Goal: Task Accomplishment & Management: Manage account settings

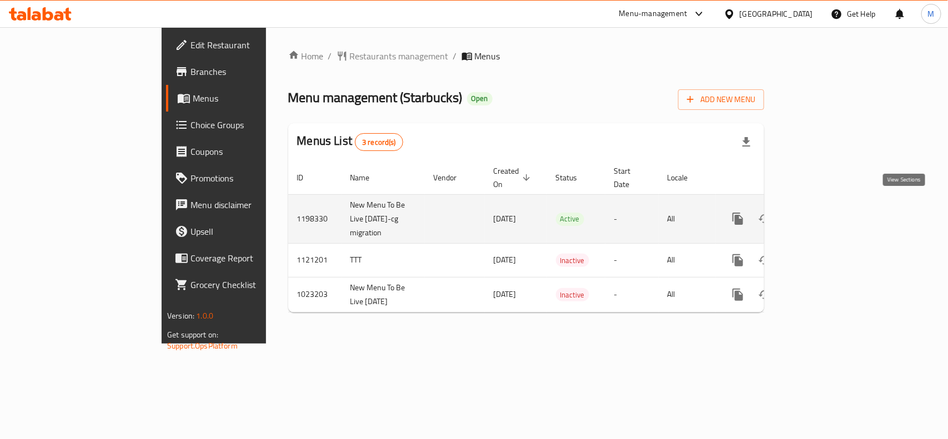
click at [823, 214] on icon "enhanced table" at bounding box center [818, 219] width 10 height 10
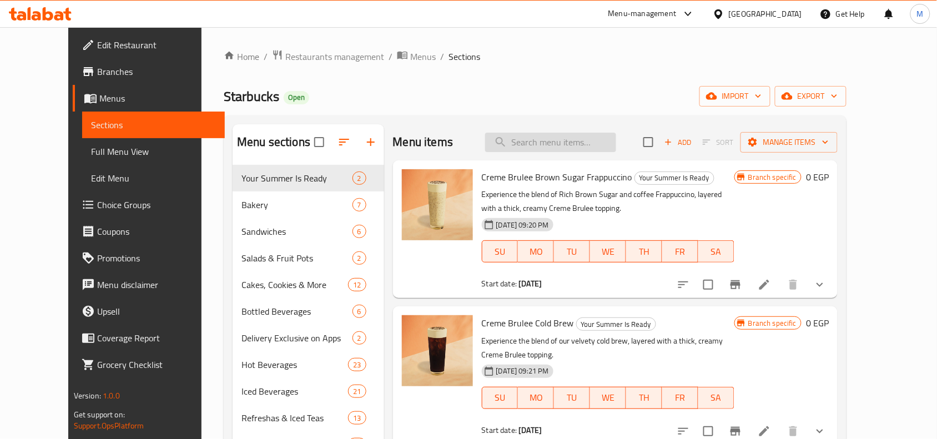
click at [567, 149] on input "search" at bounding box center [550, 142] width 131 height 19
paste input "COFFEE FRAPPUCCINO"
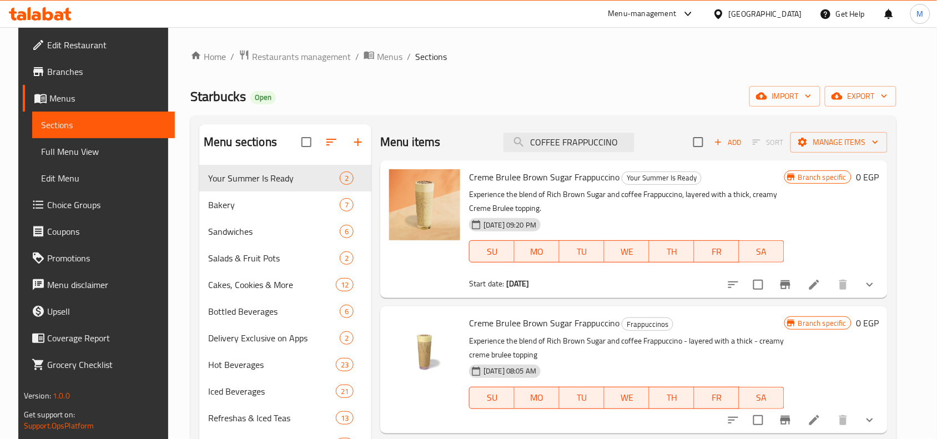
click at [598, 153] on div "Menu items COFFEE FRAPPUCCINO Add Sort Manage items" at bounding box center [634, 142] width 508 height 36
click at [594, 143] on input "COFFEE FRAPPUCCINO" at bounding box center [569, 142] width 131 height 19
click at [589, 140] on input "COFFEE FRAPPUCCINO" at bounding box center [569, 142] width 131 height 19
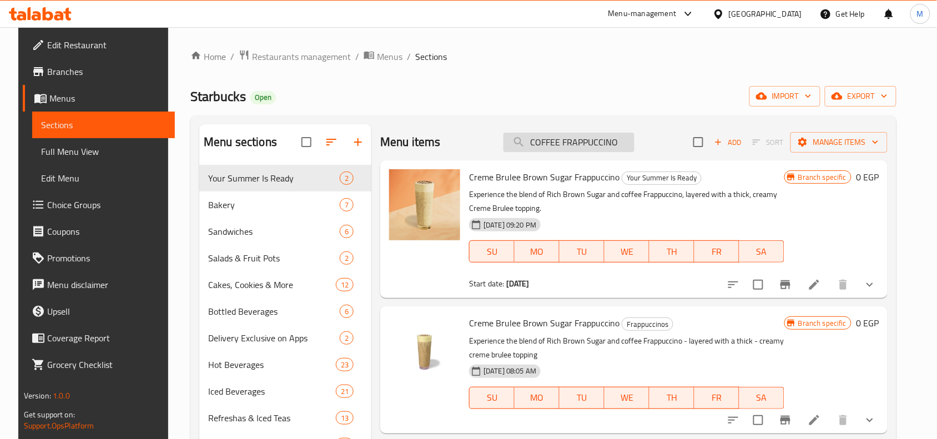
click at [589, 140] on input "COFFEE FRAPPUCCINO" at bounding box center [569, 142] width 131 height 19
paste input "VT WHITE MOCHA"
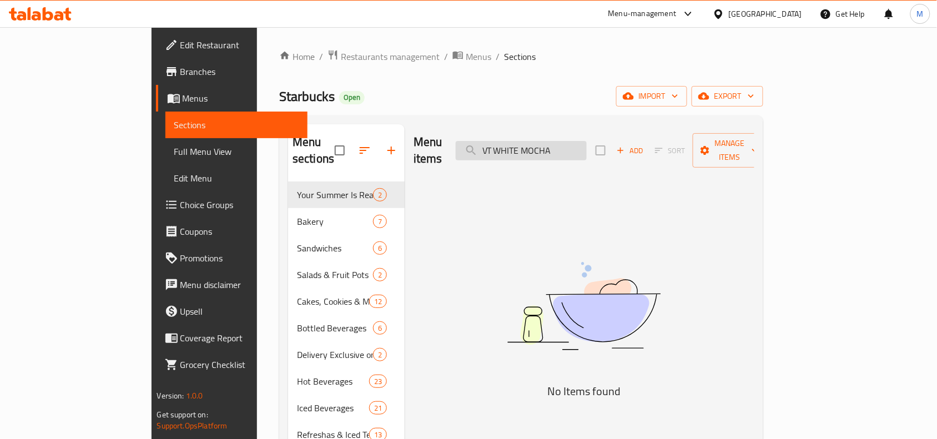
click at [535, 143] on input "VT WHITE MOCHA" at bounding box center [521, 150] width 131 height 19
click at [570, 141] on input "VT WHITE MOCHA" at bounding box center [521, 150] width 131 height 19
paste input "CHOCOLATE MOCHA FRAPPUCCINO"
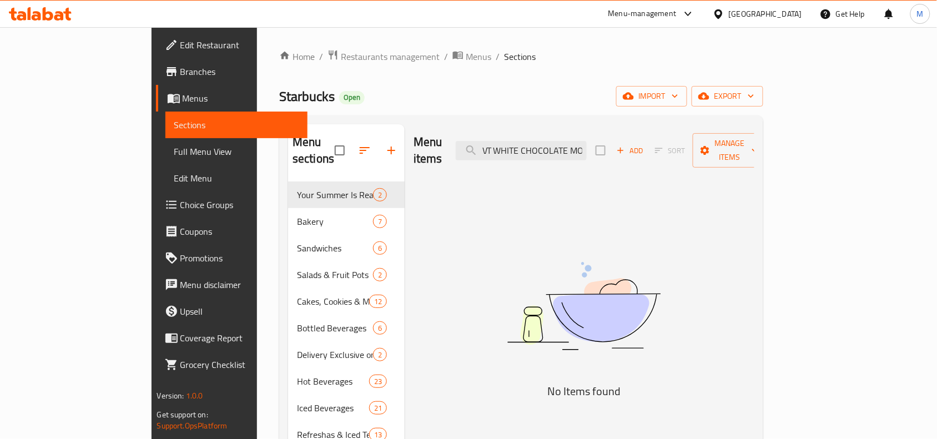
drag, startPoint x: 548, startPoint y: 143, endPoint x: 449, endPoint y: 162, distance: 101.3
click at [449, 162] on div "Menu items VT WHITE CHOCOLATE MOCHA FRAPPUCCINO Add Sort Manage items No Items …" at bounding box center [580, 408] width 350 height 568
click at [587, 141] on input "VT WHITE CHOCOLvATE MOCHA FRAPPUCCINO" at bounding box center [521, 150] width 131 height 19
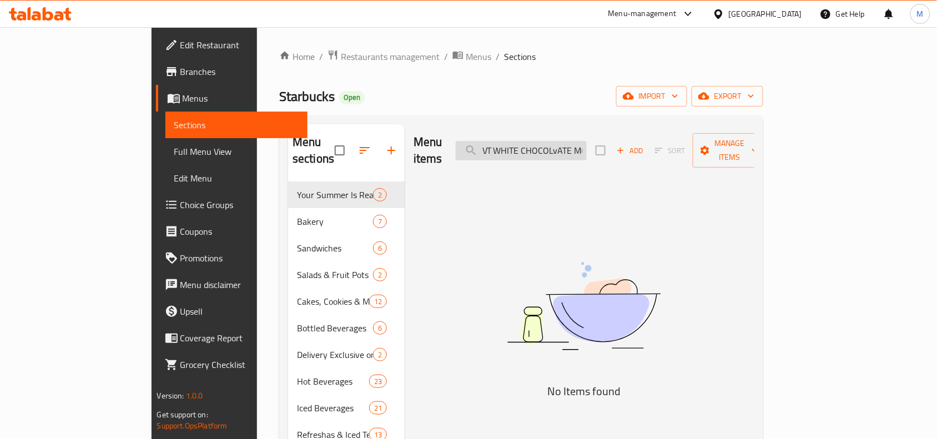
paste input "ATE MOCHA CHIP"
drag, startPoint x: 587, startPoint y: 149, endPoint x: 428, endPoint y: 162, distance: 159.3
click at [428, 162] on div "Menu items VT WHITE CHOCOLATE MOCHA CHIP FRAPPUCCINO Add Sort Manage items No I…" at bounding box center [580, 408] width 350 height 568
drag, startPoint x: 428, startPoint y: 162, endPoint x: 606, endPoint y: 212, distance: 184.6
click at [620, 207] on div "Menu items Vt White Chocolate Mocha Chip Frappuccino Add Sort Manage items No I…" at bounding box center [580, 408] width 350 height 568
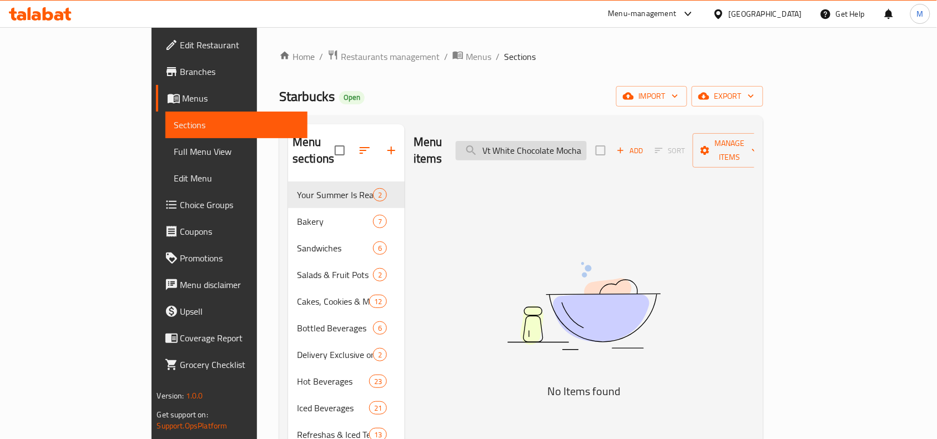
click at [551, 148] on input "Vt White Chocolate Mocha Chip Frappuccino" at bounding box center [521, 150] width 131 height 19
click at [584, 151] on input "Vt White Cho" at bounding box center [521, 150] width 131 height 19
paste input "COFFEE FRAPPUCCINO"
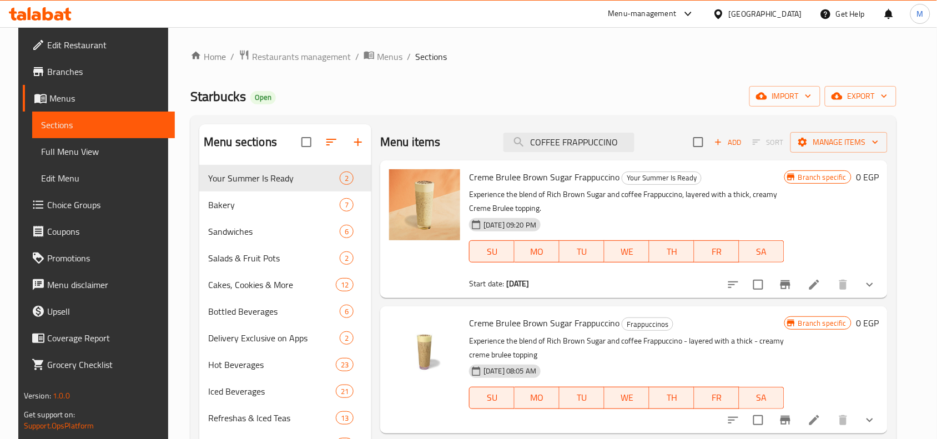
type input "COFFEE FRAPPUCCINO"
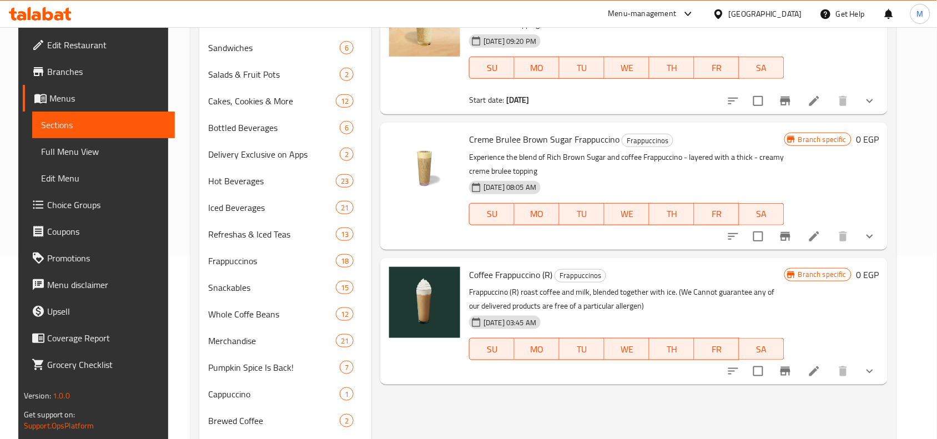
scroll to position [267, 0]
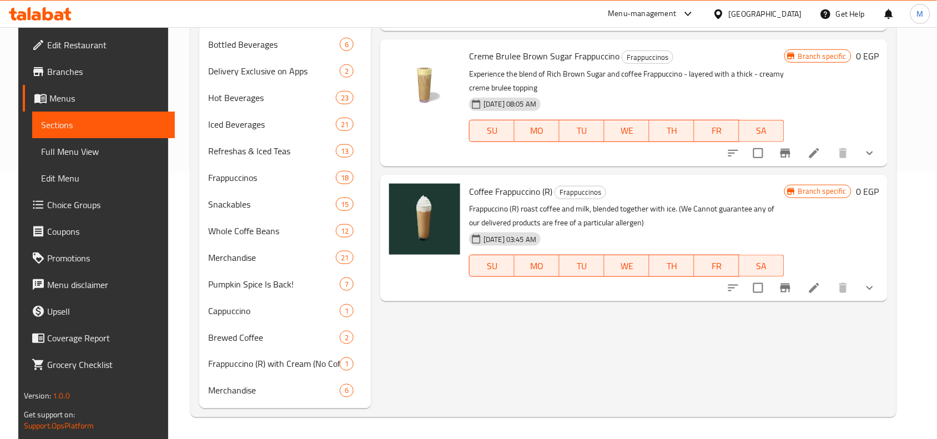
click at [877, 287] on icon "show more" at bounding box center [870, 288] width 13 height 13
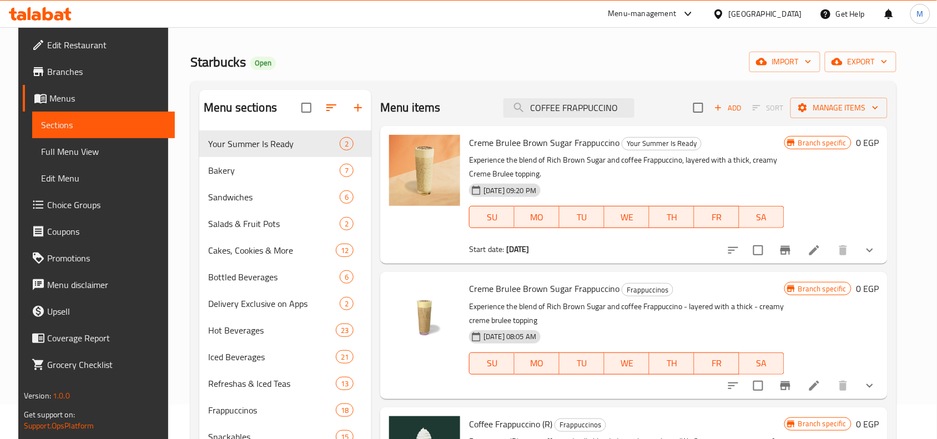
scroll to position [0, 0]
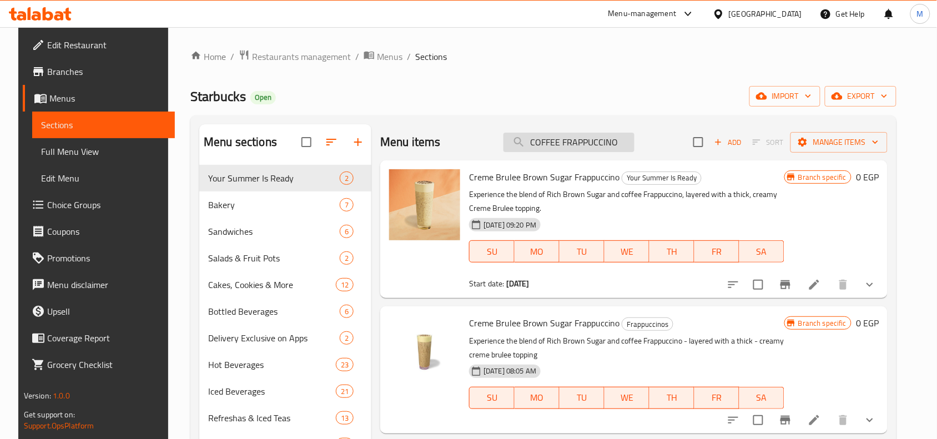
click at [575, 146] on input "COFFEE FRAPPUCCINO" at bounding box center [569, 142] width 131 height 19
click at [580, 144] on input "COFFEE FRAPPUCCINO" at bounding box center [569, 142] width 131 height 19
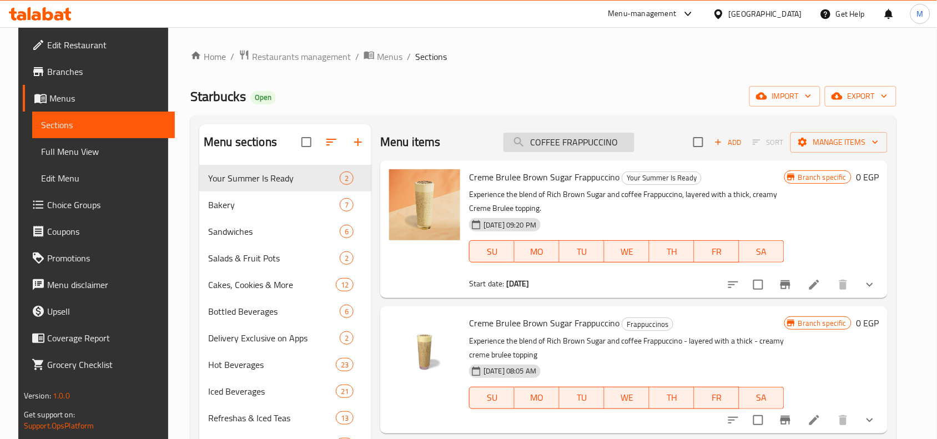
click at [580, 144] on input "COFFEE FRAPPUCCINO" at bounding box center [569, 142] width 131 height 19
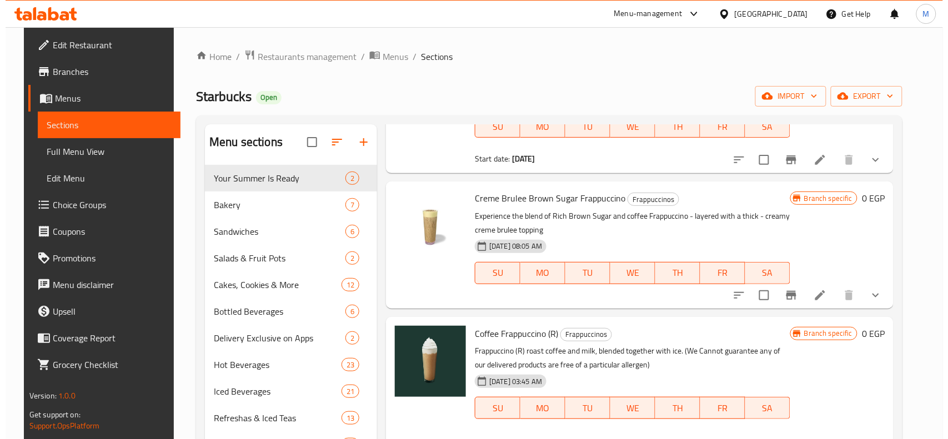
scroll to position [347, 0]
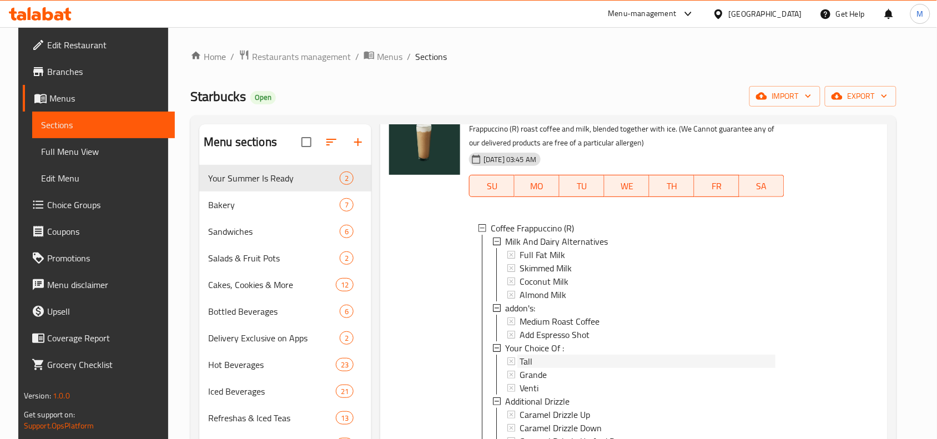
click at [526, 363] on span "Tall" at bounding box center [526, 361] width 13 height 13
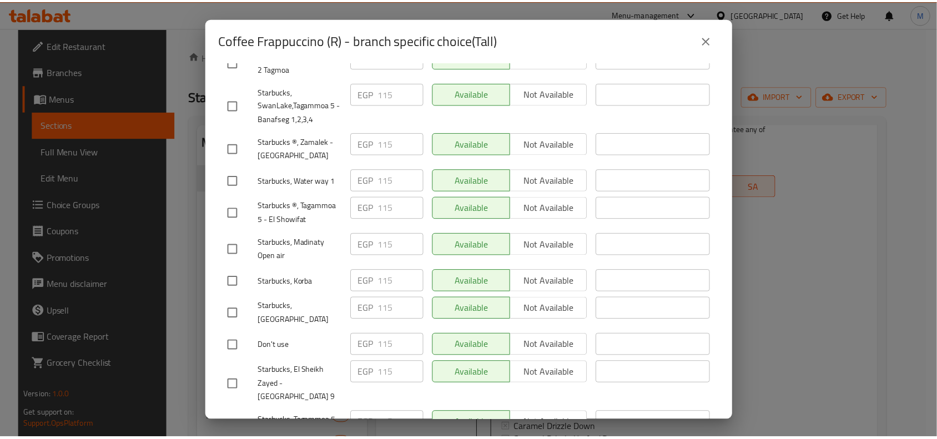
scroll to position [910, 0]
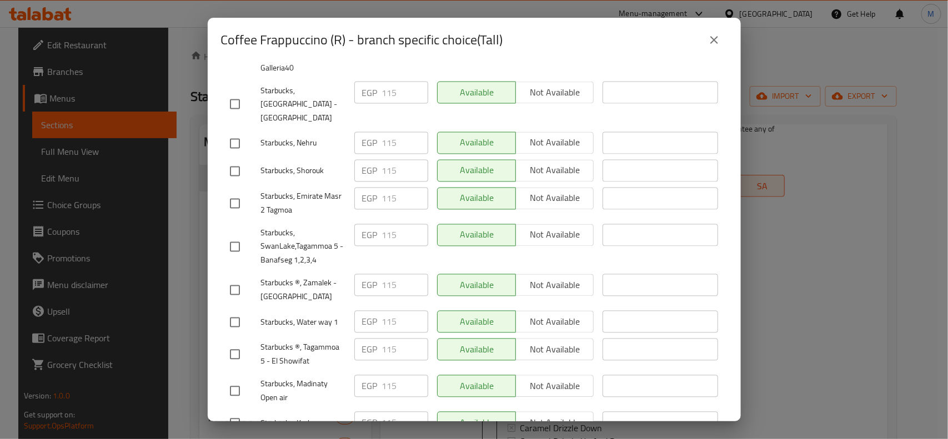
click at [706, 42] on button "close" at bounding box center [714, 40] width 27 height 27
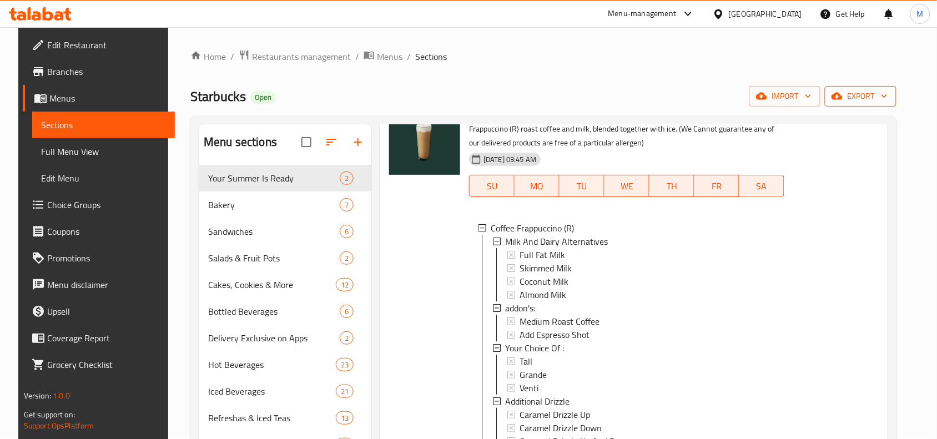
click at [845, 89] on button "export" at bounding box center [861, 96] width 72 height 21
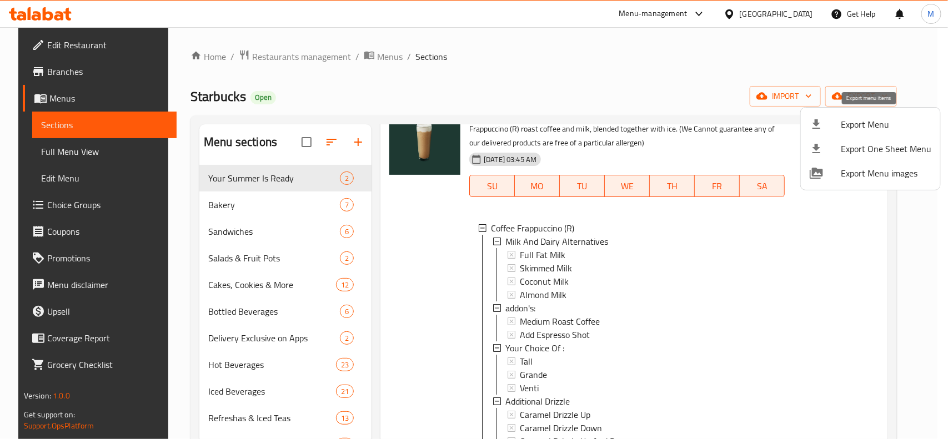
click at [861, 128] on span "Export Menu" at bounding box center [886, 124] width 91 height 13
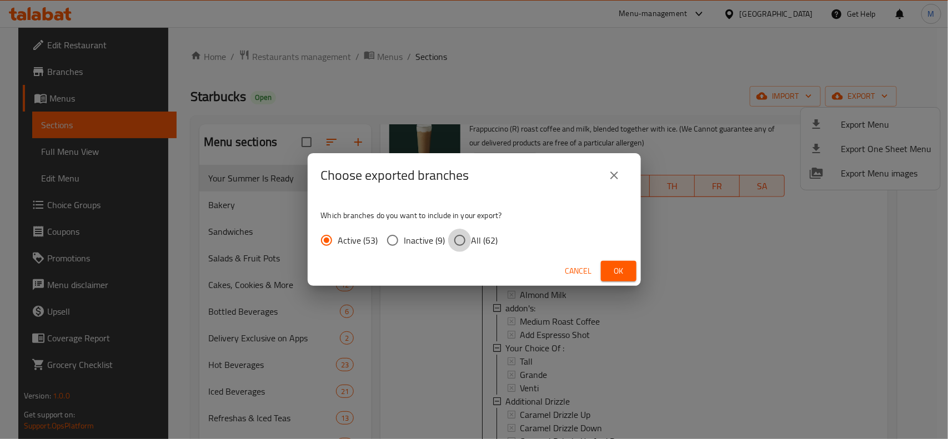
click at [464, 239] on input "All (62)" at bounding box center [459, 240] width 23 height 23
radio input "true"
click at [622, 269] on span "Ok" at bounding box center [619, 271] width 18 height 14
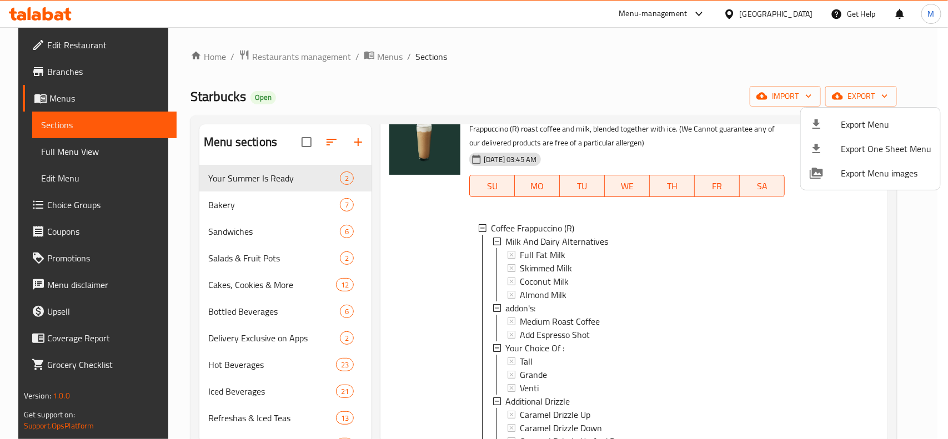
click at [530, 358] on div at bounding box center [474, 219] width 948 height 439
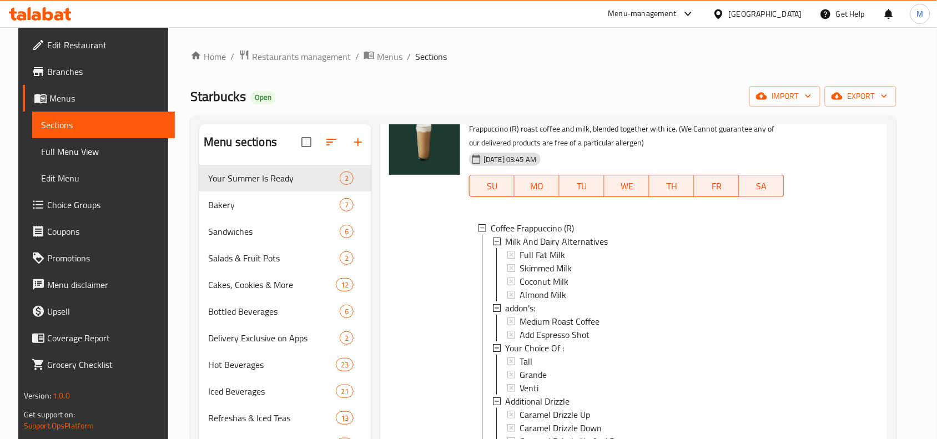
click at [530, 358] on div "Tall" at bounding box center [648, 361] width 256 height 13
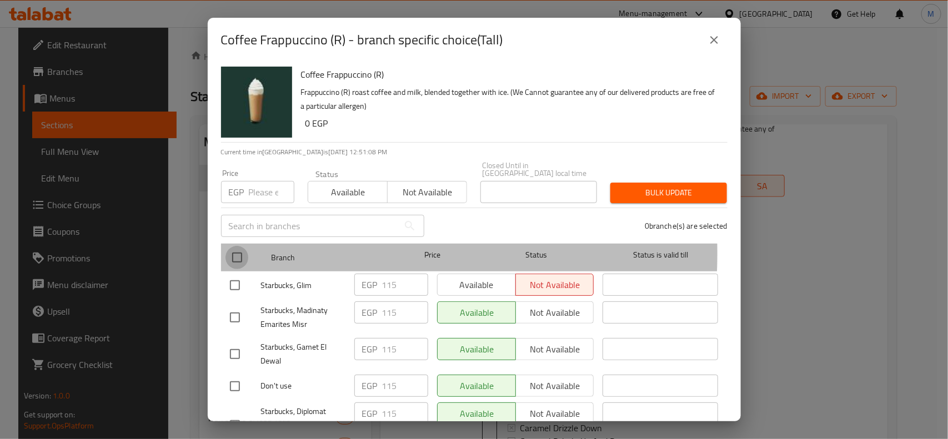
click at [234, 246] on input "checkbox" at bounding box center [236, 257] width 23 height 23
checkbox input "true"
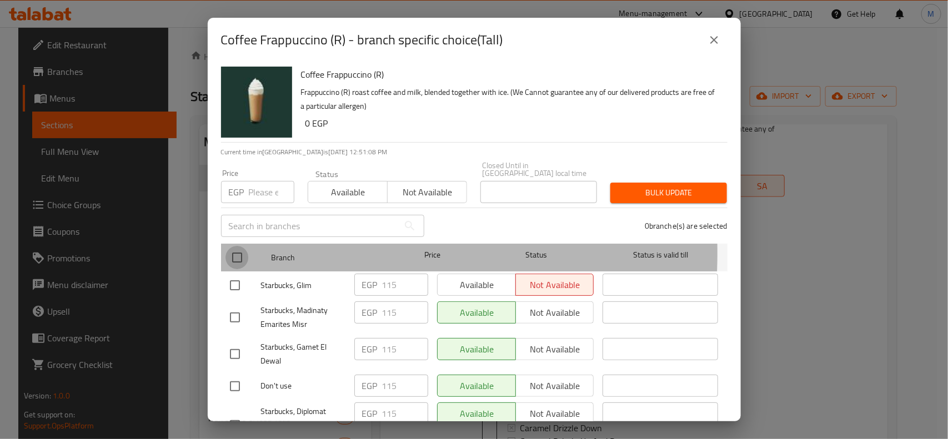
checkbox input "true"
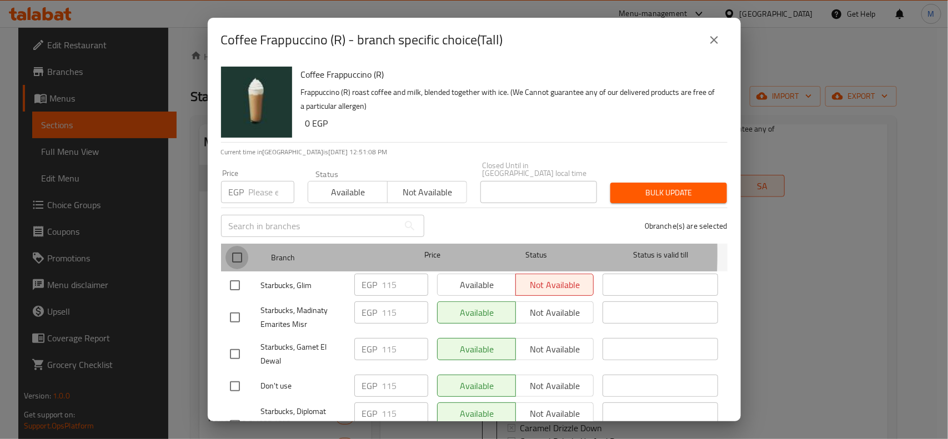
checkbox input "true"
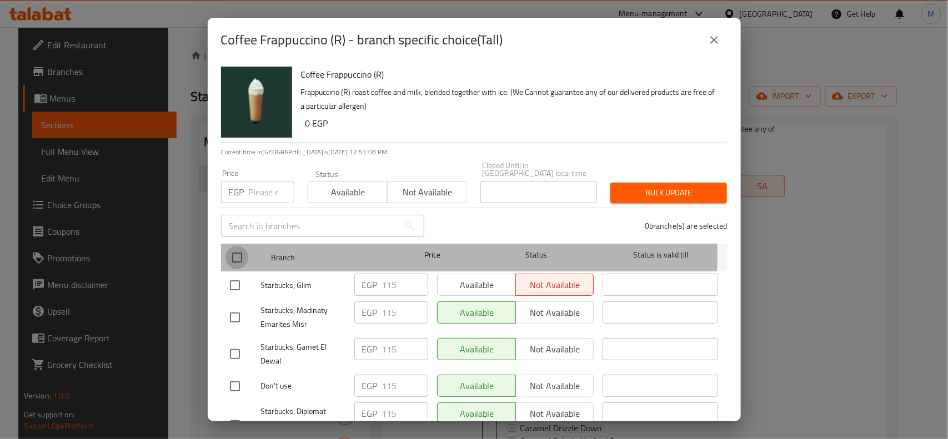
checkbox input "true"
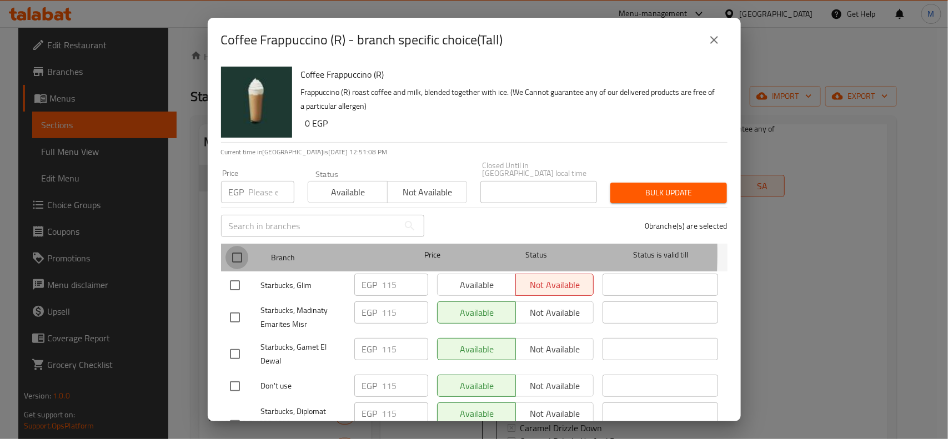
checkbox input "true"
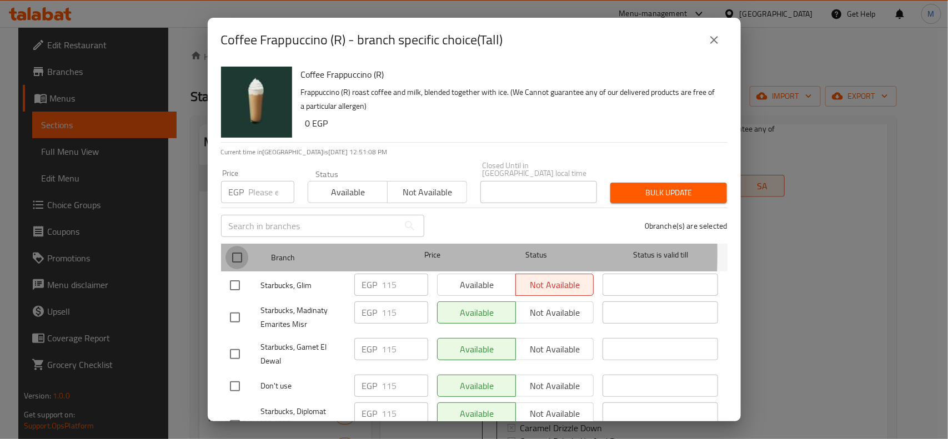
checkbox input "true"
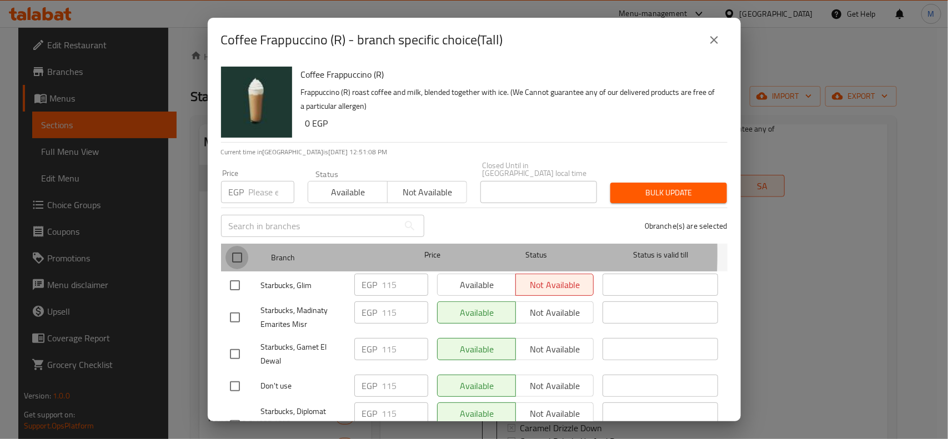
checkbox input "true"
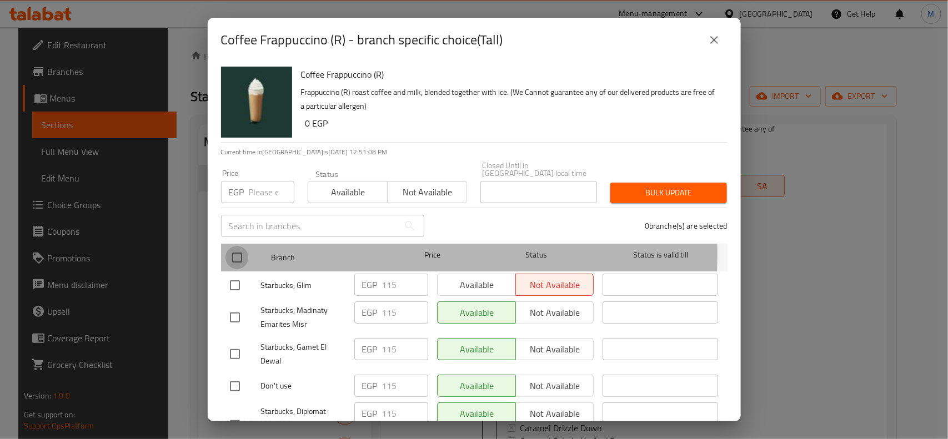
checkbox input "true"
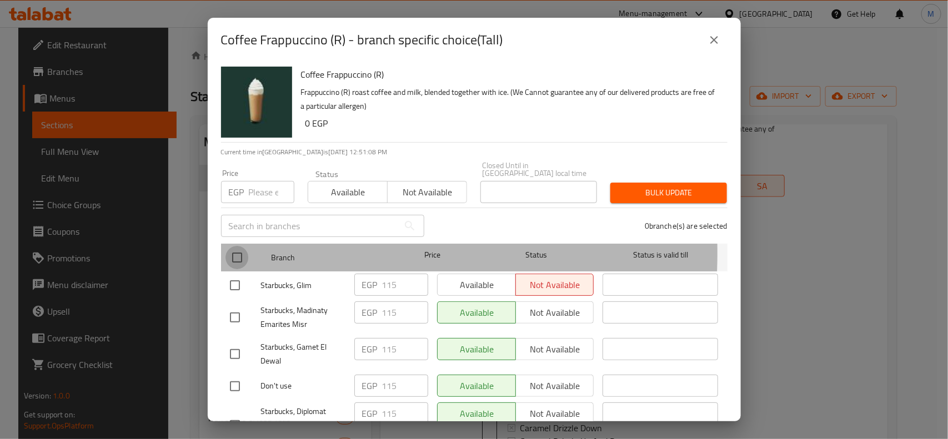
checkbox input "true"
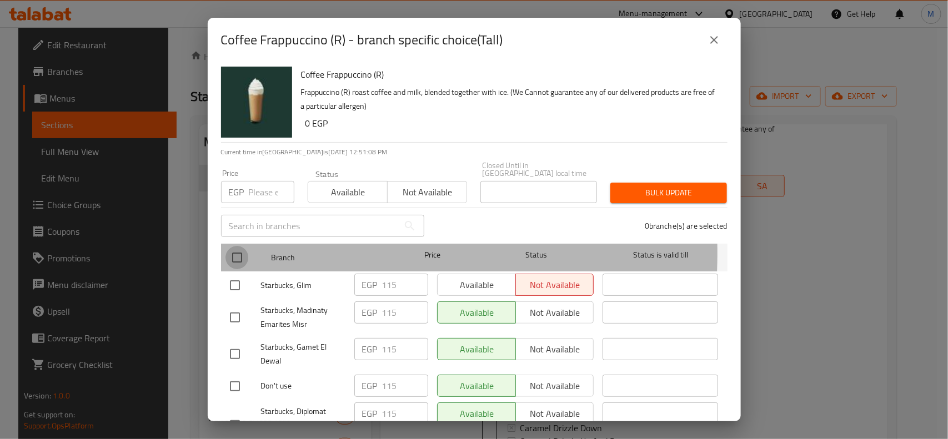
checkbox input "true"
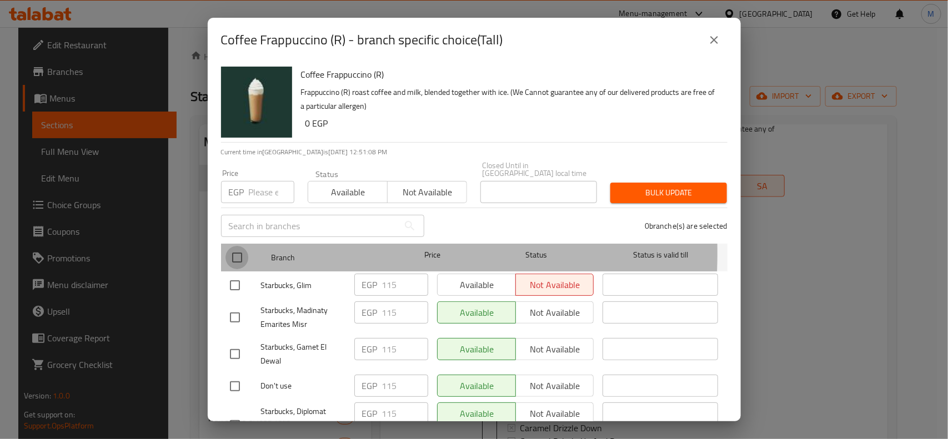
checkbox input "true"
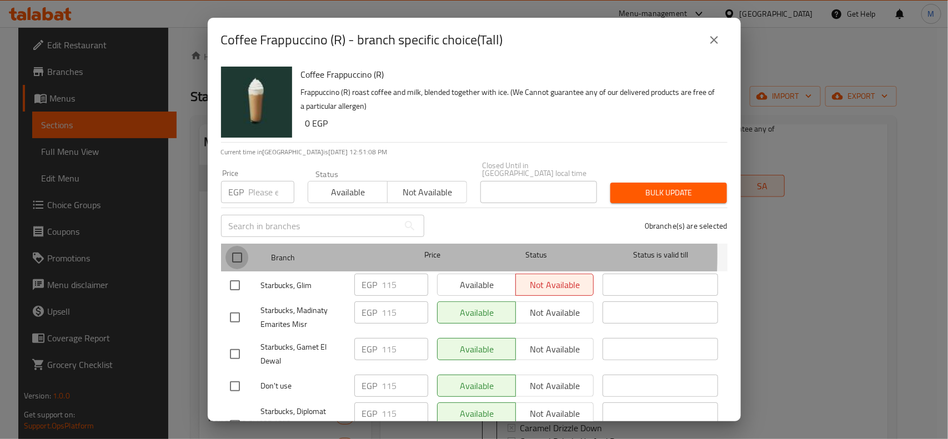
checkbox input "true"
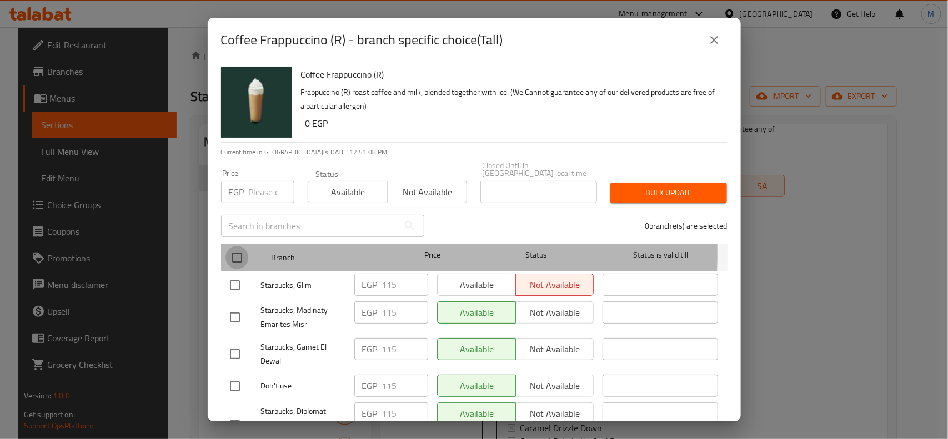
checkbox input "true"
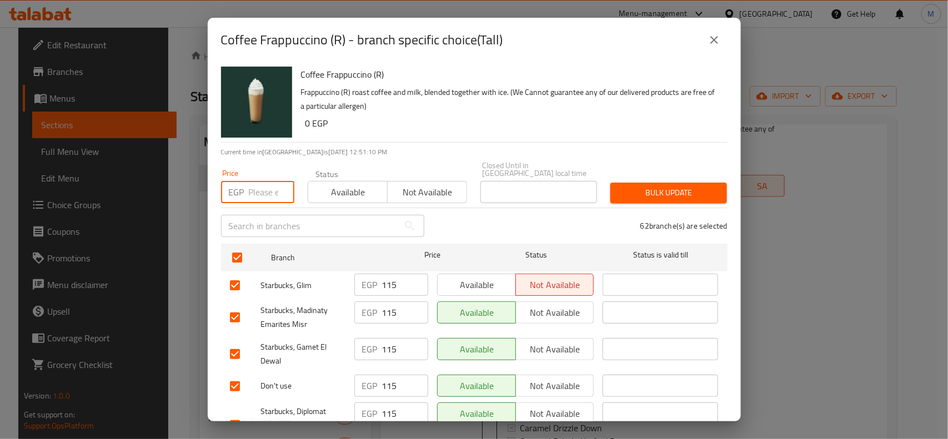
click at [265, 189] on input "number" at bounding box center [272, 192] width 46 height 22
paste input "135"
type input "135"
click at [522, 129] on h6 "0 EGP" at bounding box center [511, 124] width 413 height 16
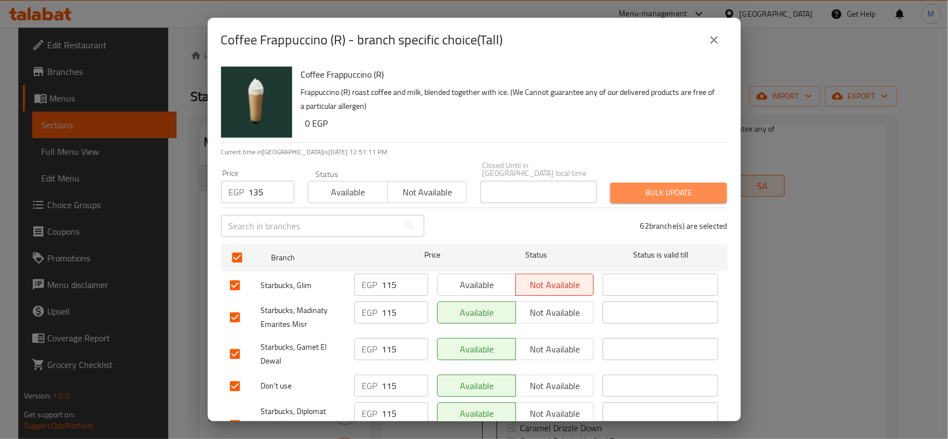
click at [668, 186] on span "Bulk update" at bounding box center [668, 193] width 99 height 14
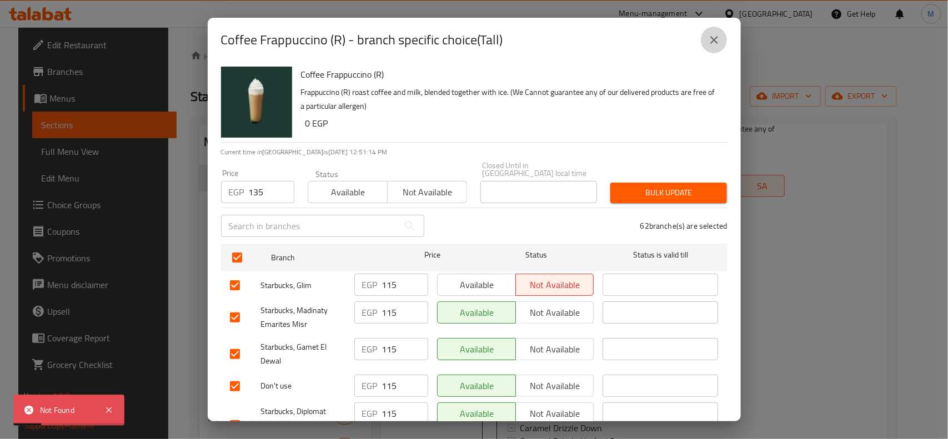
click at [715, 42] on icon "close" at bounding box center [714, 40] width 8 height 8
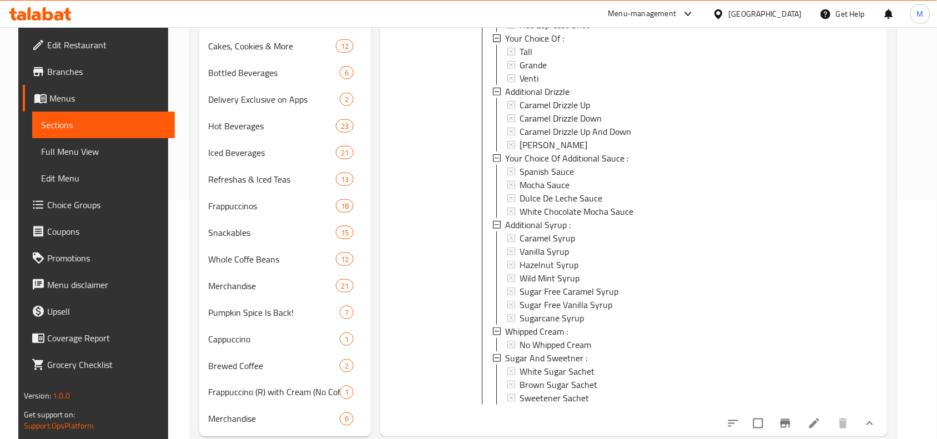
scroll to position [267, 0]
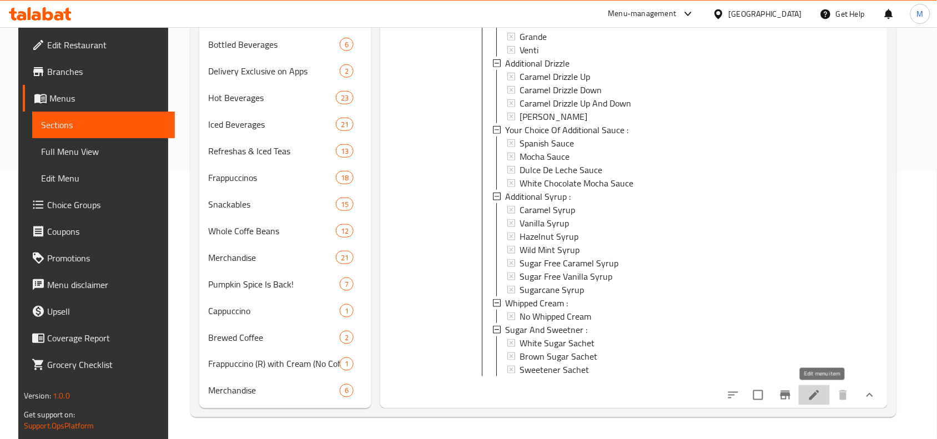
click at [820, 396] on icon at bounding box center [815, 395] width 10 height 10
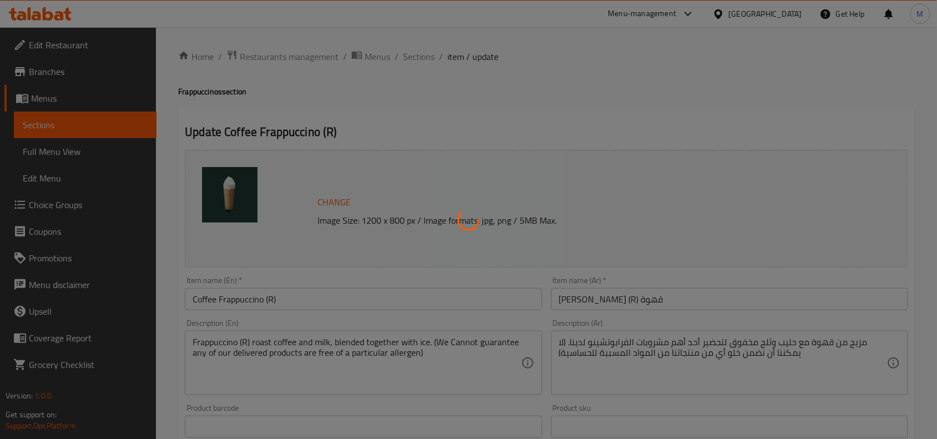
type input "بدائل الحليب والألبان"
type input "1"
type input "إضافات:"
type input "0"
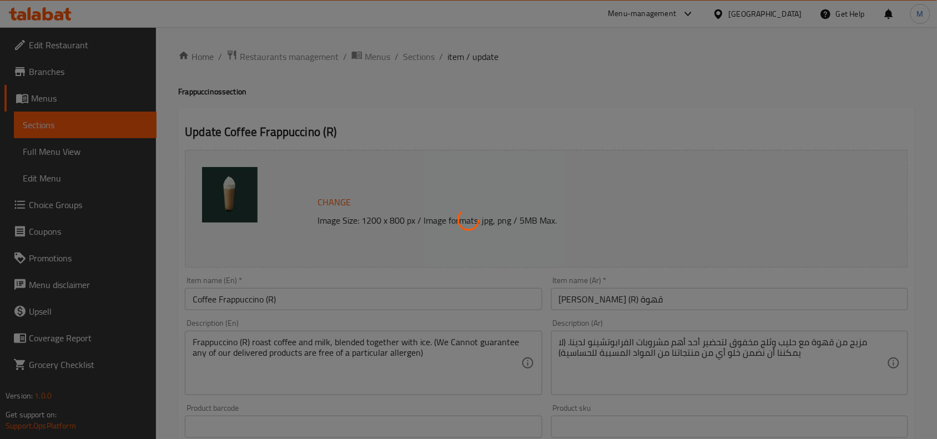
type input "2"
type input "اختيارك من :"
type input "1"
type input "إضافة دريزل"
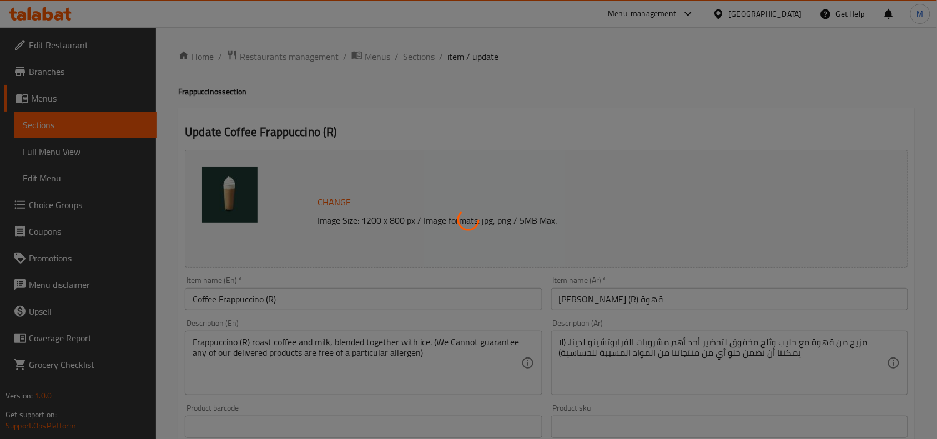
type input "0"
type input "5"
type input "اختيارك من الصوص الإضافى :"
type input "0"
type input "4"
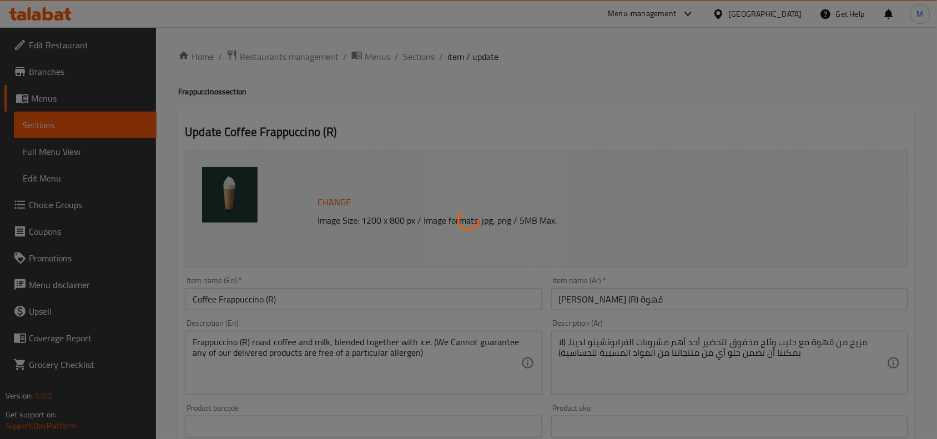
type input "شراب إضافي :"
type input "0"
type input "7"
type input "كريمة مخفوقة :"
type input "0"
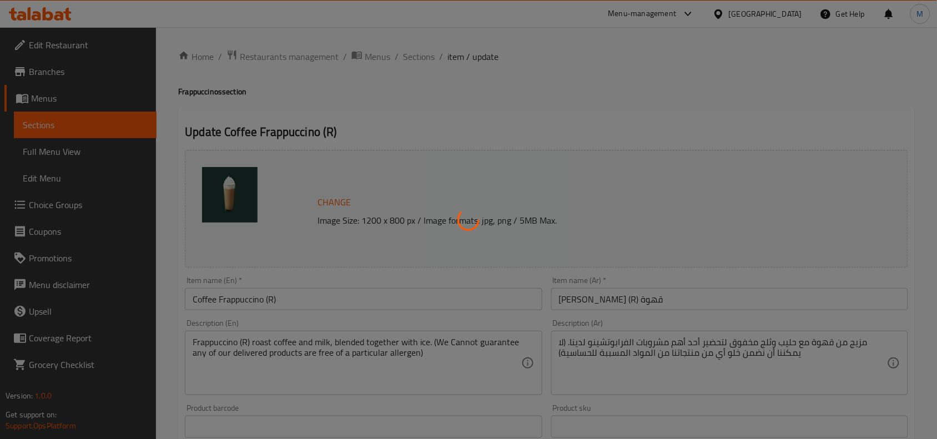
type input "1"
type input "السكر و المحليات :"
type input "0"
type input "3"
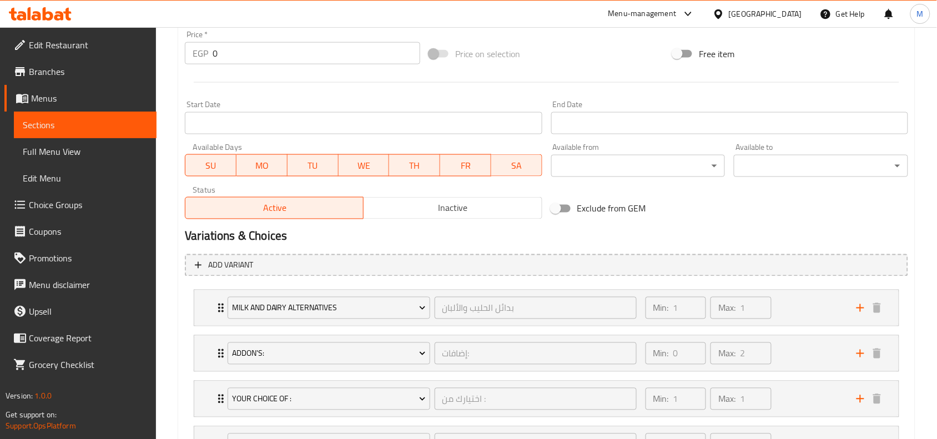
scroll to position [625, 0]
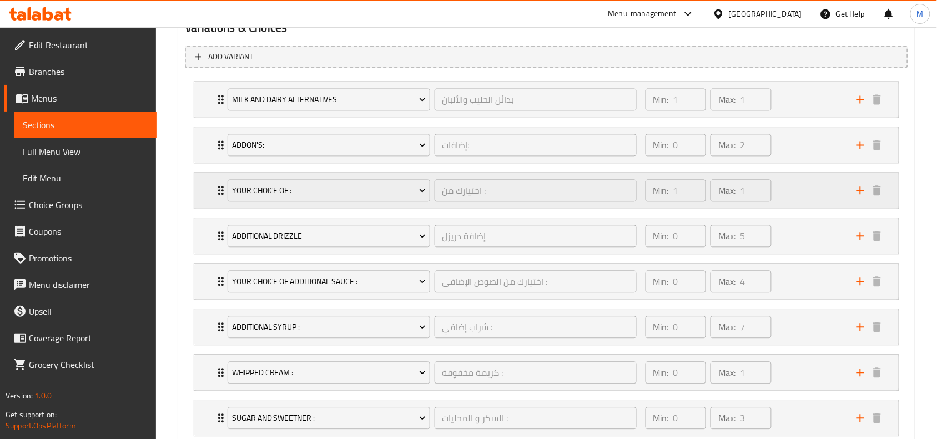
click at [223, 194] on div "Your Choice Of : اختيارك من : ​" at bounding box center [432, 191] width 422 height 36
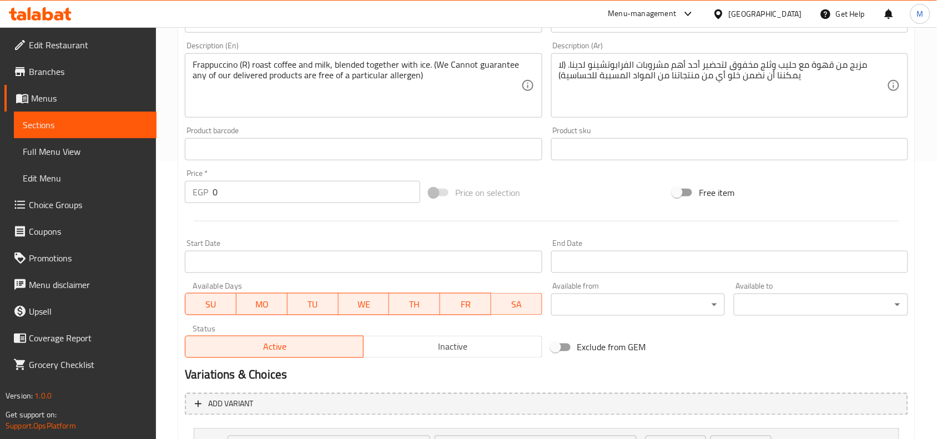
scroll to position [0, 0]
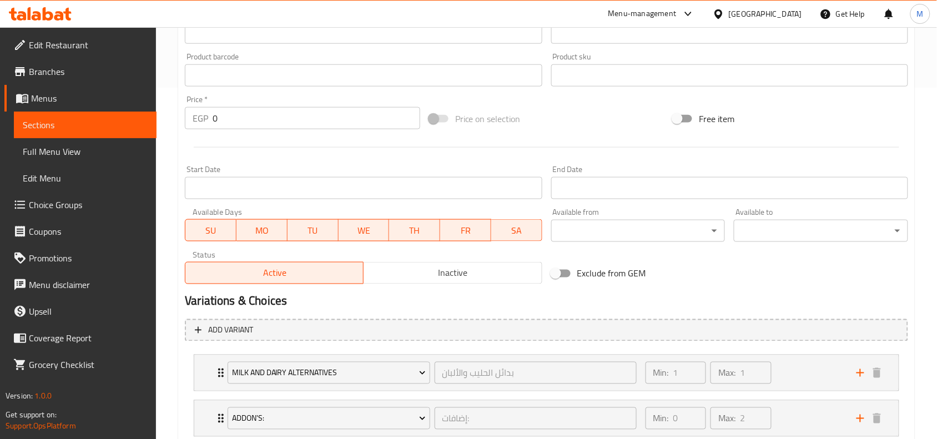
click at [63, 123] on span "Sections" at bounding box center [85, 124] width 125 height 13
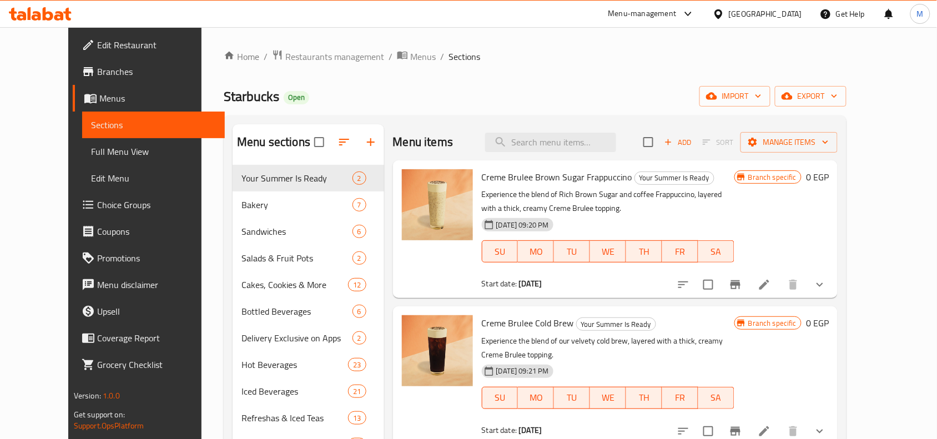
click at [572, 131] on div "Menu items Add Sort Manage items" at bounding box center [615, 142] width 445 height 36
paste input "ESPRESSO FRAPPUCCINO"
click at [576, 151] on input "ESPRESSO FRAPPUCCINO" at bounding box center [550, 142] width 131 height 19
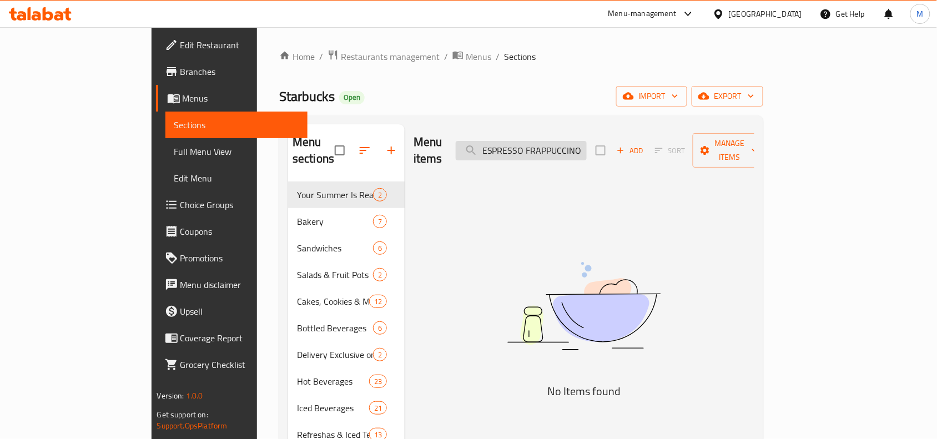
click at [536, 147] on input "ESPRESSO FRAPPUCCINO" at bounding box center [521, 150] width 131 height 19
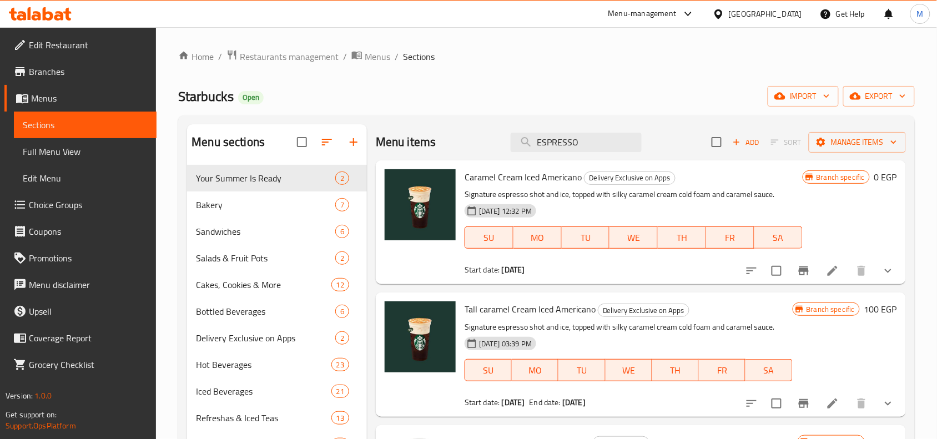
click at [585, 153] on div "Menu items ESPRESSO Add Sort Manage items" at bounding box center [641, 142] width 530 height 36
click at [590, 143] on input "ESPRESSO" at bounding box center [576, 142] width 131 height 19
paste input "COFFEE FRAPPUCCIN"
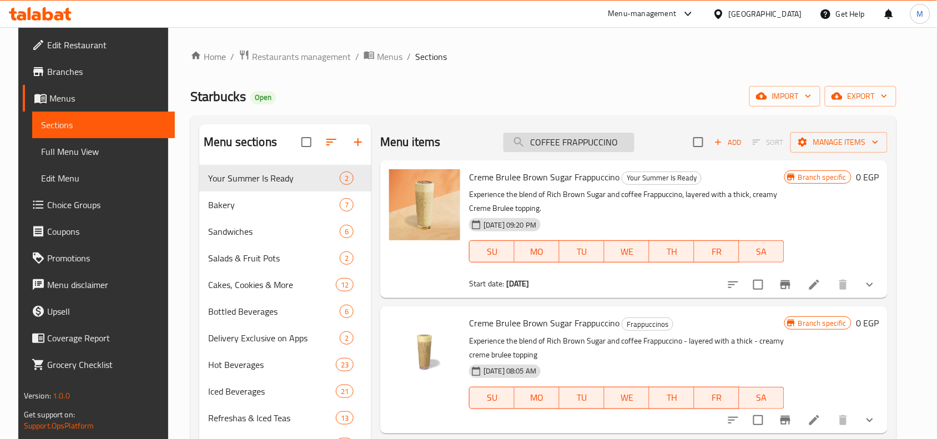
click at [581, 146] on input "COFFEE FRAPPUCCINO" at bounding box center [569, 142] width 131 height 19
paste input "ESPRESSO"
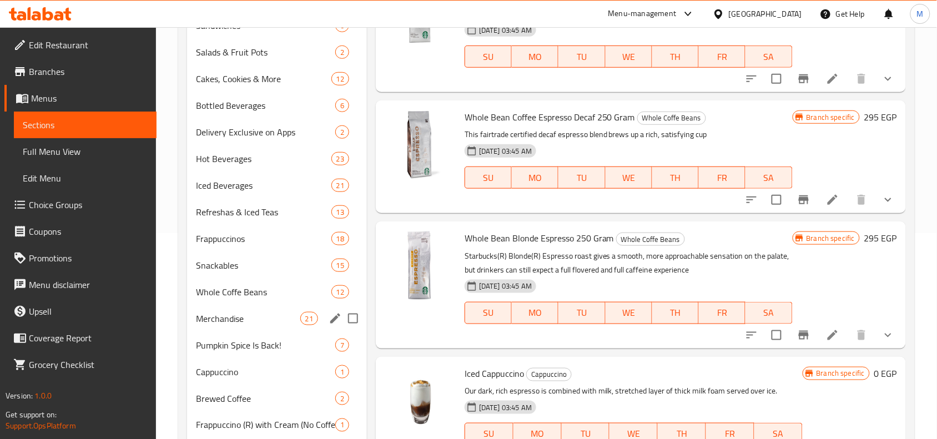
scroll to position [128, 0]
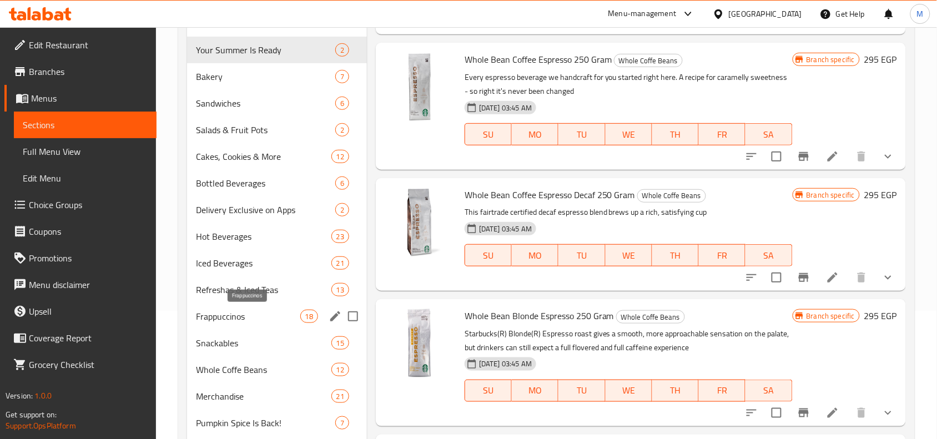
click at [239, 314] on span "Frappuccinos" at bounding box center [248, 316] width 104 height 13
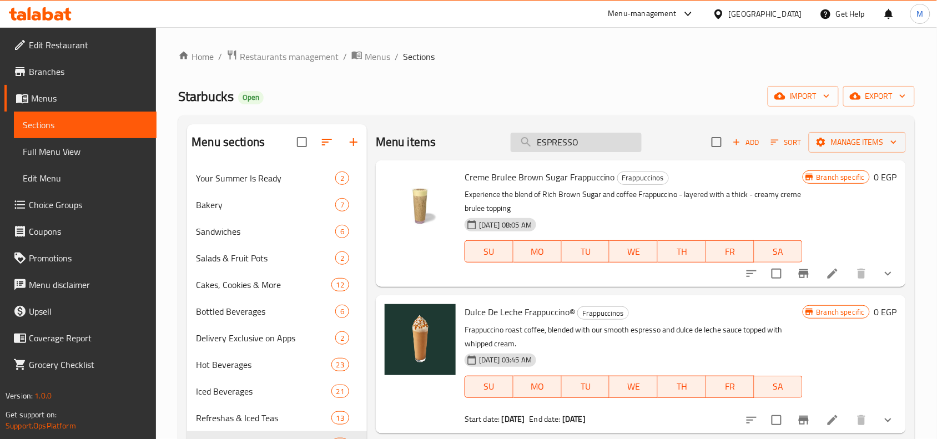
click at [588, 146] on input "ESPRESSO" at bounding box center [576, 142] width 131 height 19
paste input "JAVA CHIP FRAPPUCCIN"
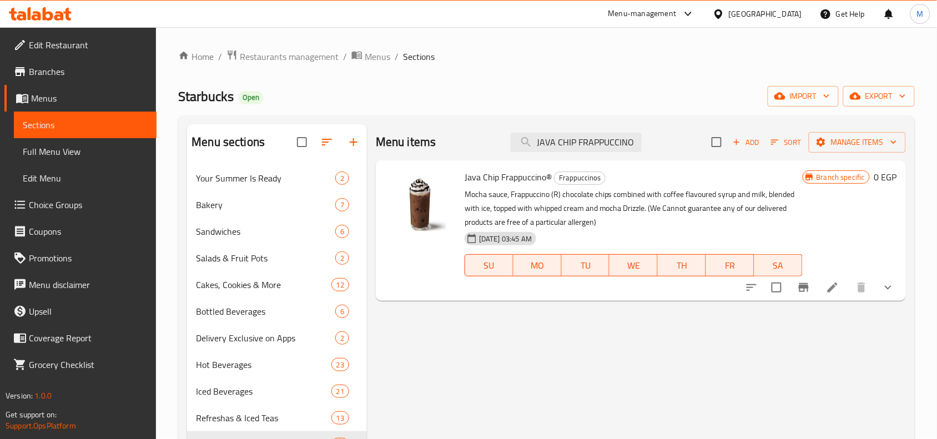
type input "JAVA CHIP FRAPPUCCINO"
click at [891, 292] on icon "show more" at bounding box center [888, 287] width 13 height 13
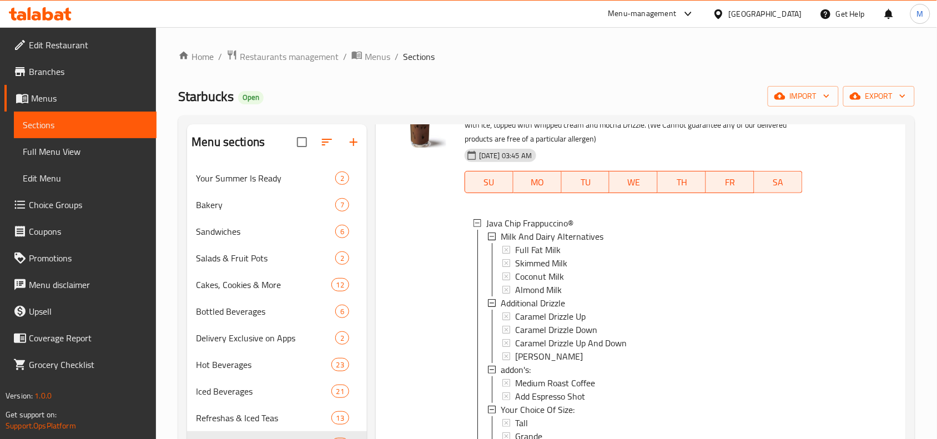
scroll to position [160, 0]
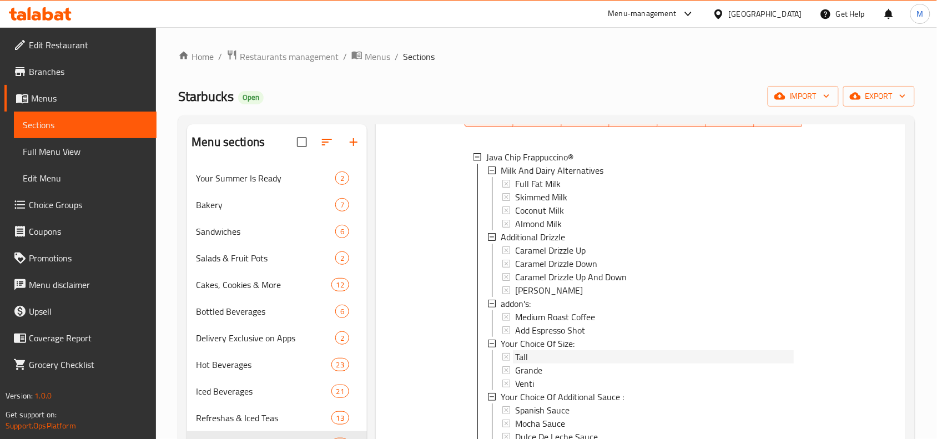
click at [523, 350] on span "Tall" at bounding box center [521, 356] width 13 height 13
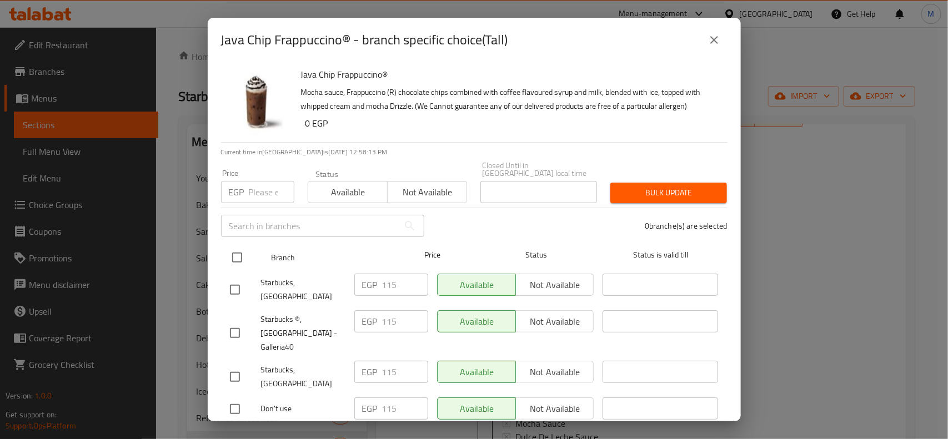
click at [234, 246] on input "checkbox" at bounding box center [236, 257] width 23 height 23
checkbox input "true"
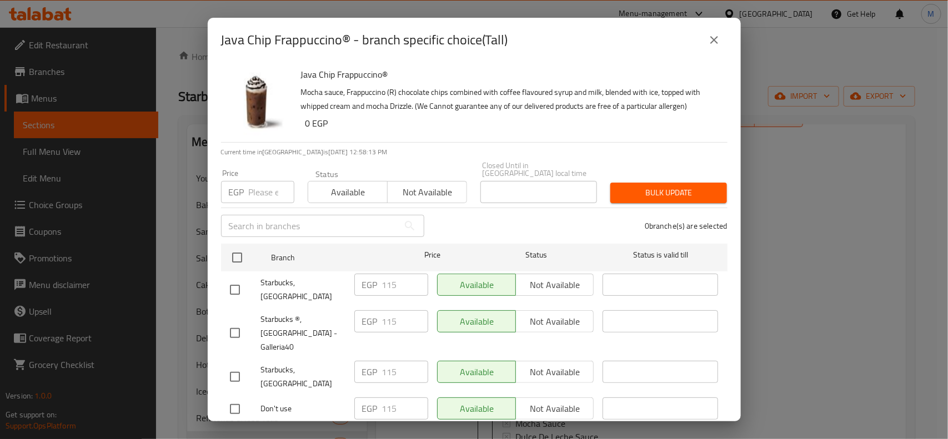
checkbox input "true"
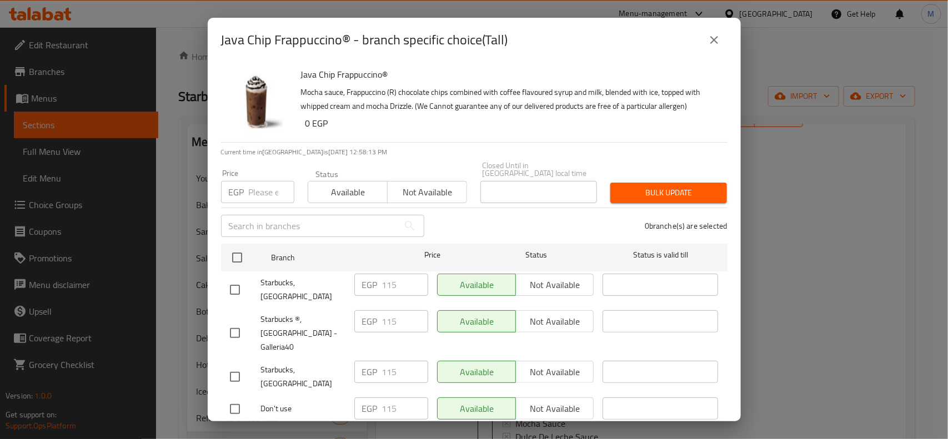
checkbox input "true"
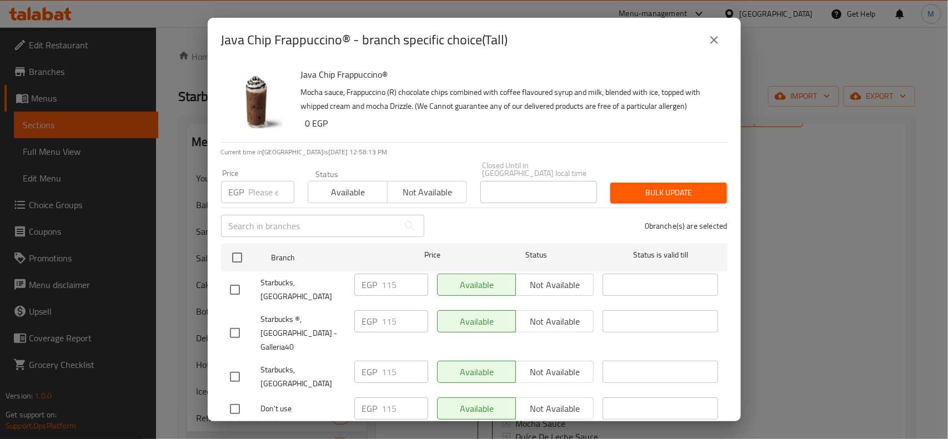
checkbox input "true"
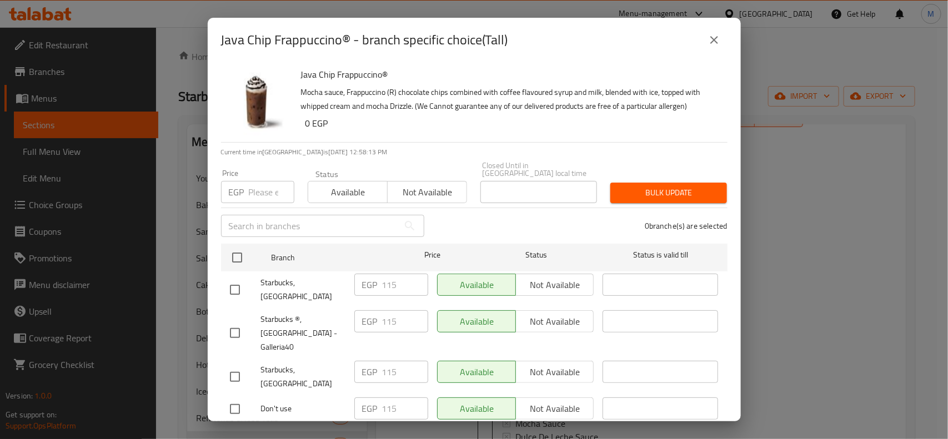
checkbox input "true"
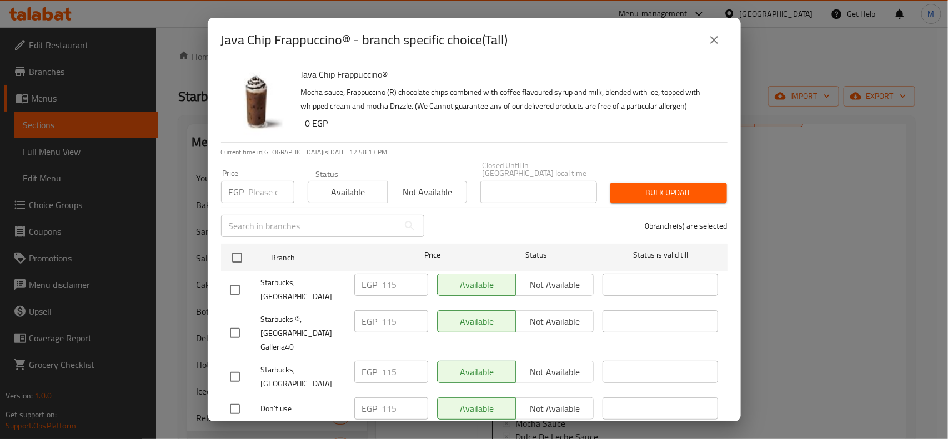
checkbox input "true"
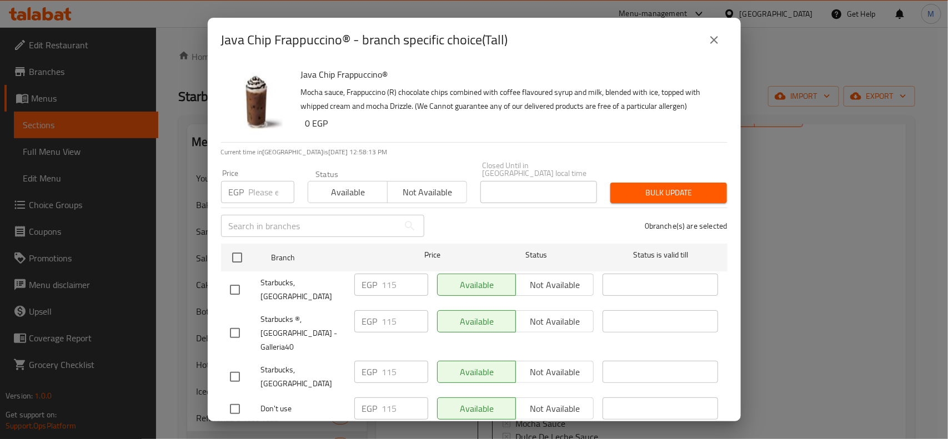
checkbox input "true"
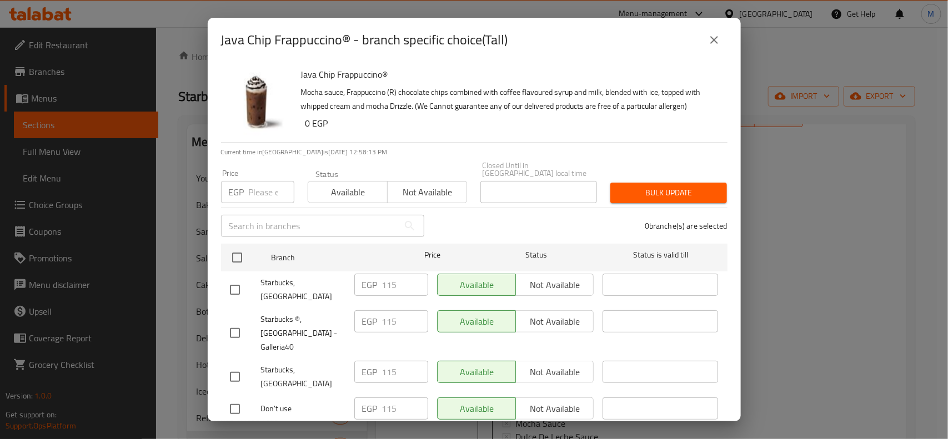
checkbox input "true"
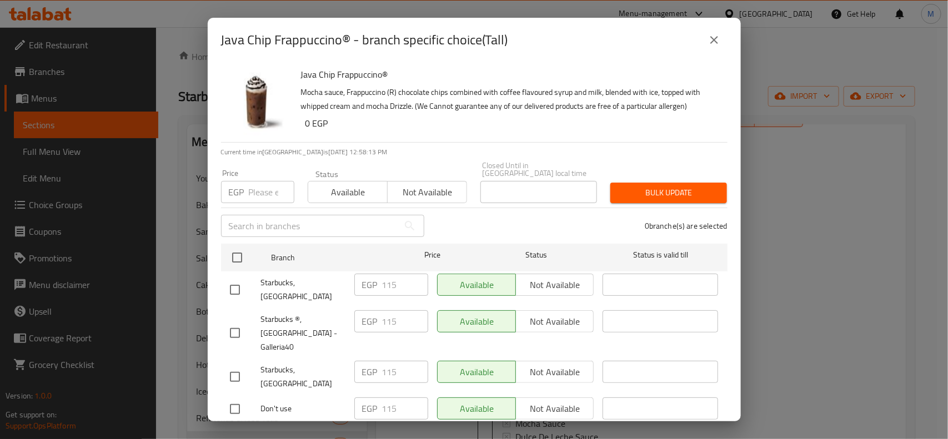
checkbox input "true"
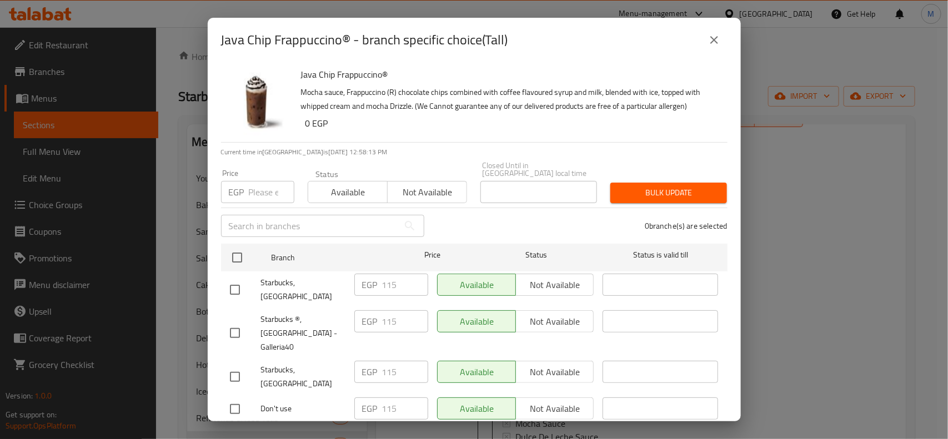
checkbox input "true"
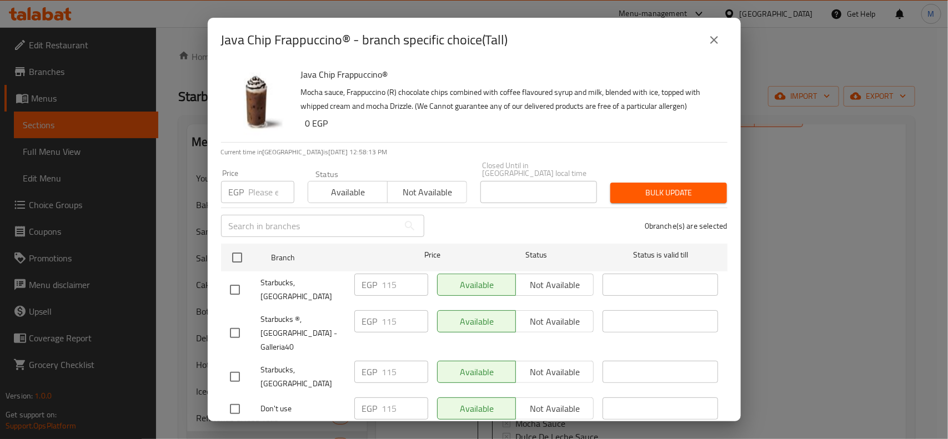
checkbox input "true"
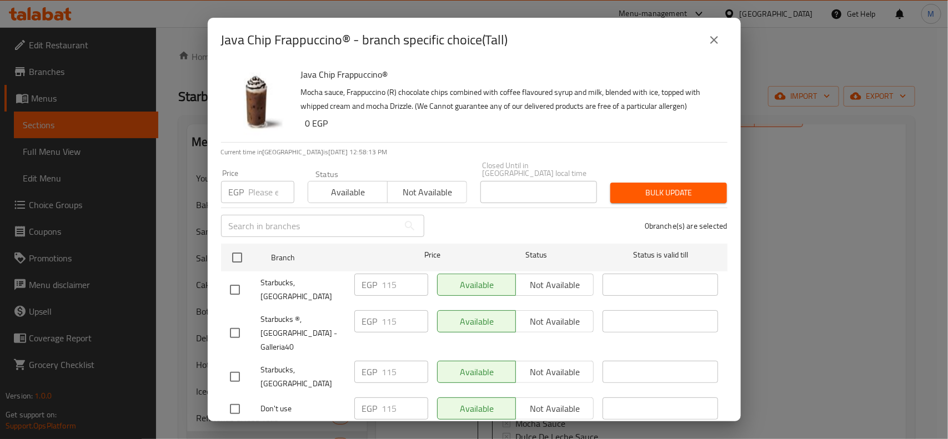
checkbox input "true"
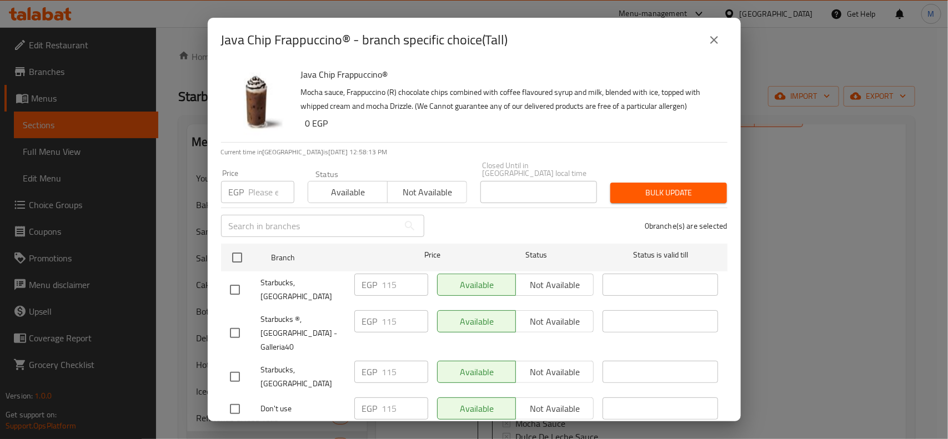
checkbox input "true"
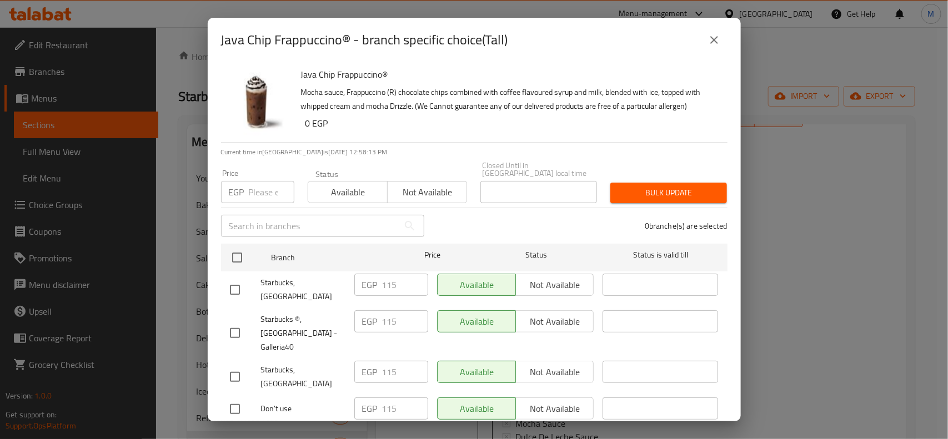
checkbox input "true"
click at [262, 184] on input "number" at bounding box center [272, 192] width 46 height 22
type input "135"
click at [496, 125] on h6 "0 EGP" at bounding box center [511, 124] width 413 height 16
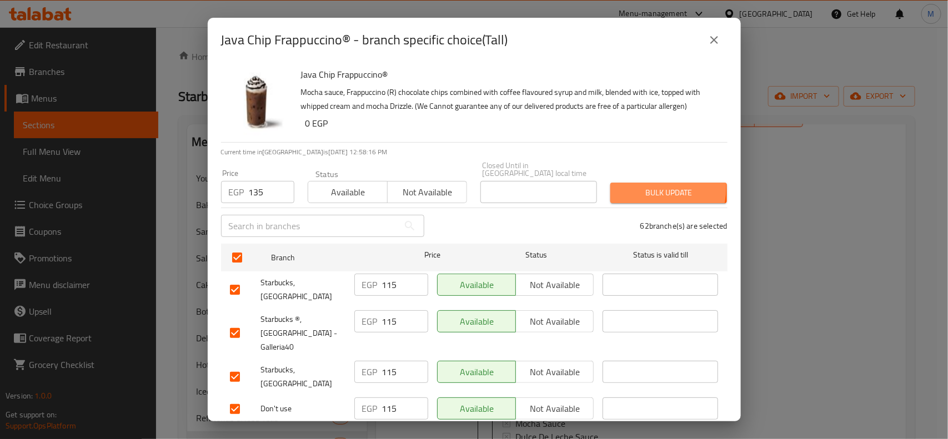
click at [629, 186] on span "Bulk update" at bounding box center [668, 193] width 99 height 14
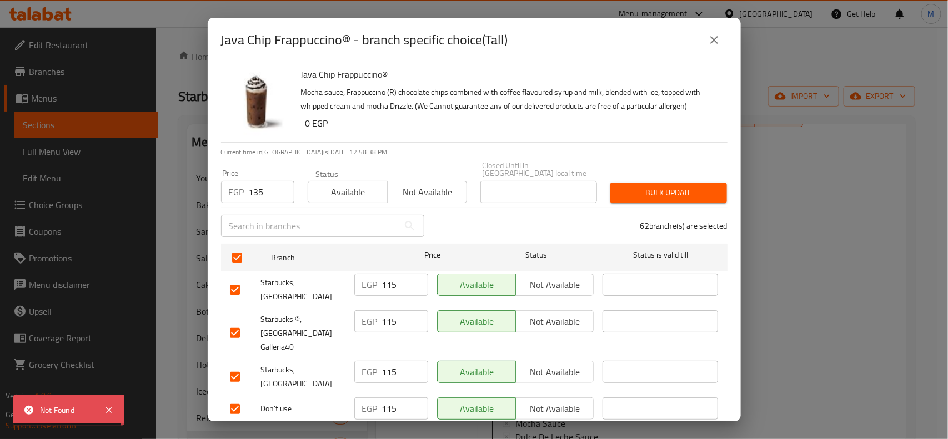
click at [717, 43] on icon "close" at bounding box center [714, 40] width 8 height 8
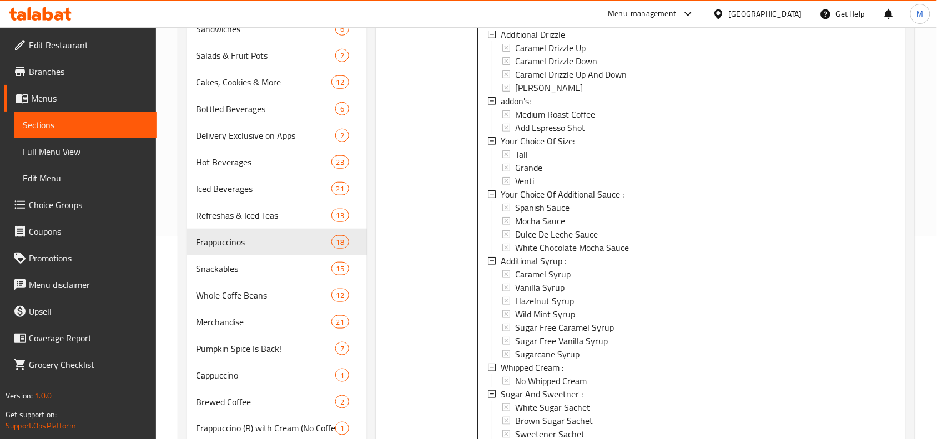
scroll to position [267, 0]
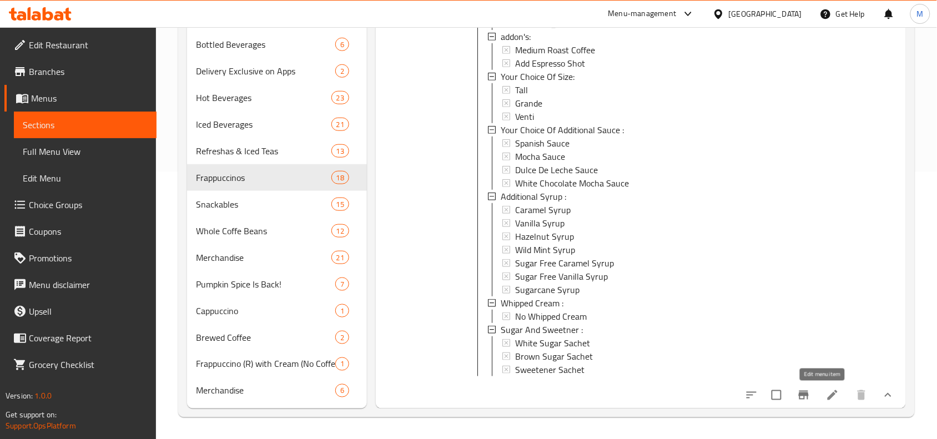
click at [820, 402] on li at bounding box center [833, 395] width 31 height 20
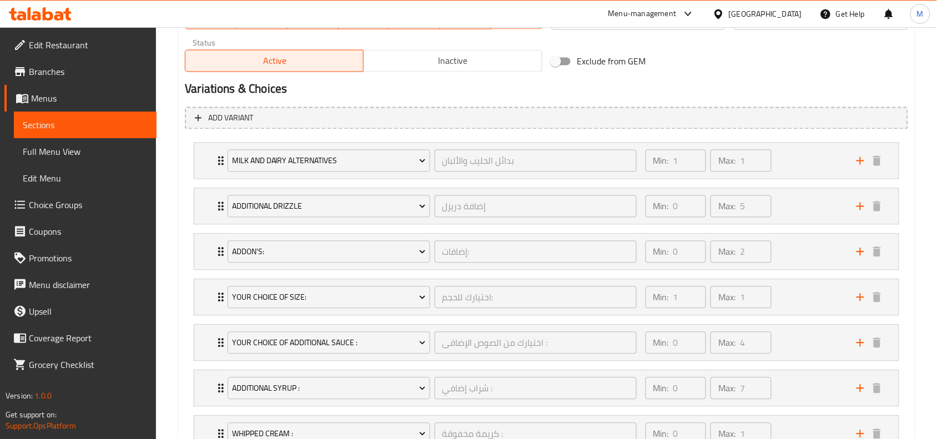
scroll to position [562, 0]
click at [219, 300] on icon "Expand" at bounding box center [221, 299] width 6 height 9
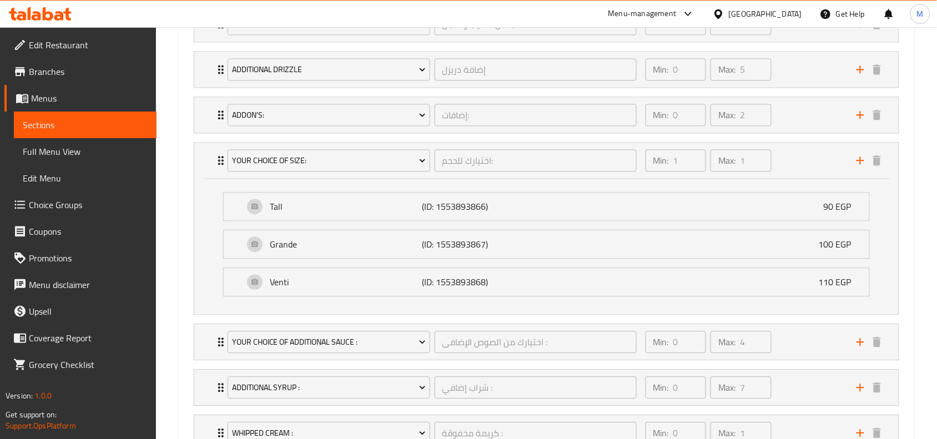
scroll to position [631, 0]
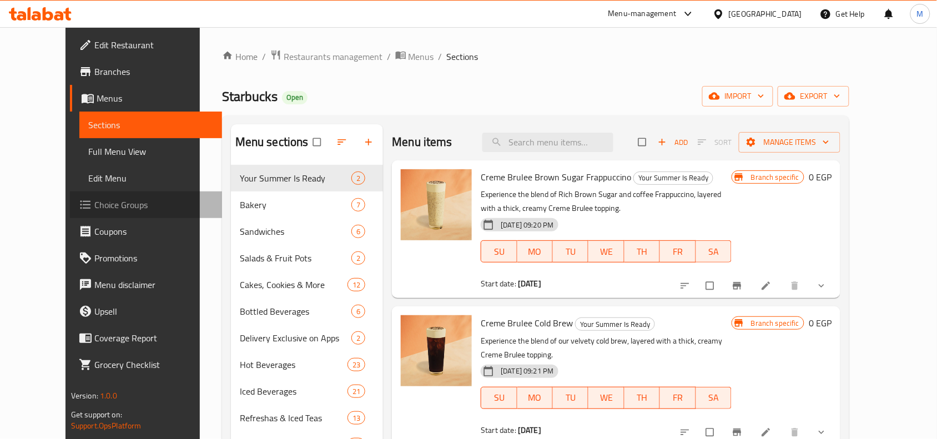
click at [94, 204] on span "Choice Groups" at bounding box center [153, 204] width 119 height 13
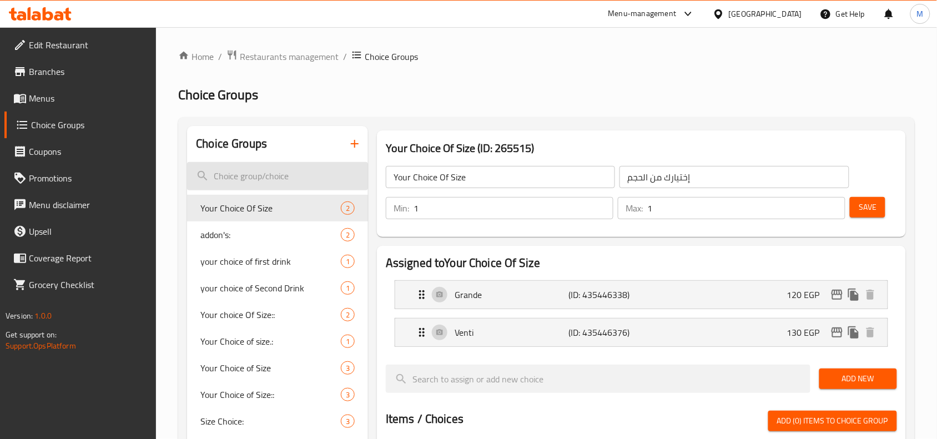
click at [265, 182] on input "search" at bounding box center [277, 176] width 181 height 28
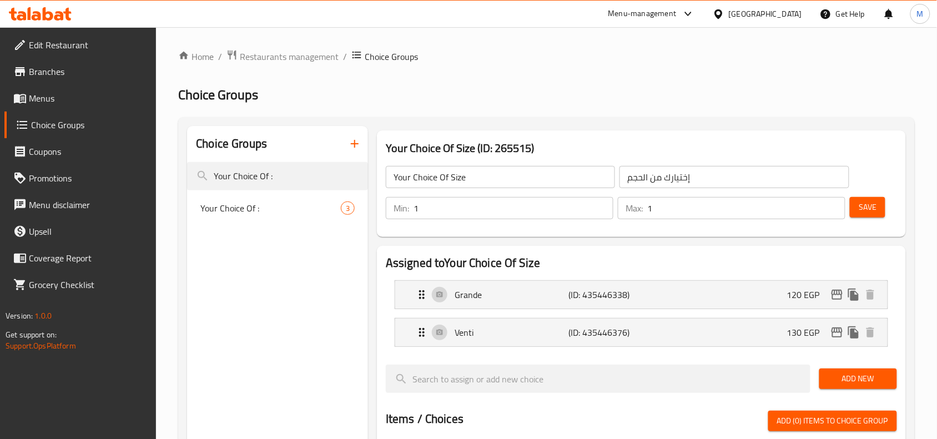
type input "Your Choice Of :"
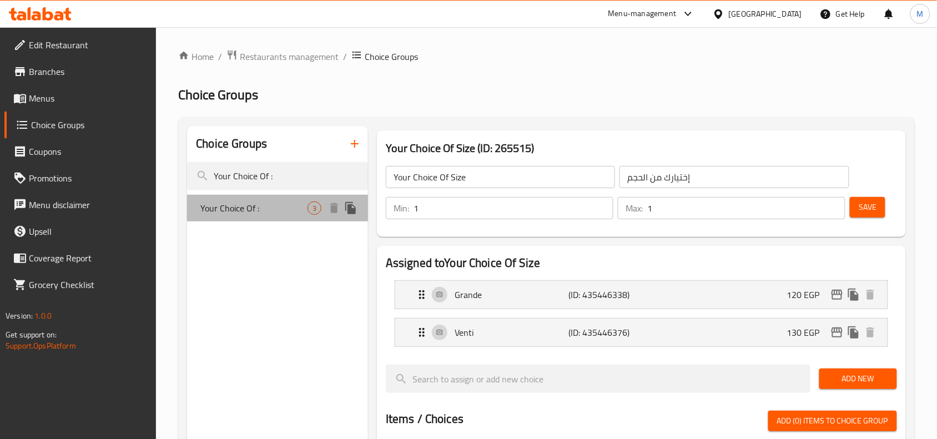
click at [259, 218] on div "Your Choice Of : 3" at bounding box center [277, 208] width 181 height 27
type input "Your Choice Of :"
type input "اختيارك من :"
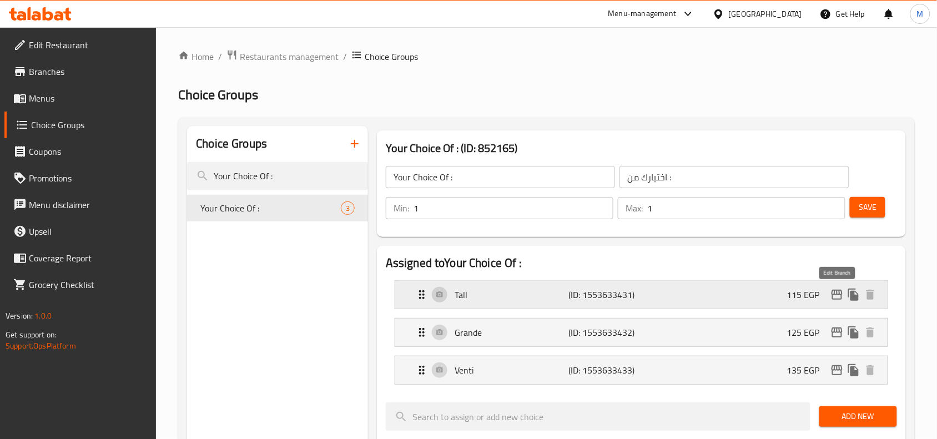
click at [834, 292] on icon "edit" at bounding box center [837, 294] width 13 height 13
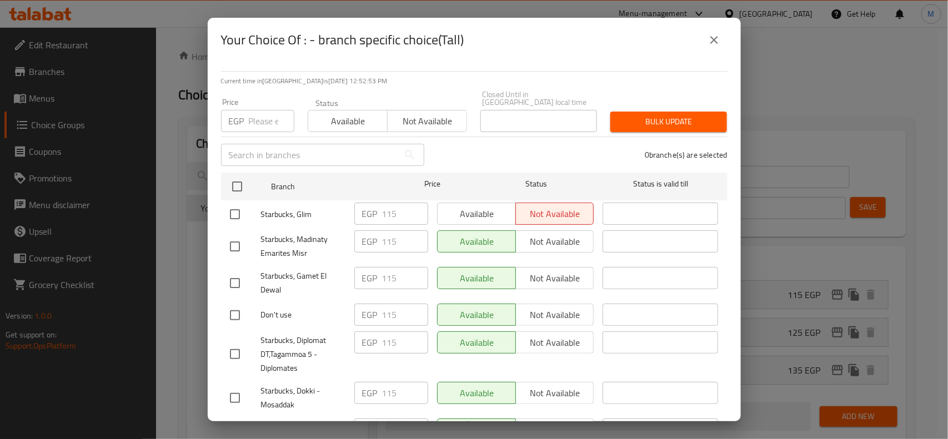
drag, startPoint x: 229, startPoint y: 175, endPoint x: 248, endPoint y: 153, distance: 29.9
click at [229, 175] on input "checkbox" at bounding box center [236, 186] width 23 height 23
checkbox input "true"
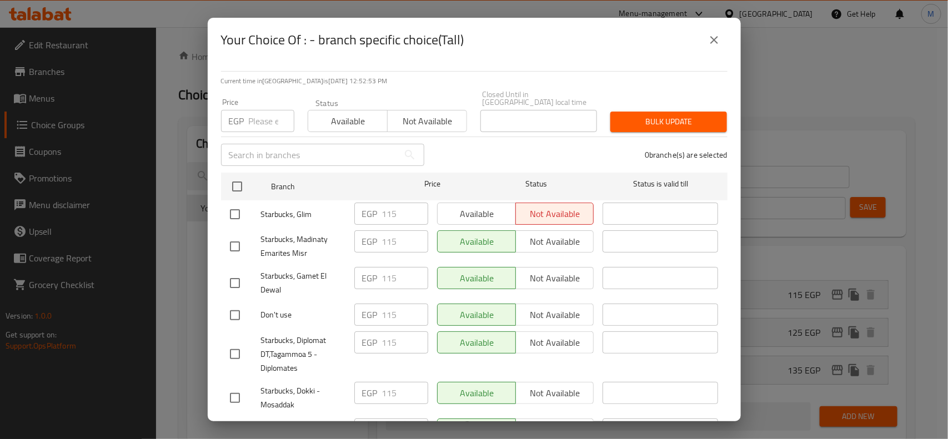
checkbox input "true"
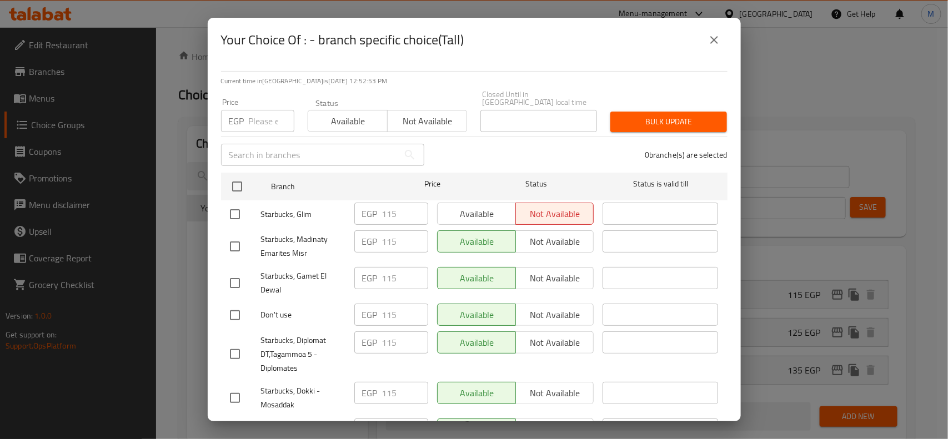
checkbox input "true"
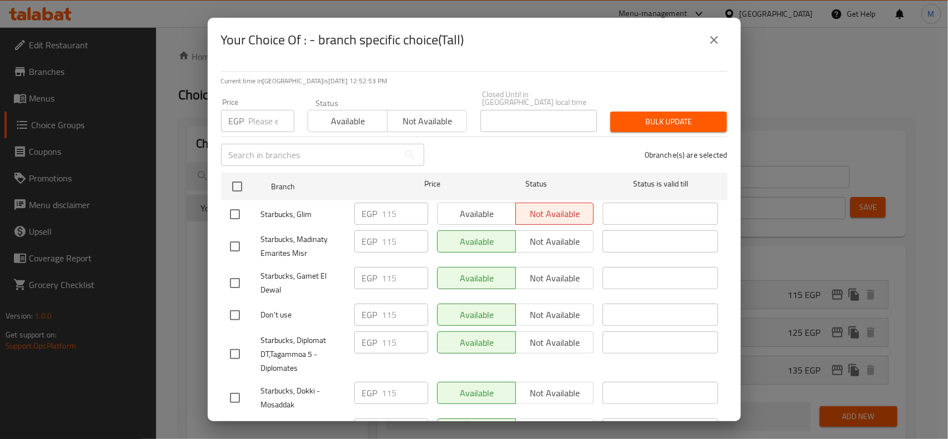
checkbox input "true"
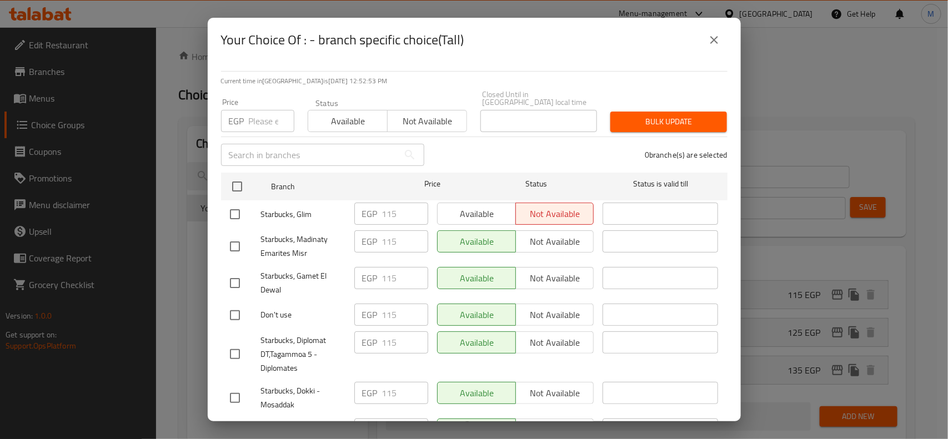
checkbox input "true"
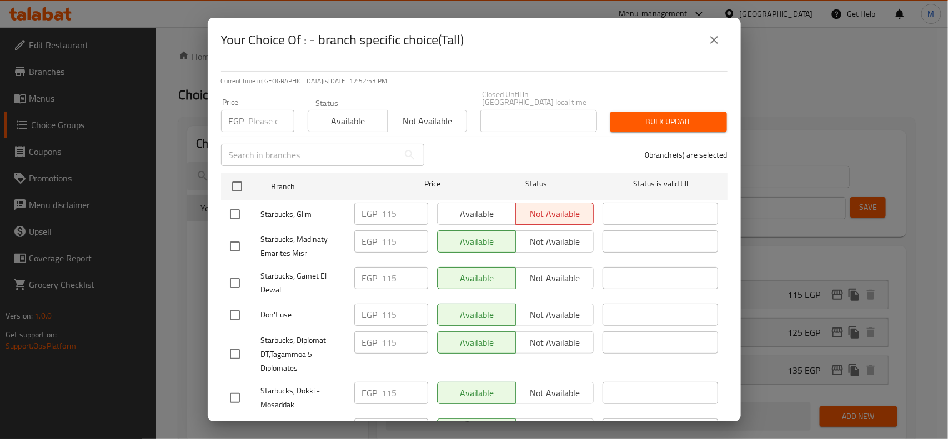
checkbox input "true"
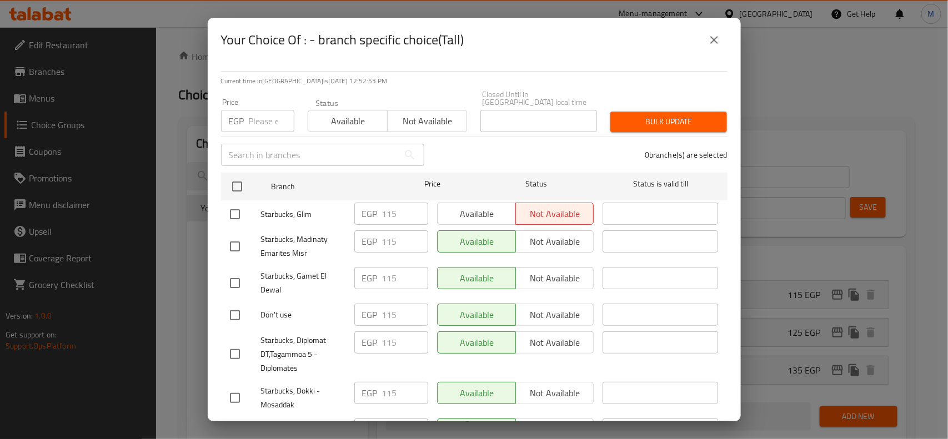
checkbox input "true"
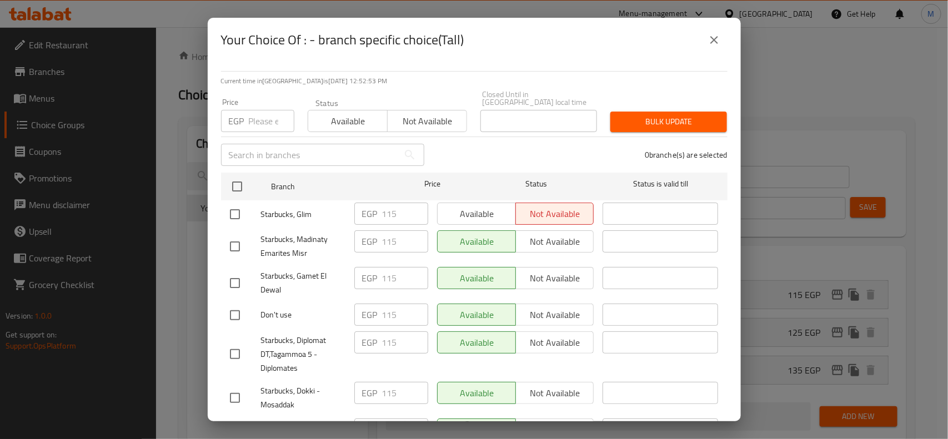
checkbox input "true"
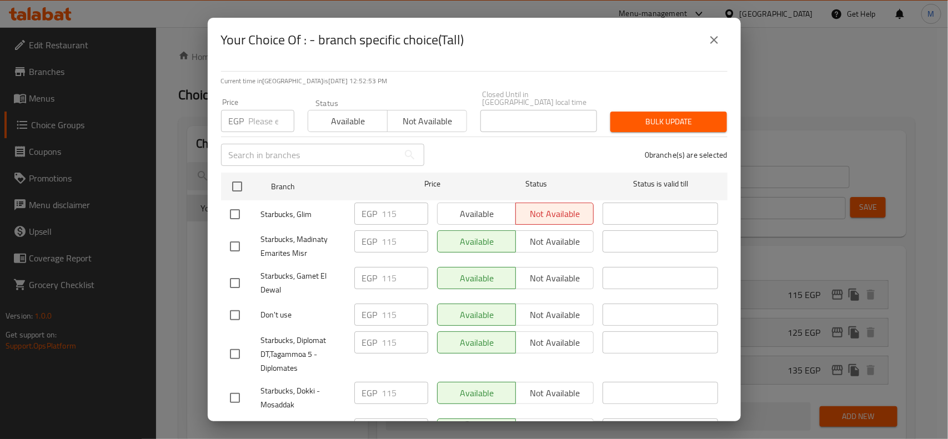
checkbox input "true"
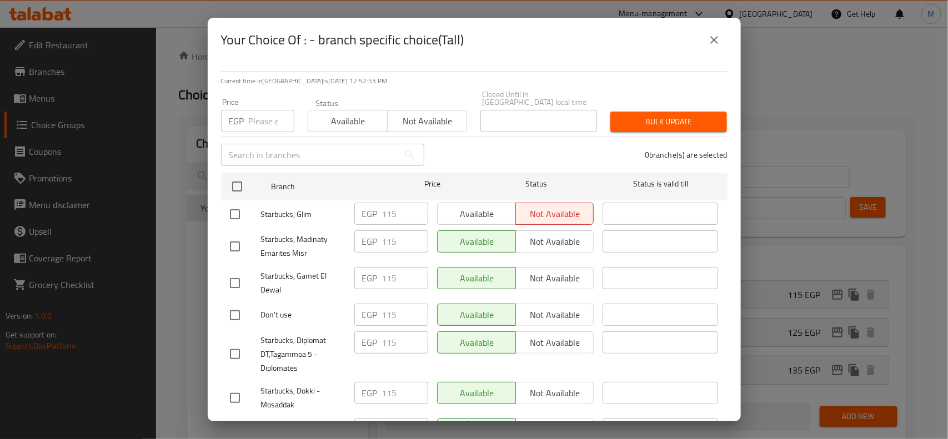
checkbox input "true"
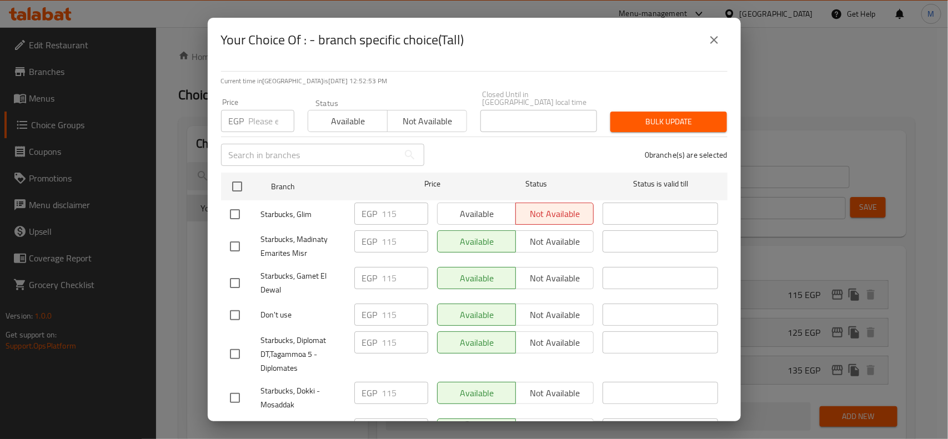
checkbox input "true"
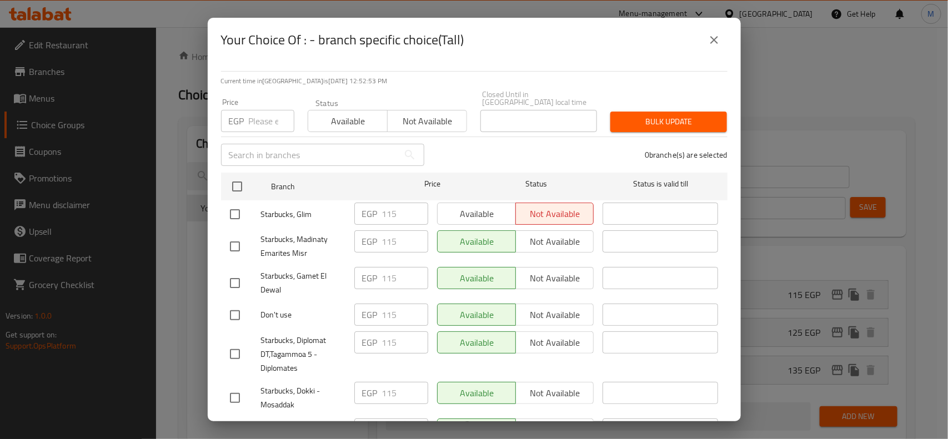
checkbox input "true"
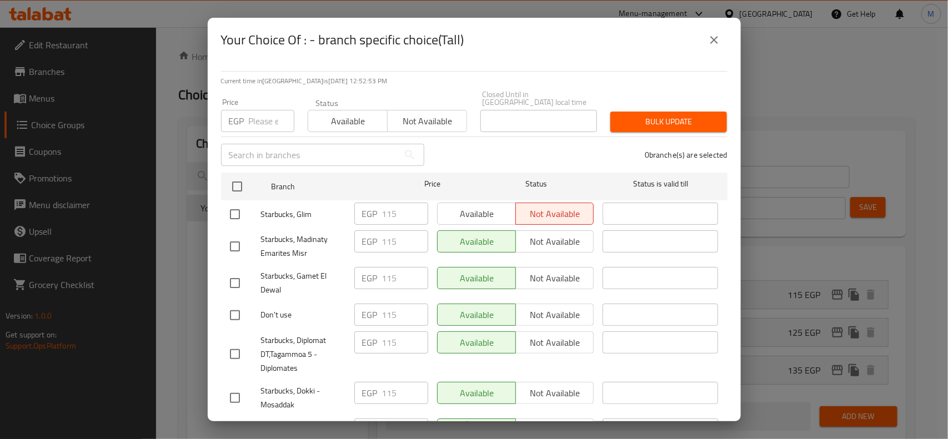
checkbox input "true"
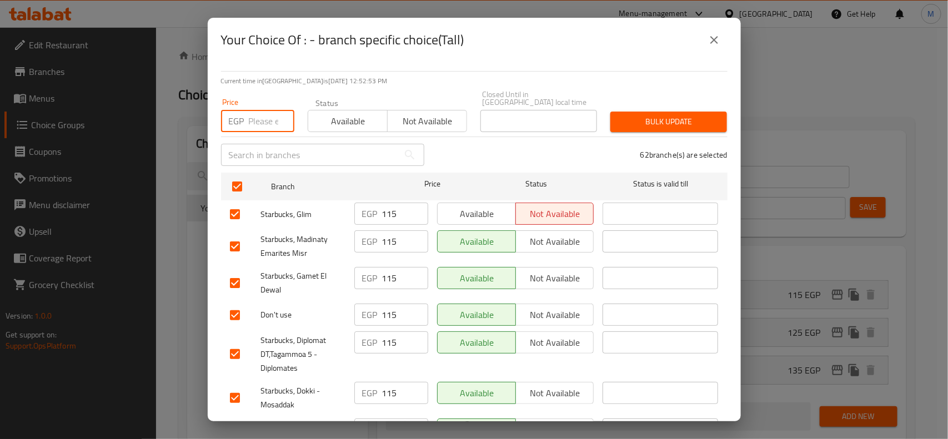
click at [254, 118] on input "number" at bounding box center [272, 121] width 46 height 22
type input "135"
click at [689, 117] on span "Bulk update" at bounding box center [668, 122] width 99 height 14
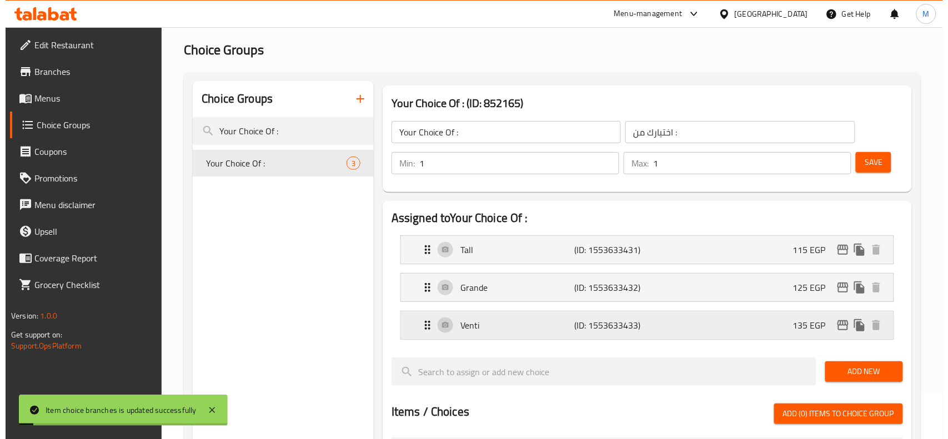
scroll to position [69, 0]
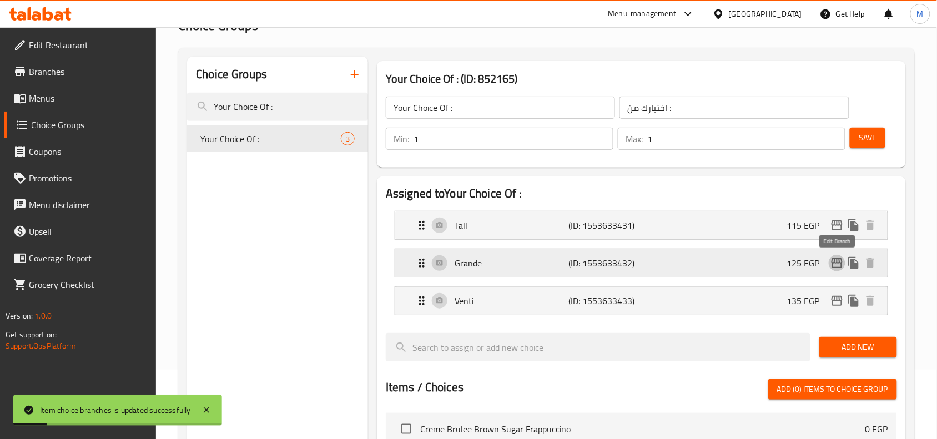
click at [834, 268] on icon "edit" at bounding box center [837, 263] width 11 height 10
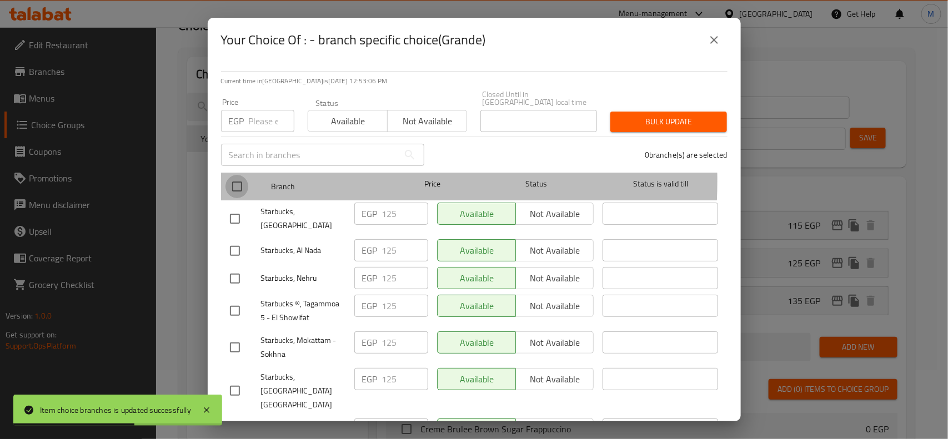
click at [242, 175] on input "checkbox" at bounding box center [236, 186] width 23 height 23
checkbox input "true"
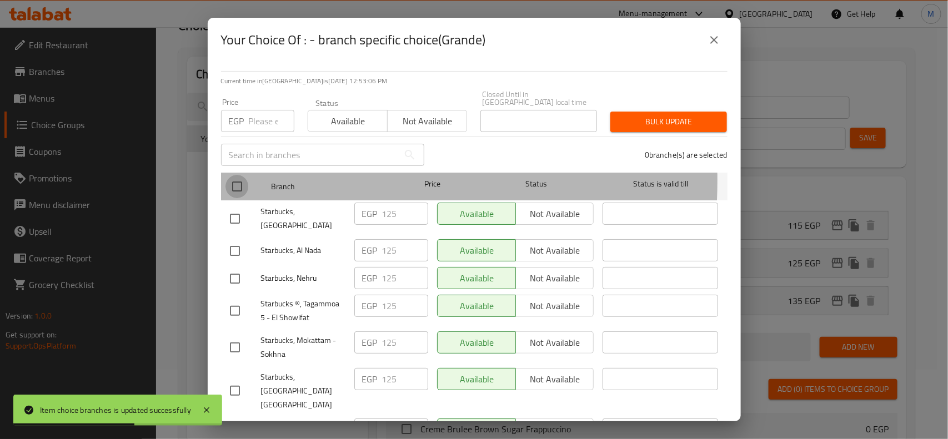
checkbox input "true"
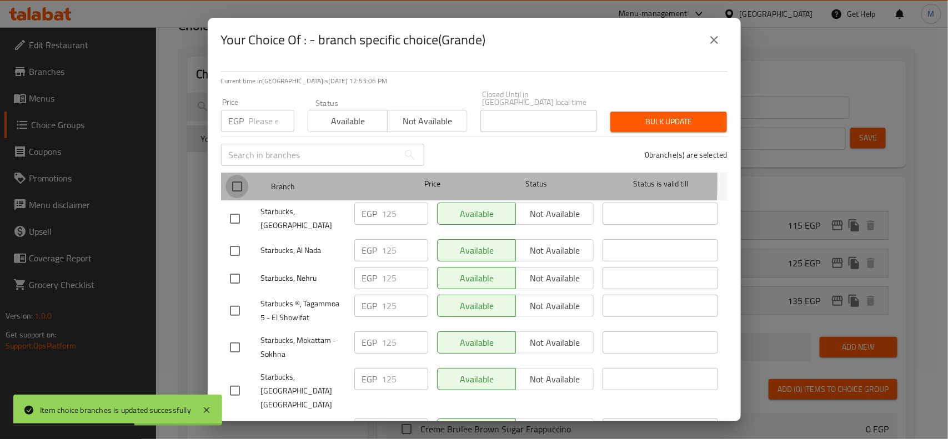
checkbox input "true"
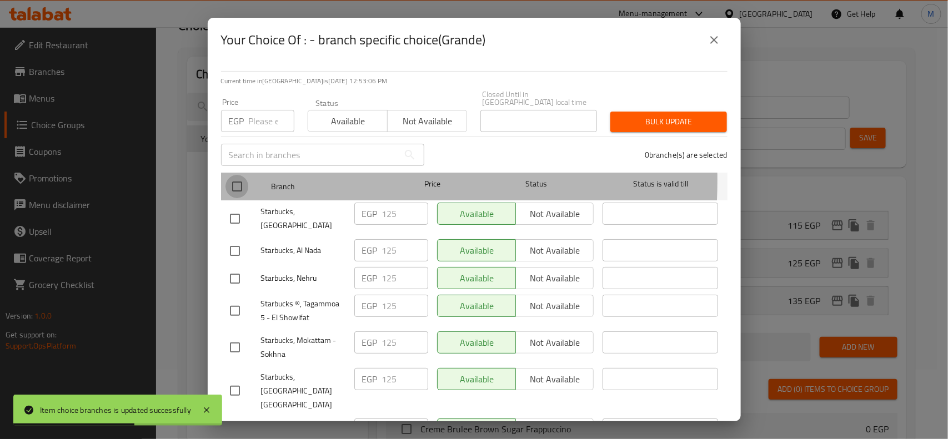
checkbox input "true"
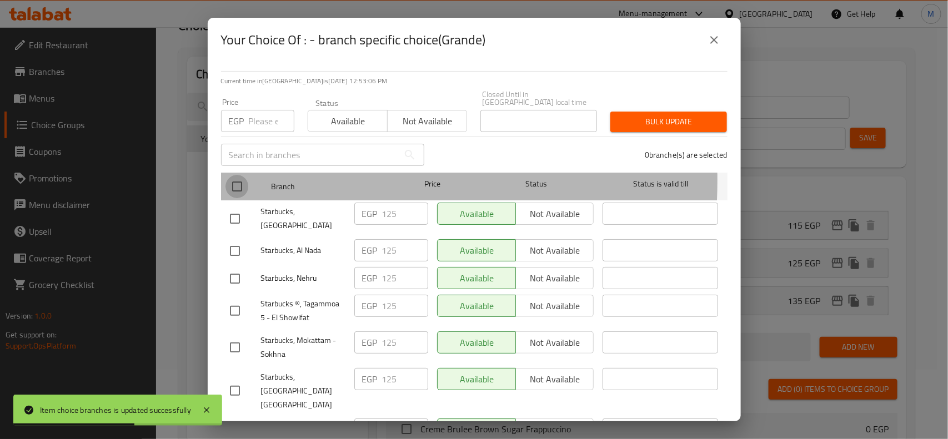
checkbox input "true"
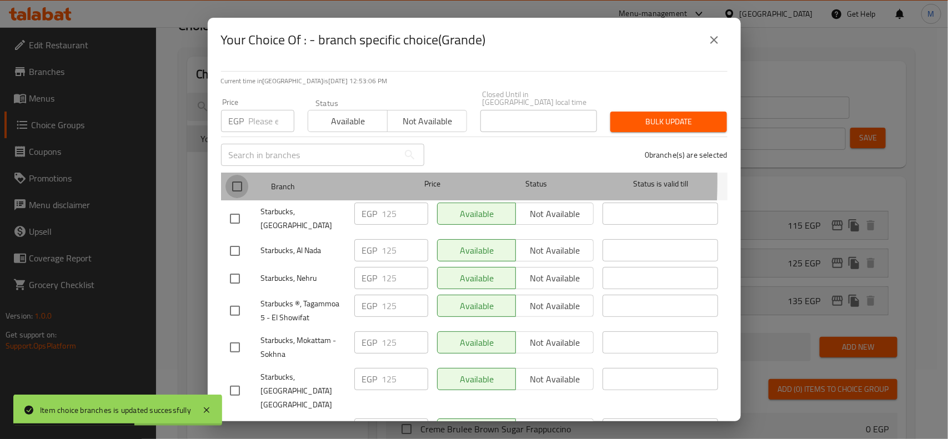
checkbox input "true"
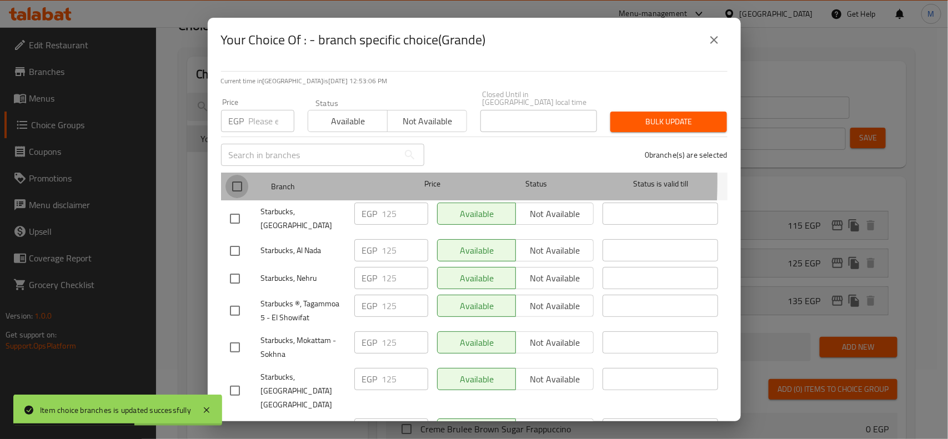
checkbox input "true"
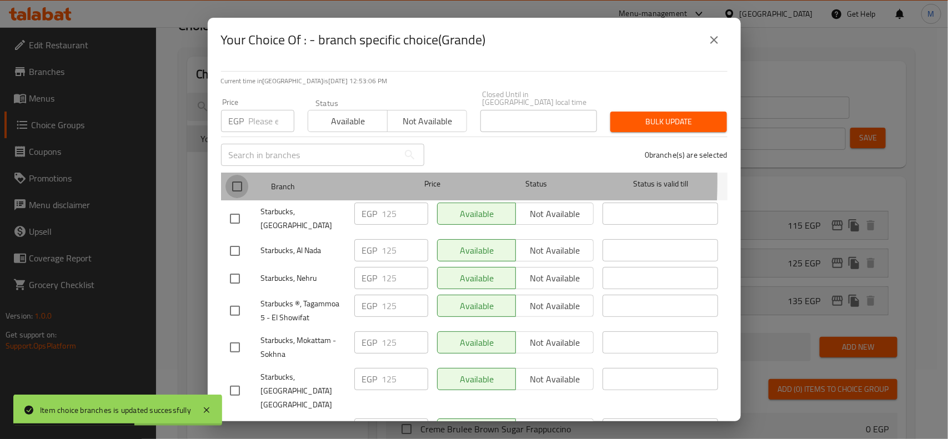
checkbox input "true"
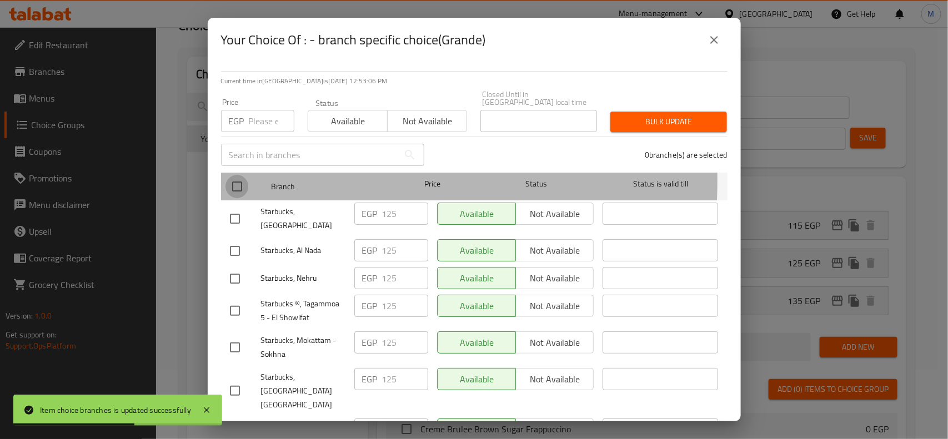
checkbox input "true"
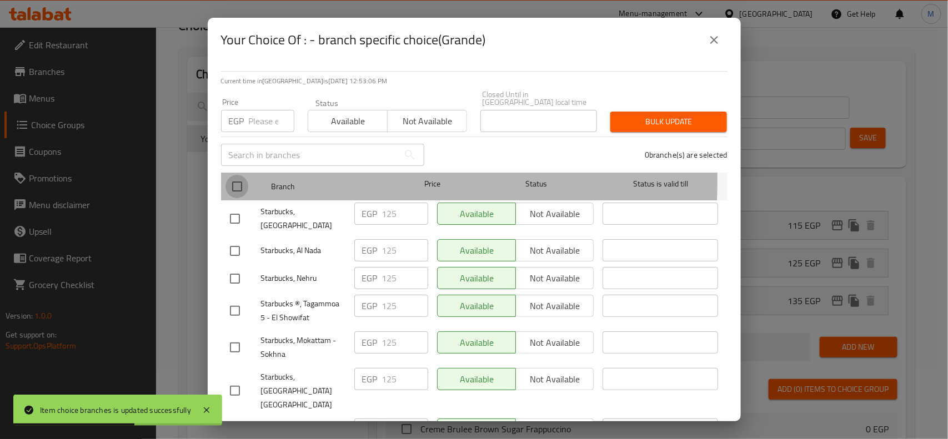
checkbox input "true"
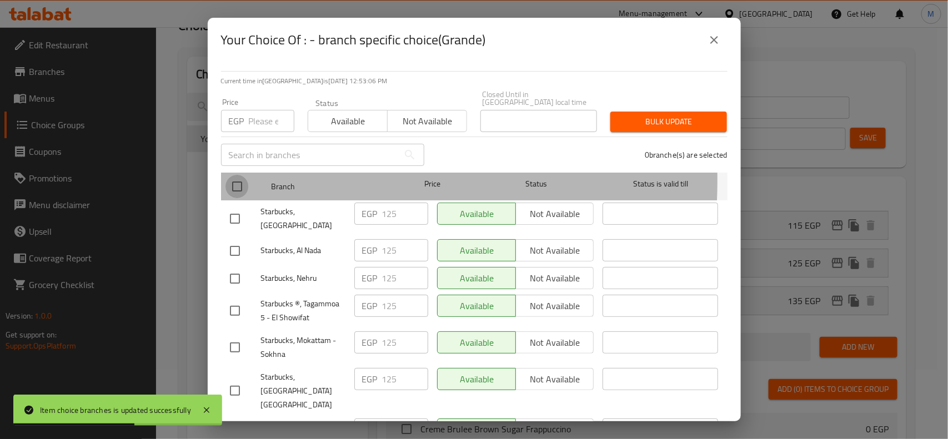
checkbox input "true"
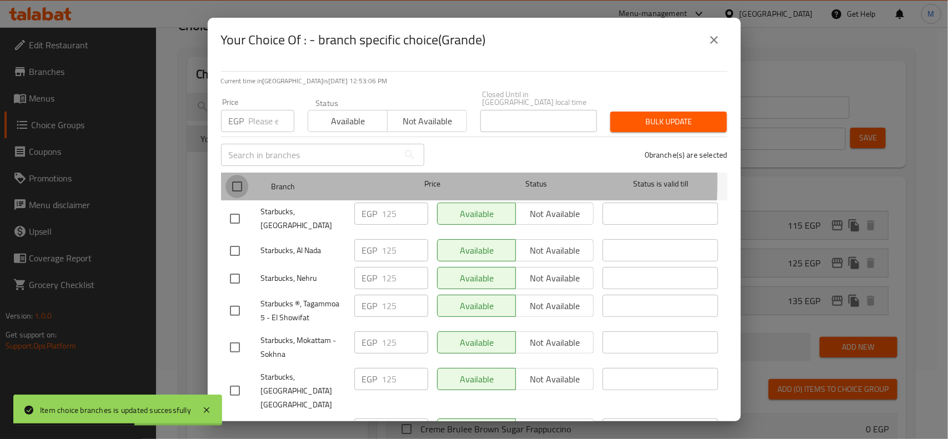
checkbox input "true"
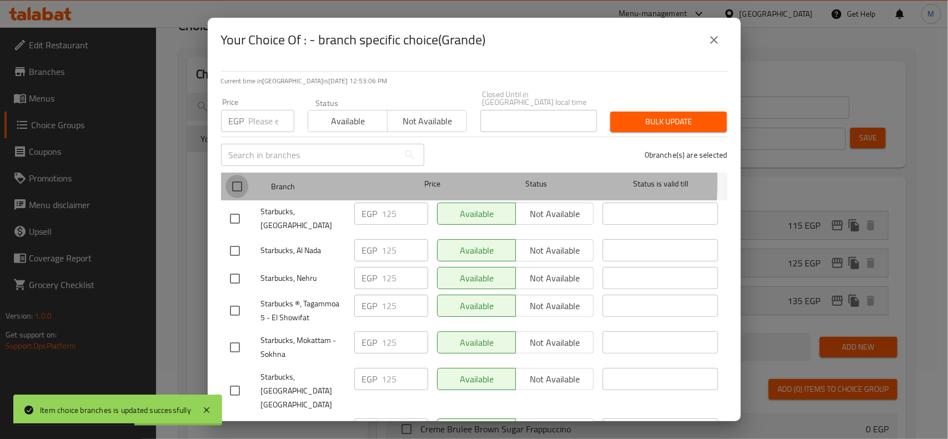
checkbox input "true"
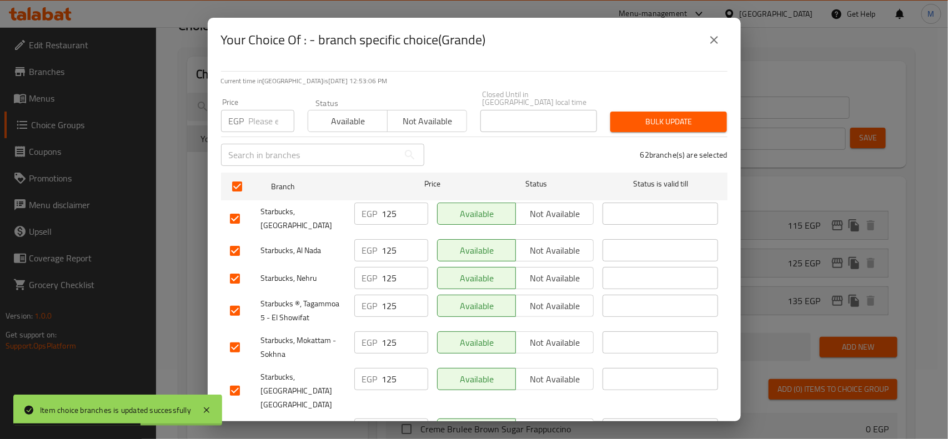
click at [274, 115] on input "number" at bounding box center [272, 121] width 46 height 22
paste input "145"
type input "145"
click at [539, 62] on div "Current time in [GEOGRAPHIC_DATA] is [DATE] 12:53:07 PM Price EGP 145 Price Sta…" at bounding box center [474, 241] width 533 height 359
click at [681, 115] on span "Bulk update" at bounding box center [668, 122] width 99 height 14
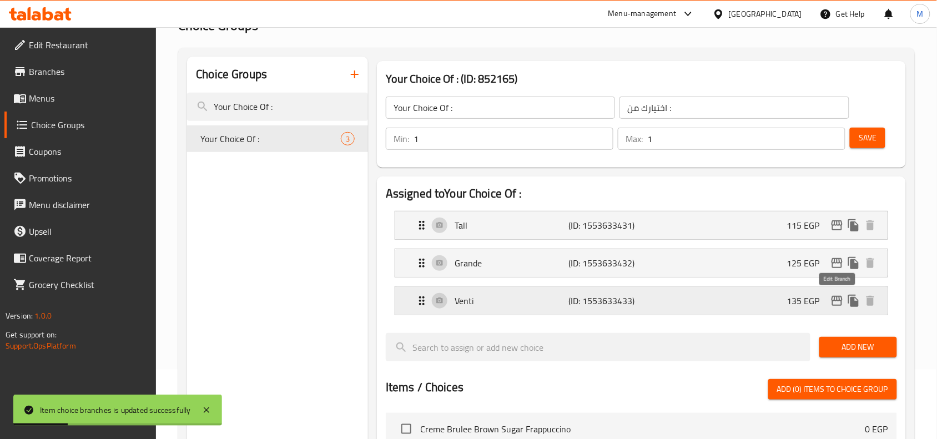
click at [837, 306] on icon "edit" at bounding box center [837, 301] width 11 height 10
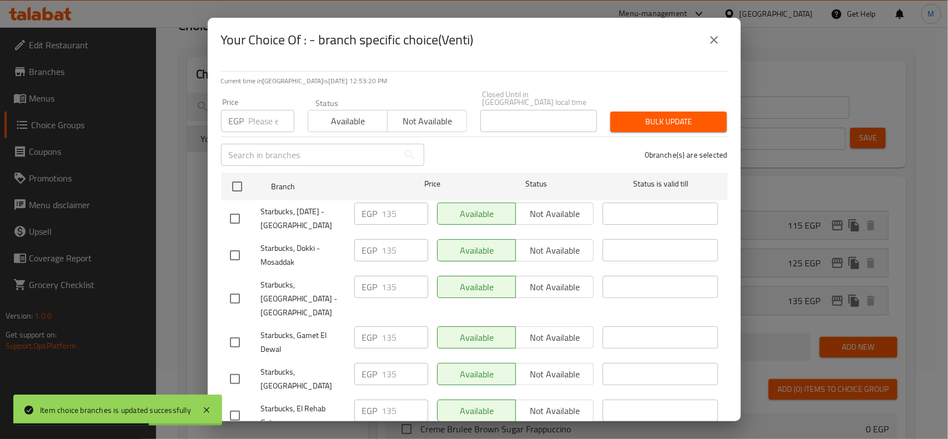
drag, startPoint x: 236, startPoint y: 178, endPoint x: 270, endPoint y: 206, distance: 44.6
click at [236, 178] on input "checkbox" at bounding box center [236, 186] width 23 height 23
checkbox input "true"
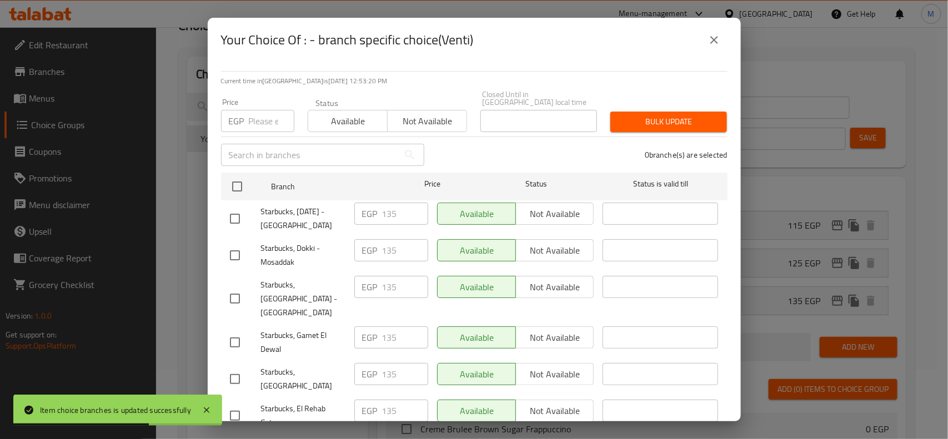
checkbox input "true"
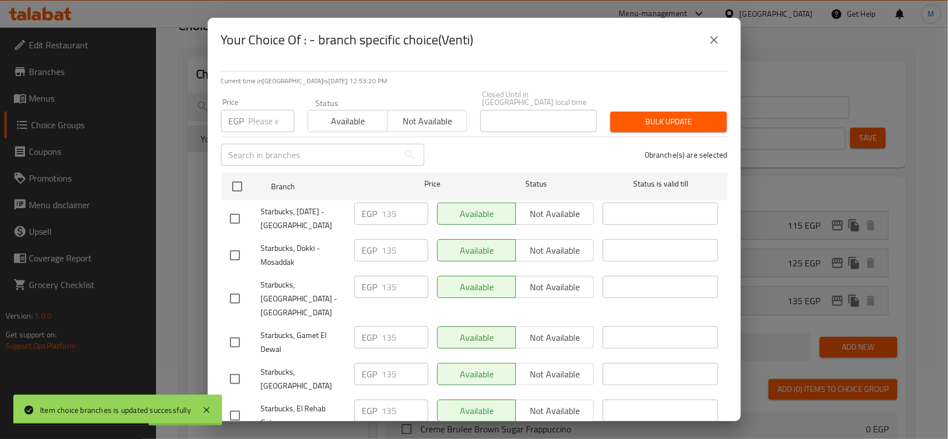
checkbox input "true"
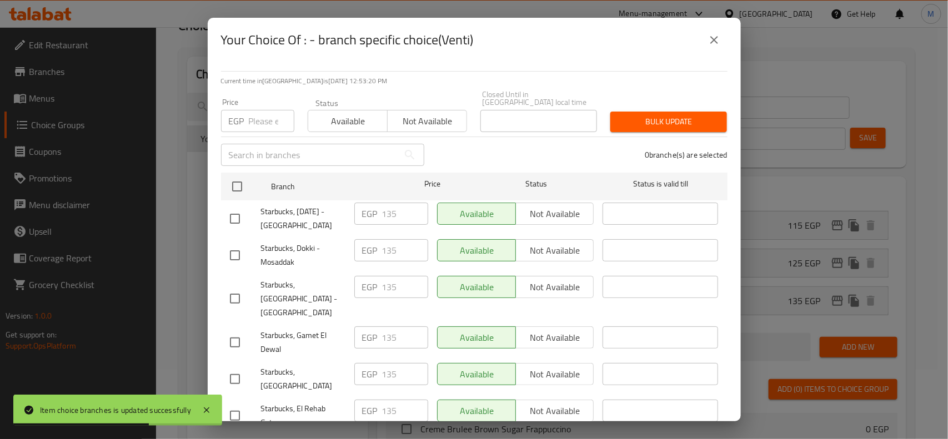
checkbox input "true"
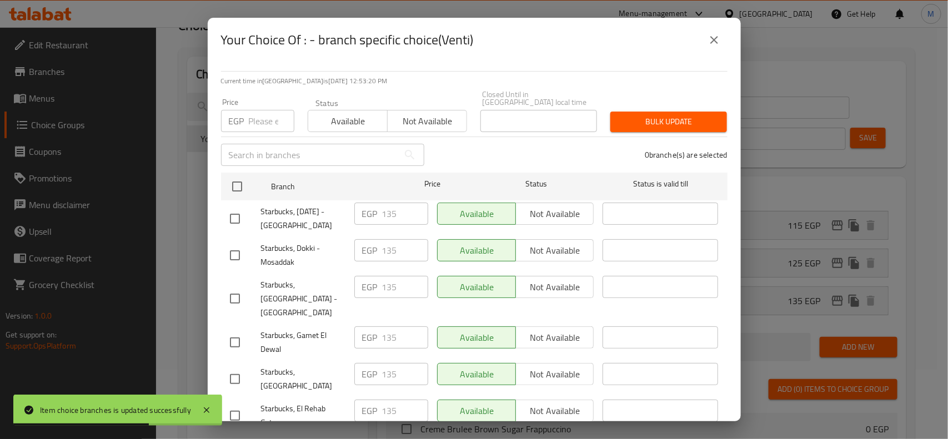
checkbox input "true"
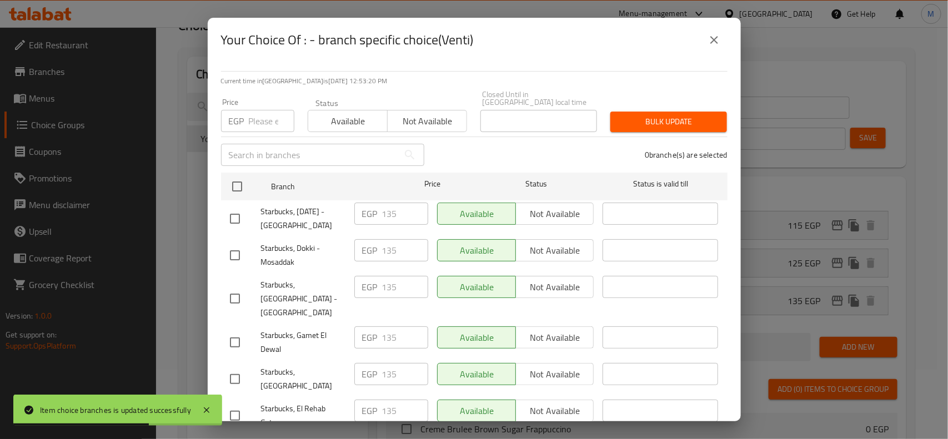
checkbox input "true"
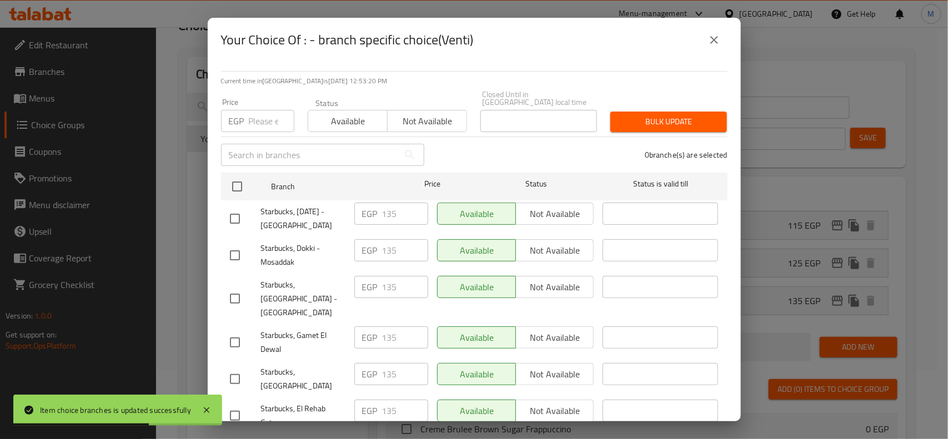
checkbox input "true"
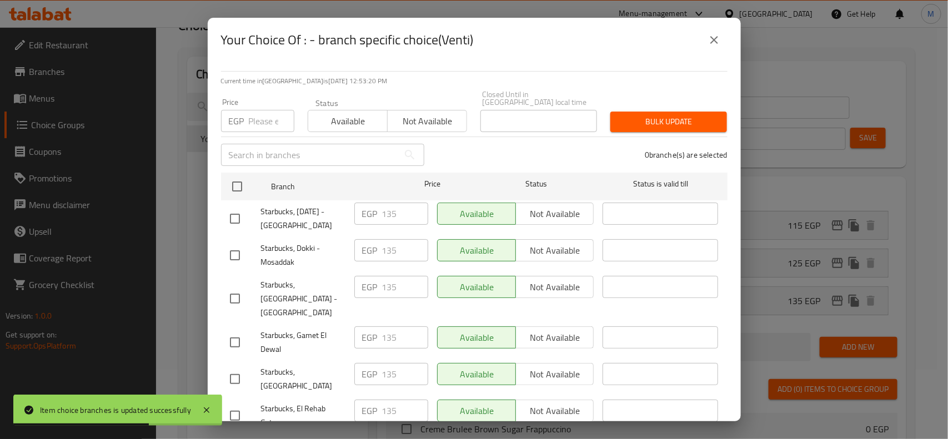
checkbox input "true"
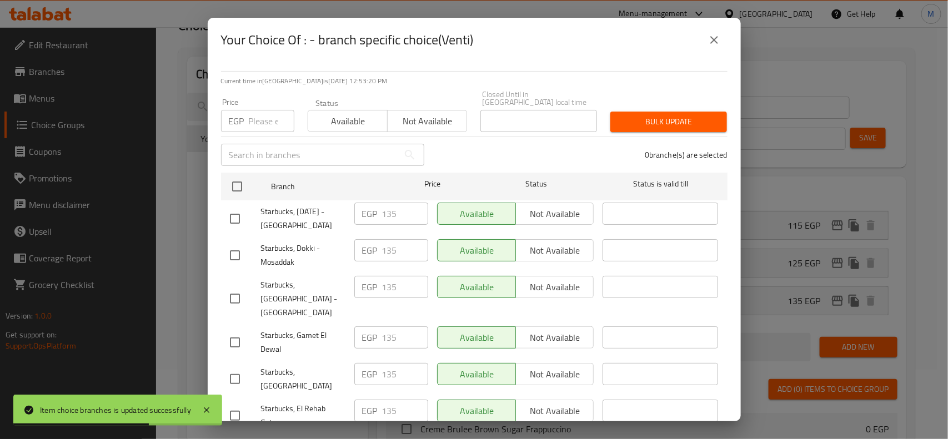
checkbox input "true"
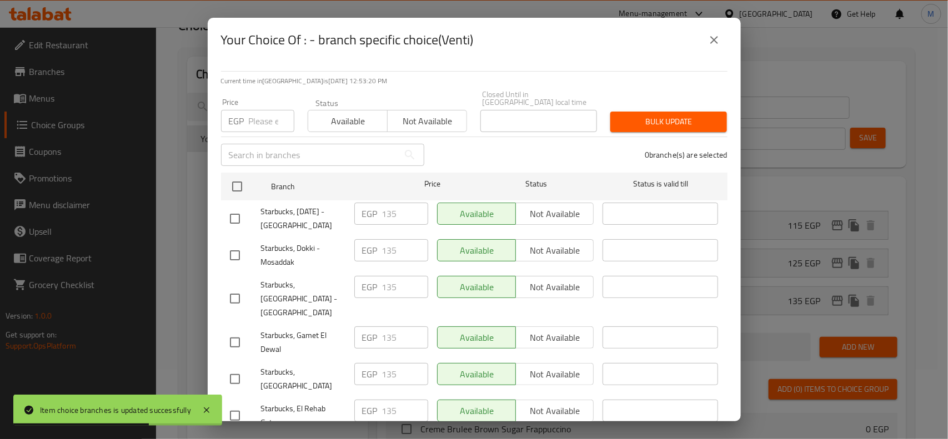
checkbox input "true"
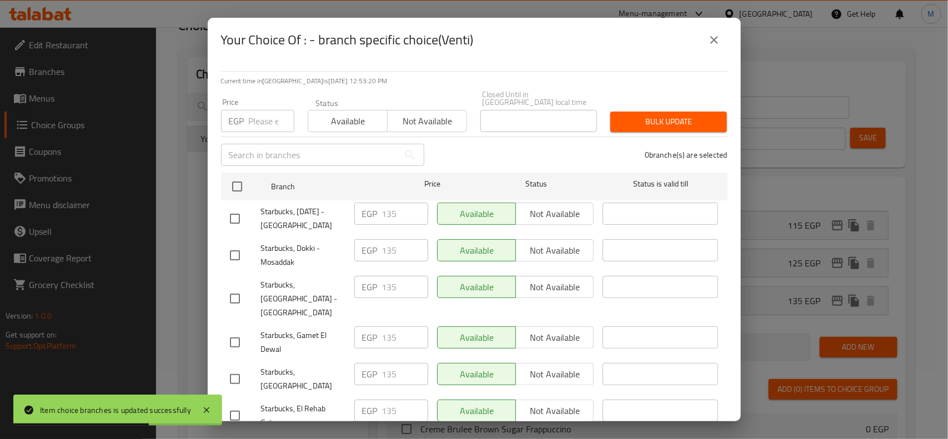
checkbox input "true"
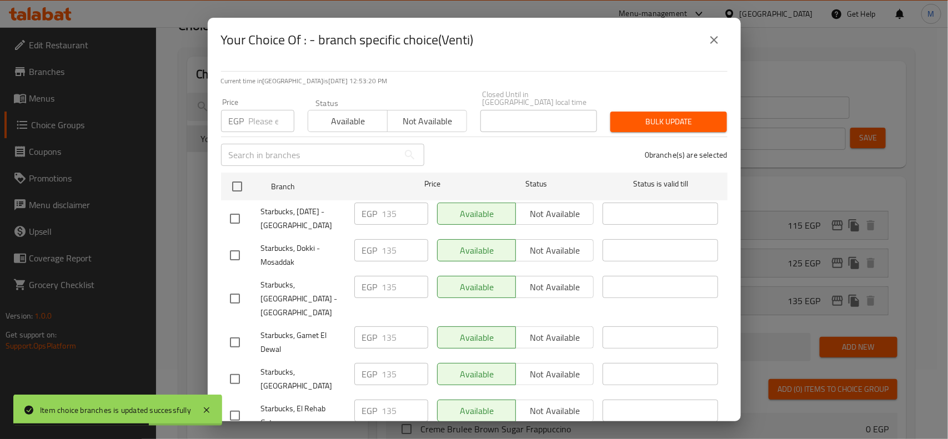
checkbox input "true"
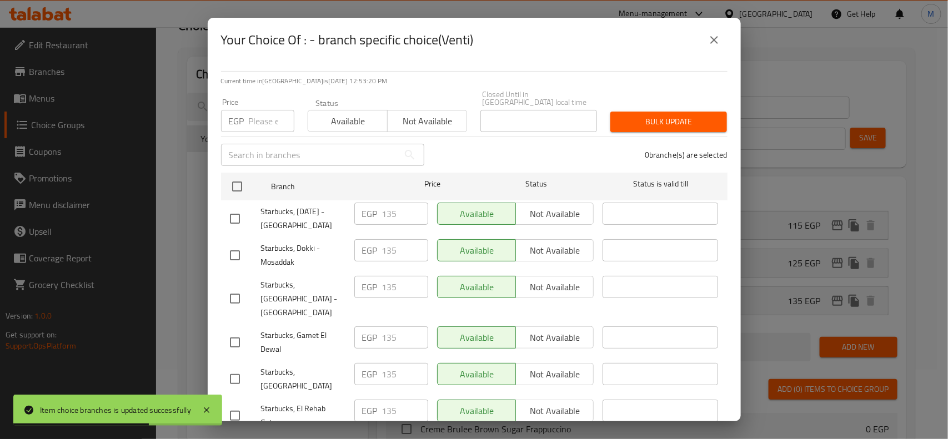
checkbox input "true"
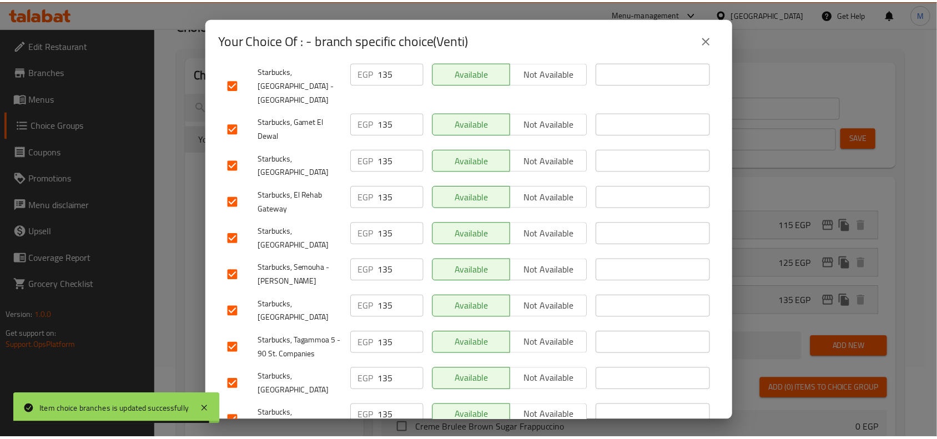
scroll to position [0, 0]
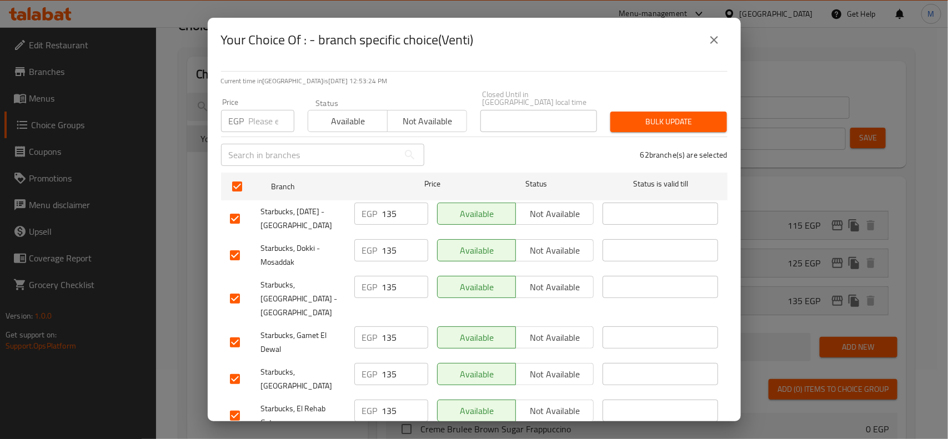
click at [260, 116] on input "number" at bounding box center [272, 121] width 46 height 22
paste input "155"
type input "155"
click at [445, 57] on div "Your Choice Of : - branch specific choice(Venti)" at bounding box center [474, 40] width 533 height 44
drag, startPoint x: 710, startPoint y: 112, endPoint x: 703, endPoint y: 112, distance: 6.7
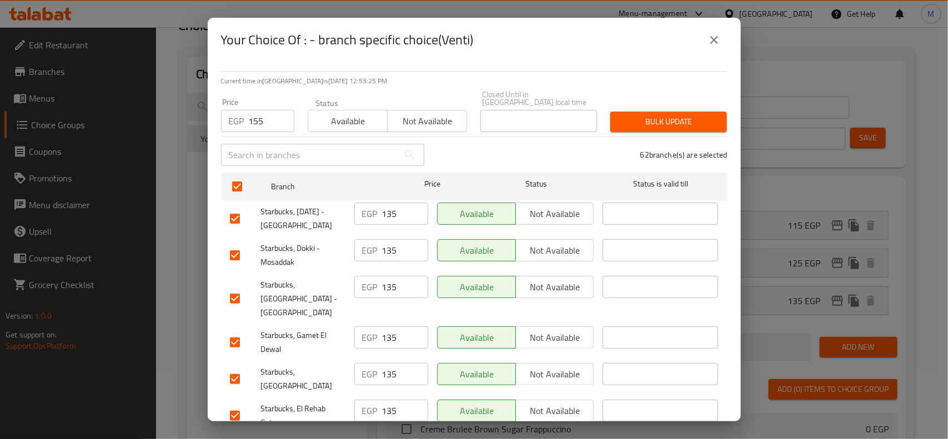
click at [709, 112] on button "Bulk update" at bounding box center [668, 122] width 117 height 21
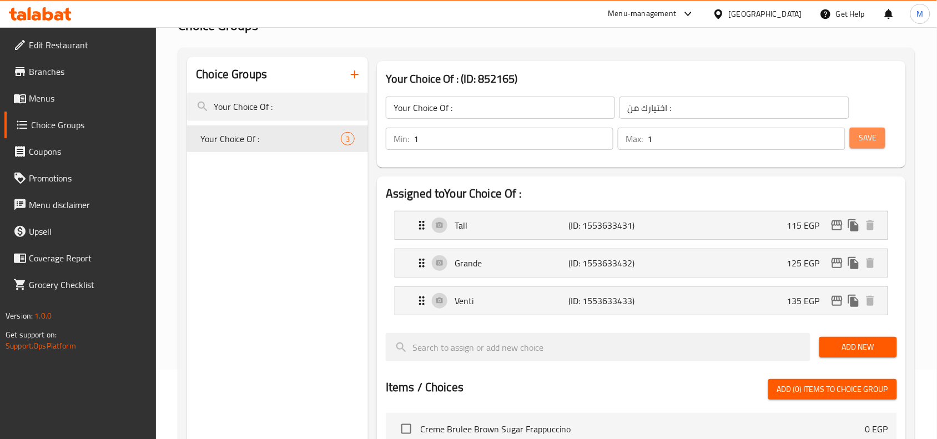
click at [876, 134] on span "Save" at bounding box center [868, 138] width 18 height 14
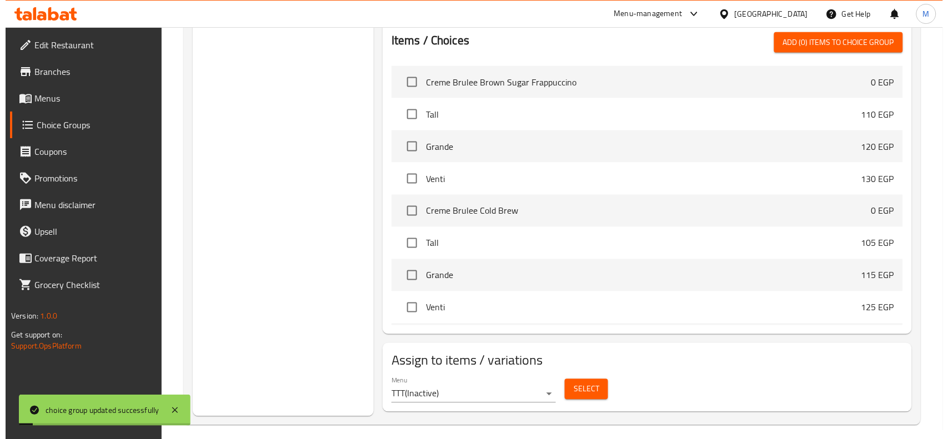
scroll to position [425, 0]
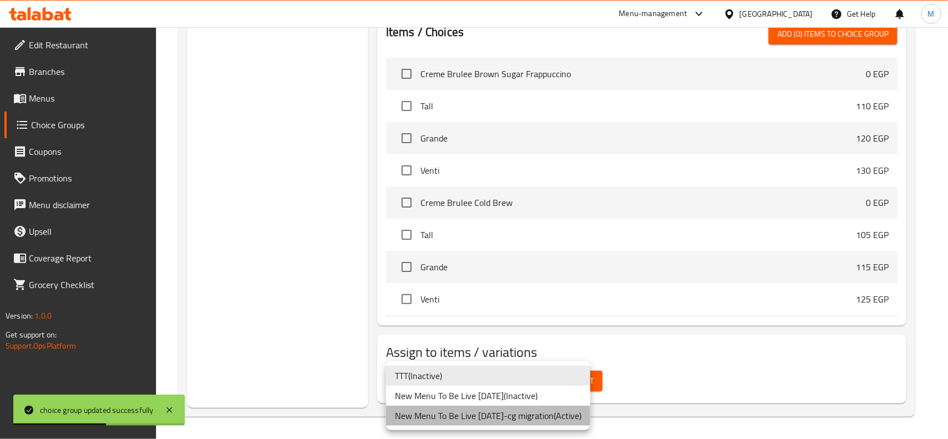
click at [458, 409] on li "New Menu To Be Live [DATE]-cg migration ( Active )" at bounding box center [488, 416] width 204 height 20
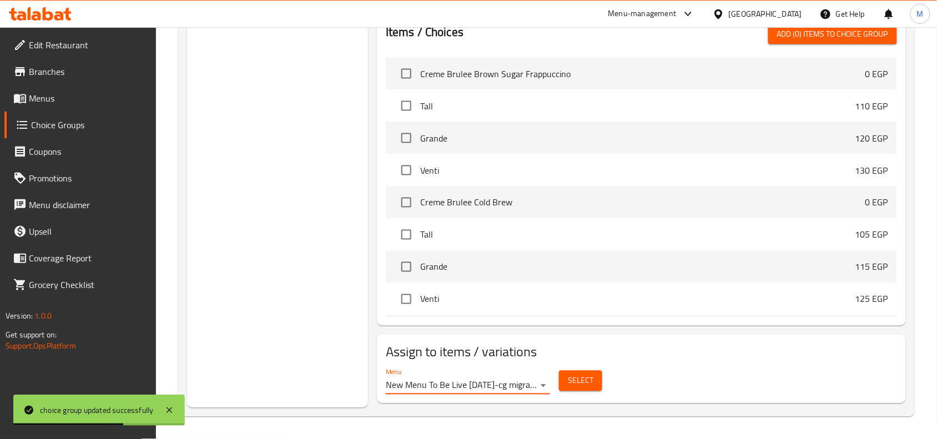
click at [584, 382] on span "Select" at bounding box center [581, 381] width 26 height 14
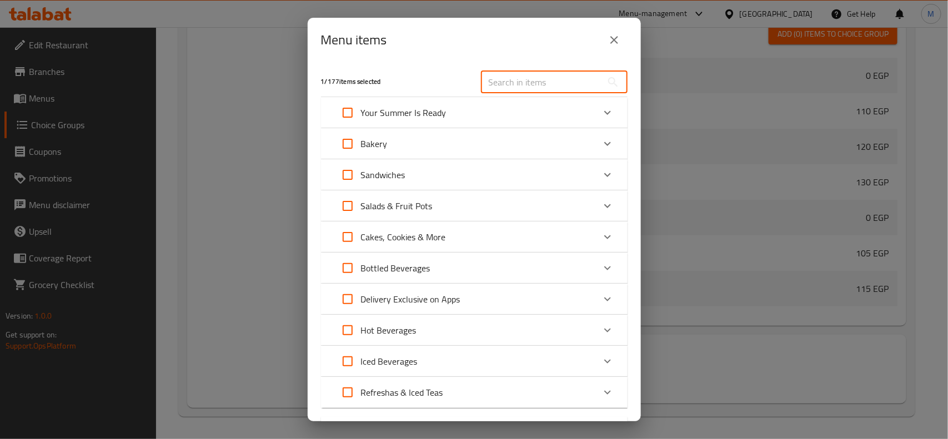
click at [526, 82] on input "text" at bounding box center [541, 82] width 121 height 22
paste input "ESPRESSO FRAPPUCCINO"
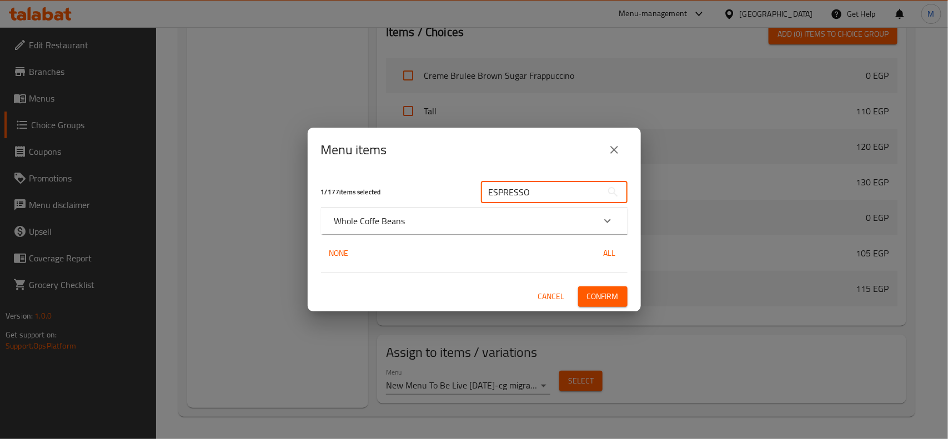
type input "ESPRESSO"
click at [590, 225] on div "Whole Coffe Beans" at bounding box center [464, 220] width 260 height 13
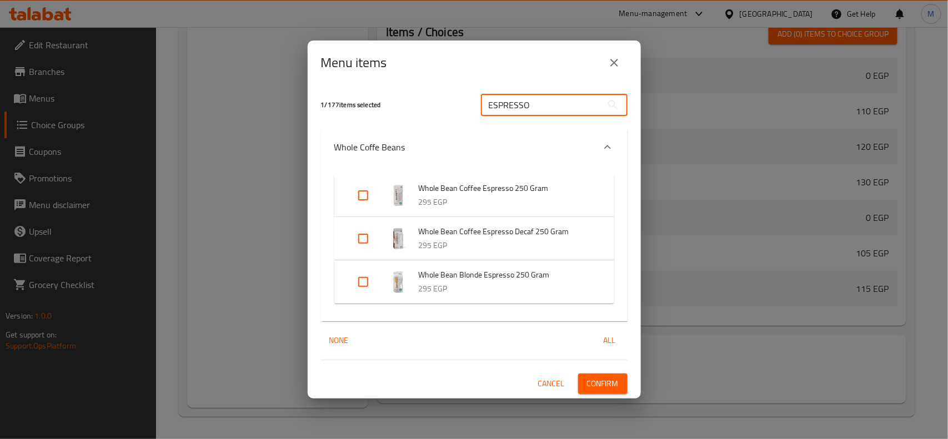
click at [554, 116] on input "ESPRESSO" at bounding box center [541, 105] width 121 height 22
click at [556, 112] on input "ESPRESSO" at bounding box center [541, 105] width 121 height 22
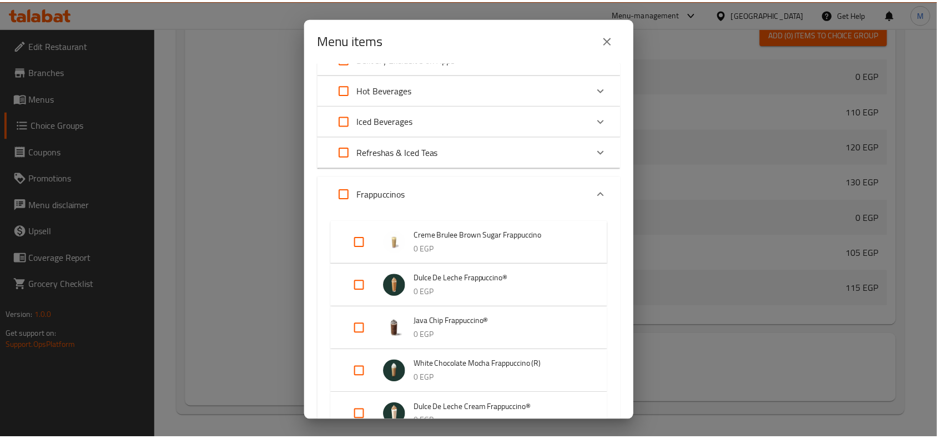
scroll to position [347, 0]
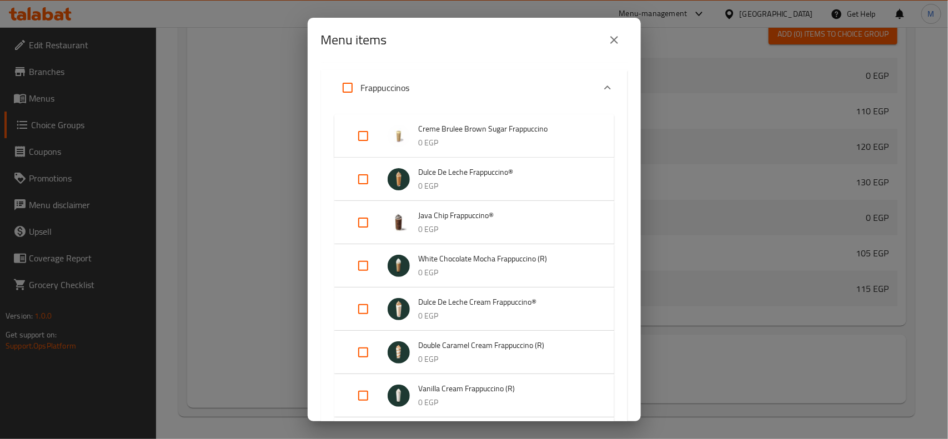
click at [701, 158] on div "Menu items 1 / 177 items selected ​ Your Summer Is Ready Creme Brulee Brown Sug…" at bounding box center [474, 219] width 948 height 439
click at [613, 42] on icon "close" at bounding box center [614, 40] width 8 height 8
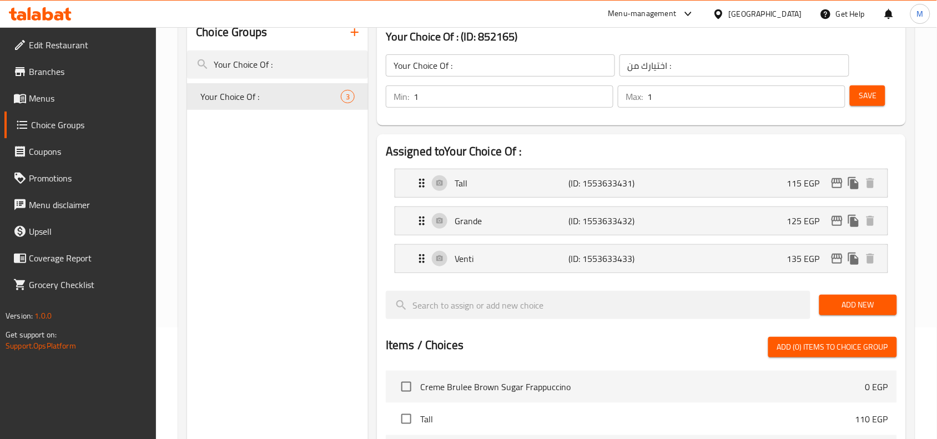
scroll to position [0, 0]
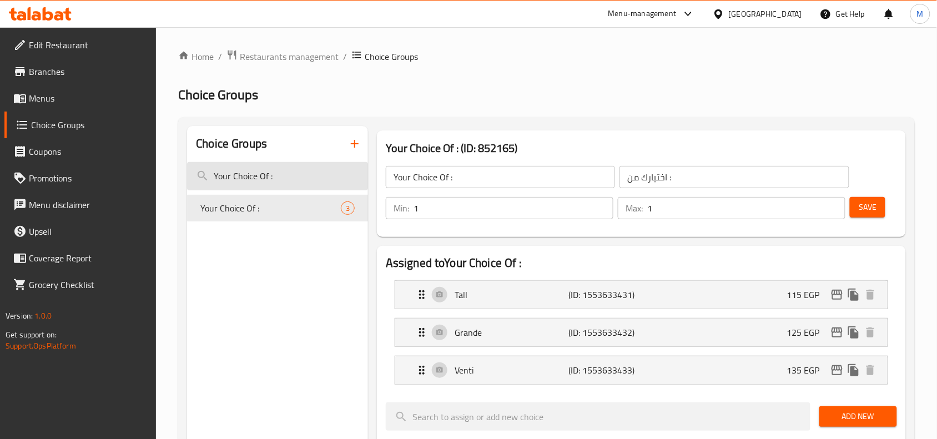
click at [278, 180] on input "Your Choice Of :" at bounding box center [277, 176] width 181 height 28
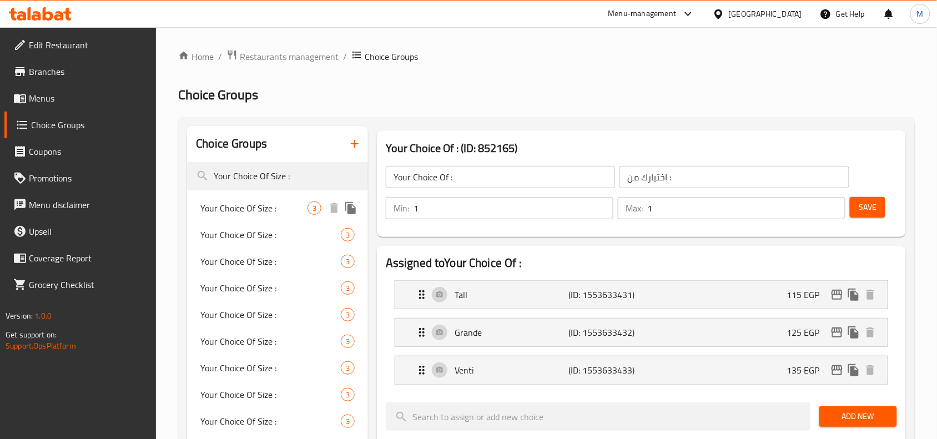
type input "Your Choice Of Size :"
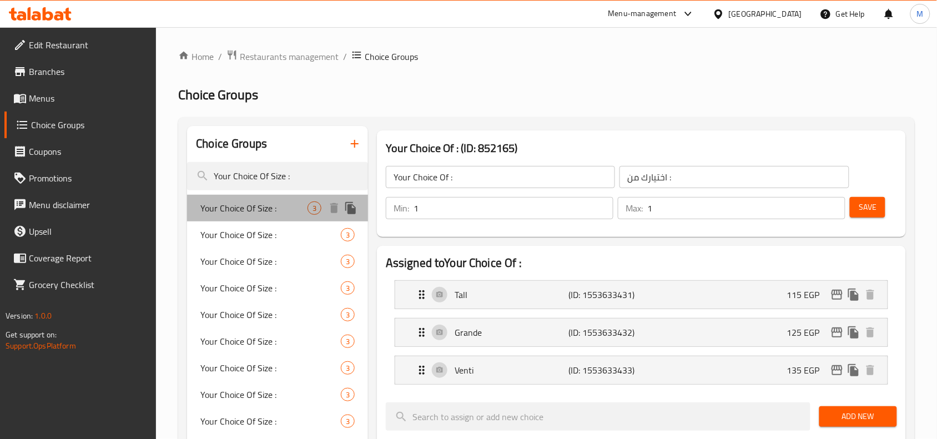
click at [274, 214] on span "Your Choice Of Size :" at bounding box center [253, 208] width 107 height 13
type input "Your Choice Of Size :"
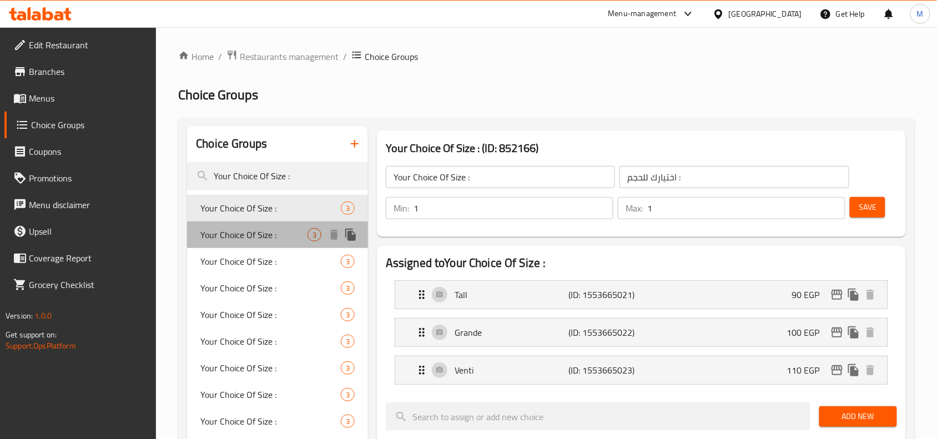
click at [255, 240] on span "Your Choice Of Size :" at bounding box center [253, 234] width 107 height 13
type input "إختيارك من الحجم :"
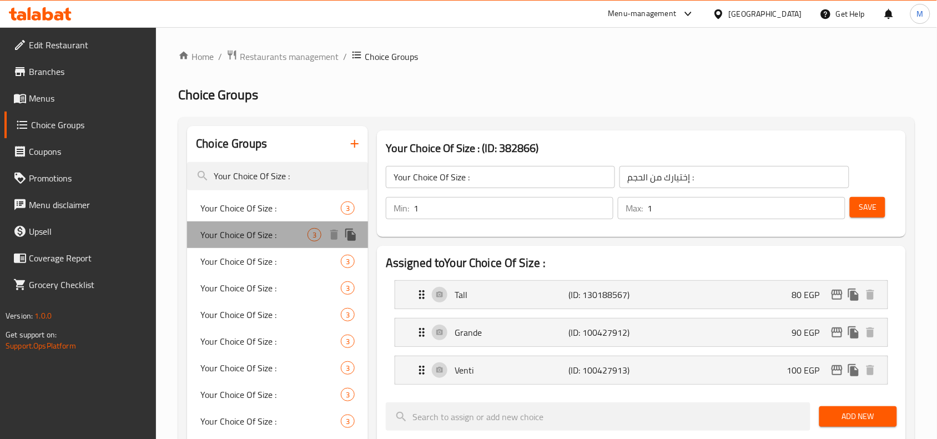
click at [246, 232] on span "Your Choice Of Size :" at bounding box center [253, 234] width 107 height 13
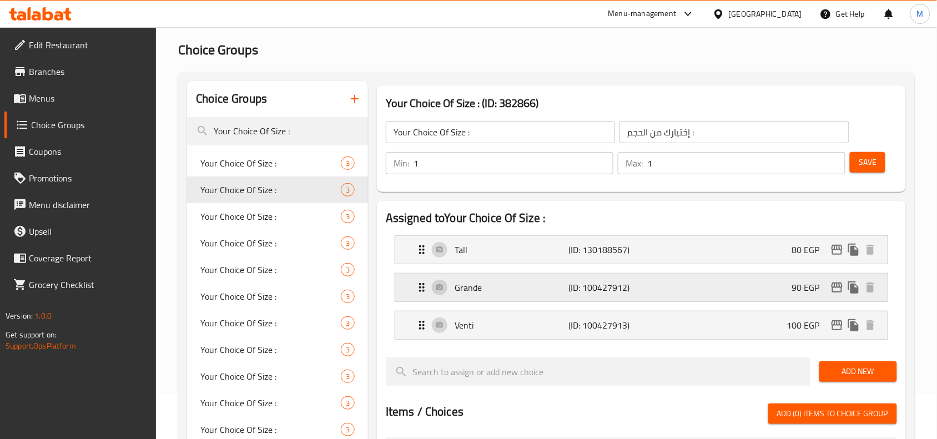
scroll to position [69, 0]
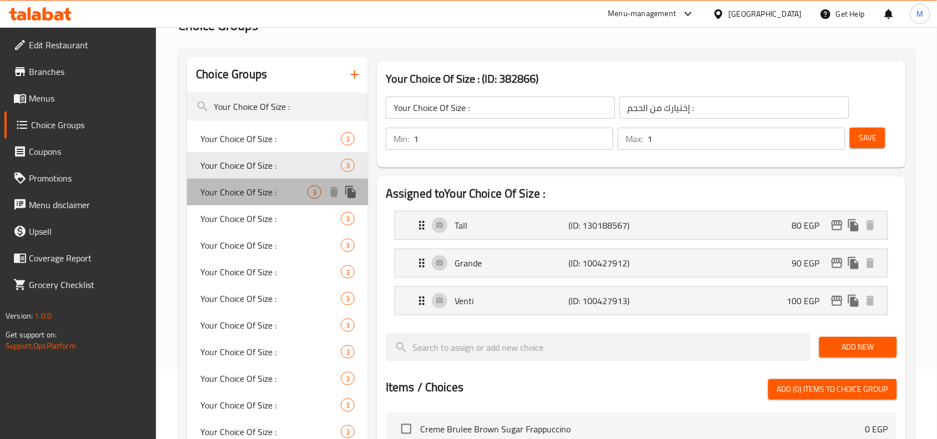
click at [237, 198] on span "Your Choice Of Size :" at bounding box center [253, 191] width 107 height 13
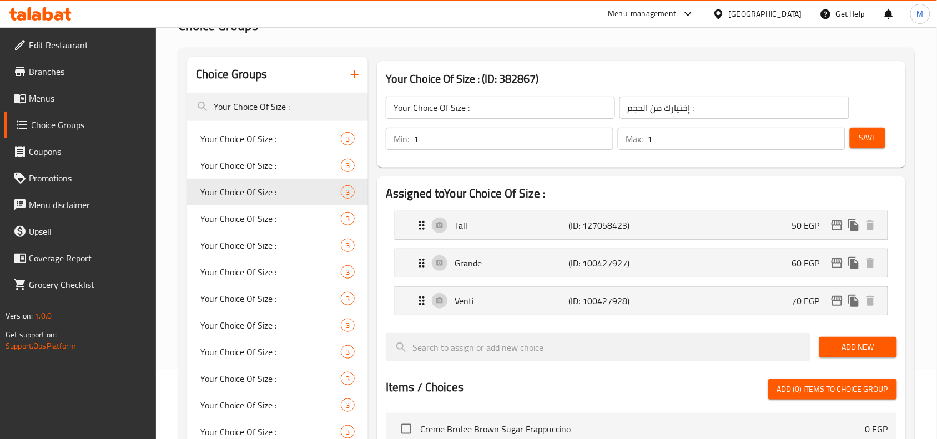
scroll to position [139, 0]
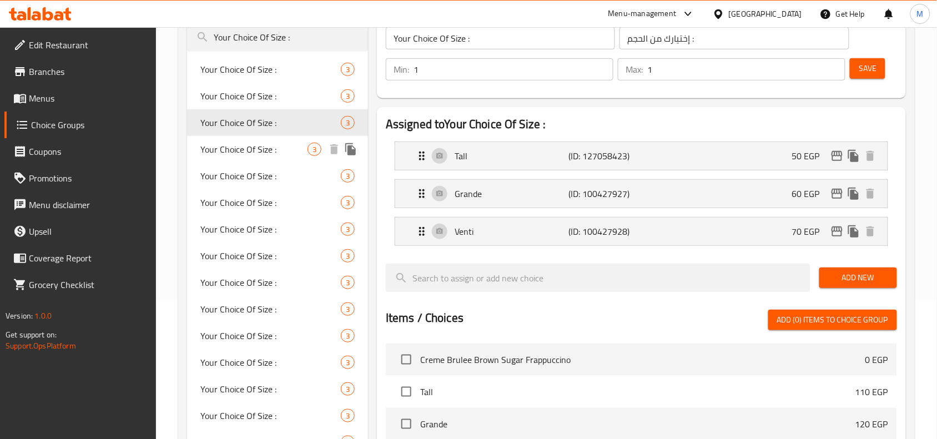
click at [248, 150] on span "Your Choice Of Size :" at bounding box center [253, 149] width 107 height 13
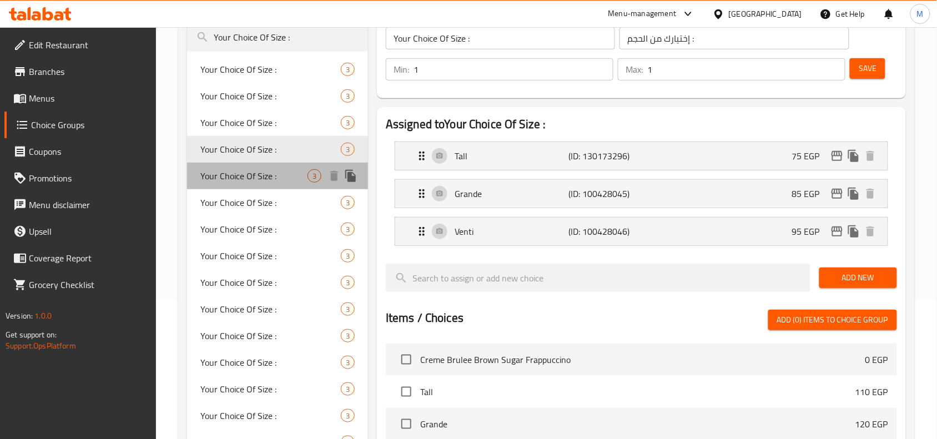
click at [237, 170] on span "Your Choice Of Size :" at bounding box center [253, 175] width 107 height 13
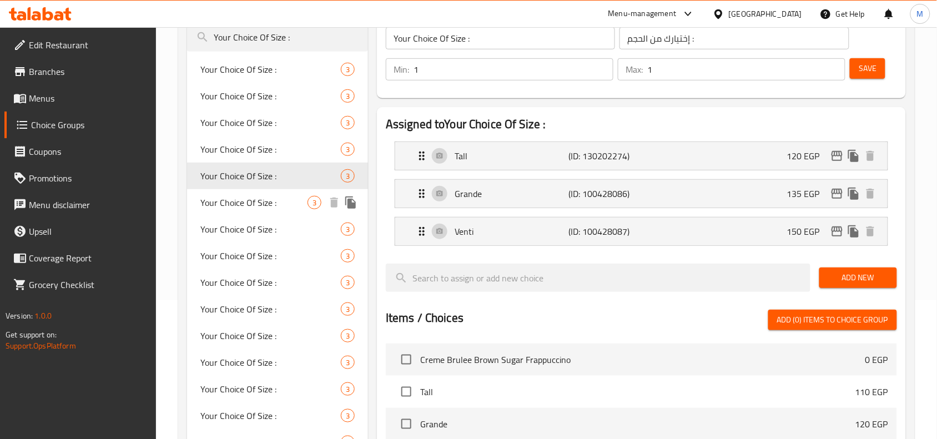
click at [243, 203] on span "Your Choice Of Size :" at bounding box center [253, 202] width 107 height 13
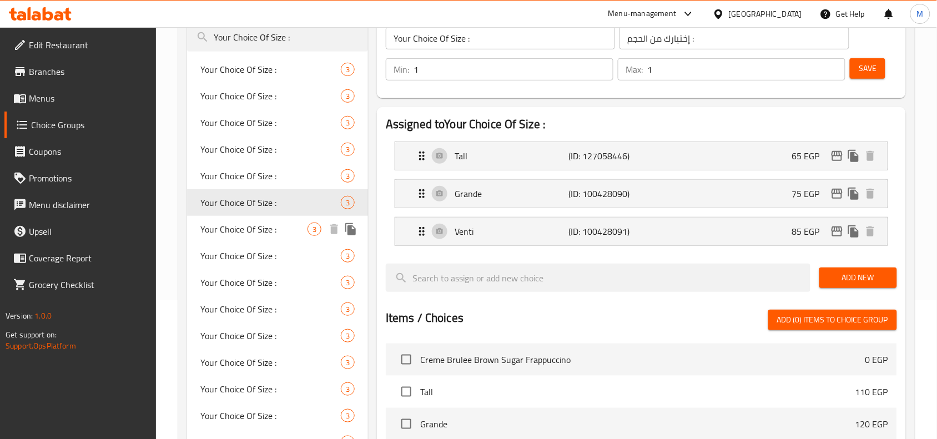
click at [239, 232] on span "Your Choice Of Size :" at bounding box center [253, 229] width 107 height 13
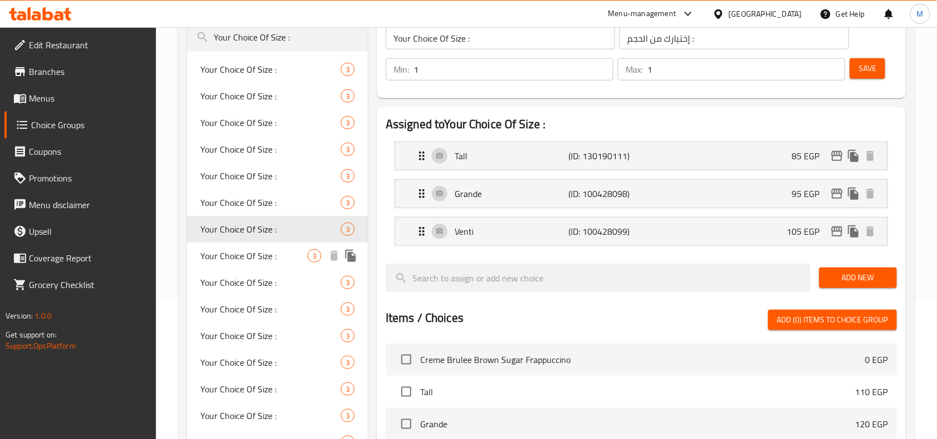
click at [221, 257] on span "Your Choice Of Size :" at bounding box center [253, 255] width 107 height 13
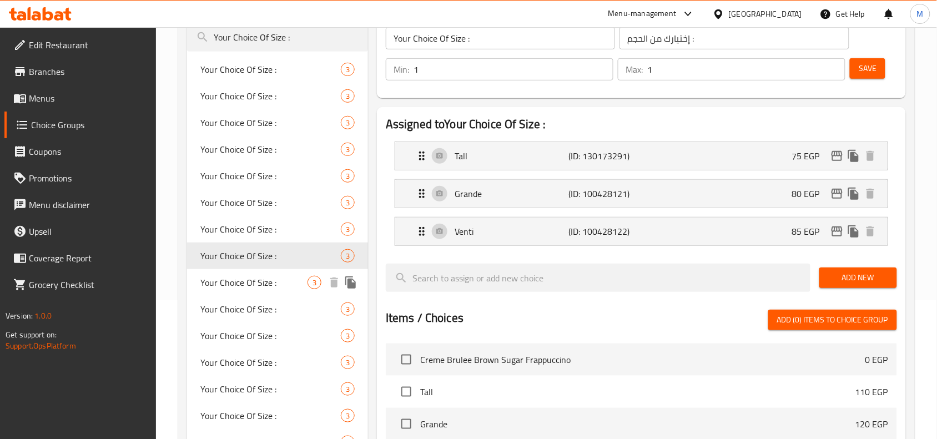
click at [232, 281] on span "Your Choice Of Size :" at bounding box center [253, 282] width 107 height 13
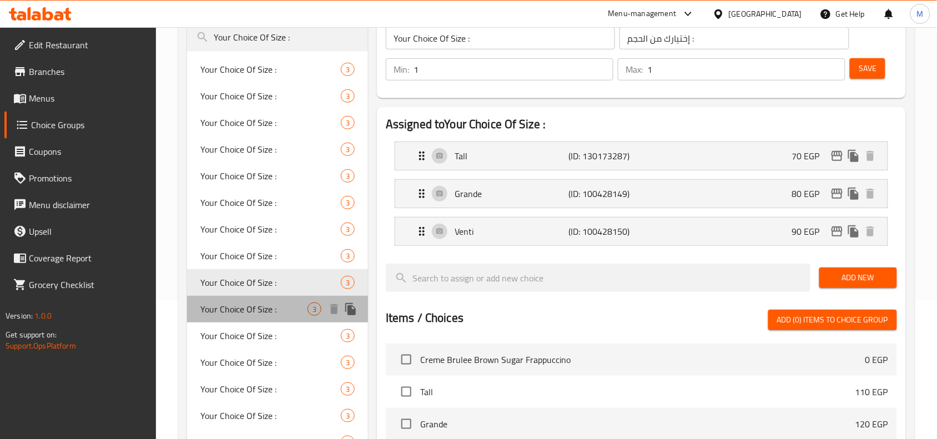
click at [236, 307] on span "Your Choice Of Size :" at bounding box center [253, 309] width 107 height 13
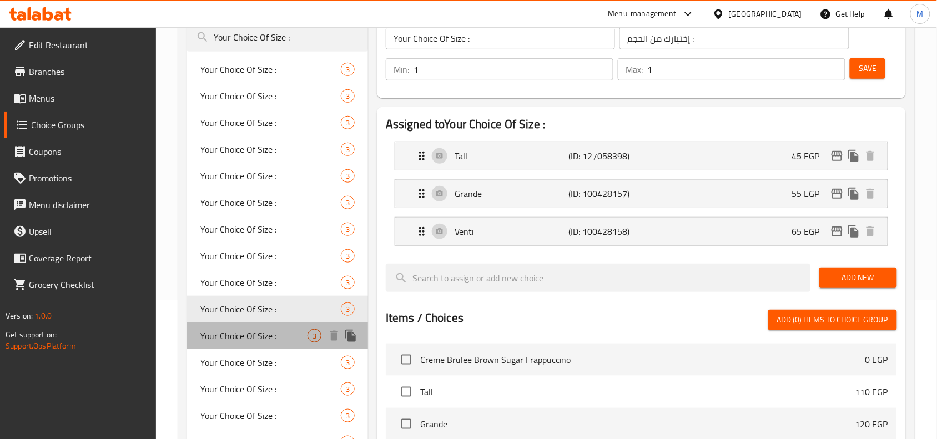
click at [239, 329] on span "Your Choice Of Size :" at bounding box center [253, 335] width 107 height 13
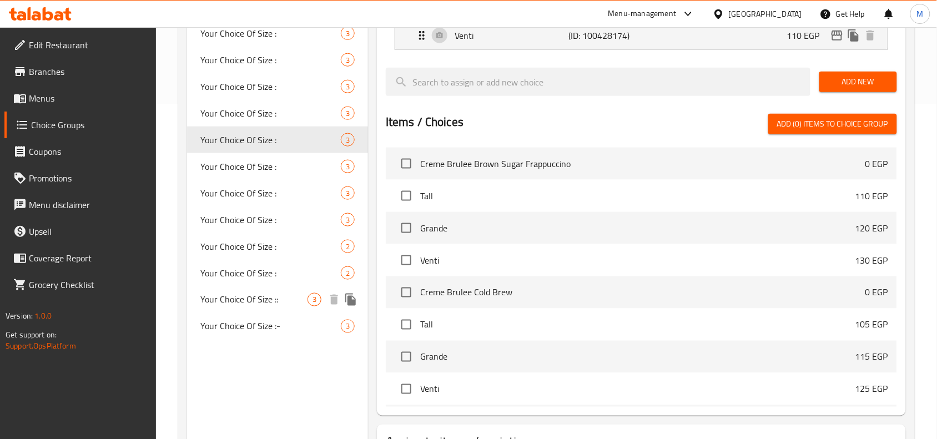
scroll to position [347, 0]
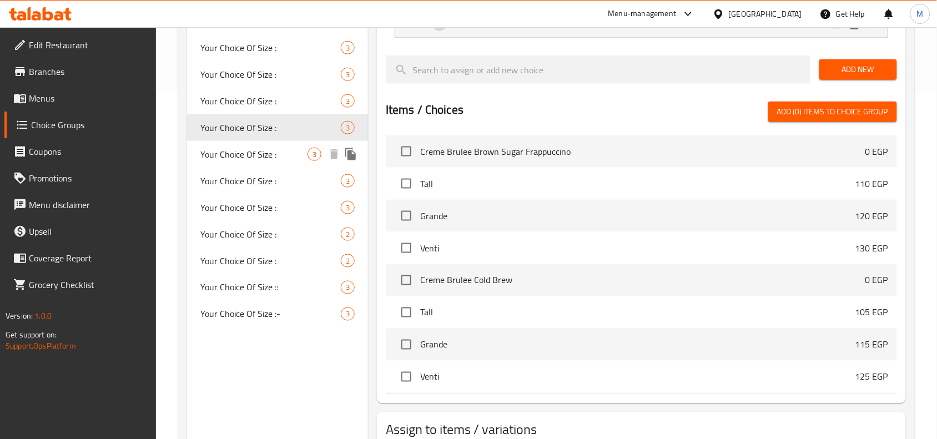
click at [251, 156] on span "Your Choice Of Size :" at bounding box center [253, 154] width 107 height 13
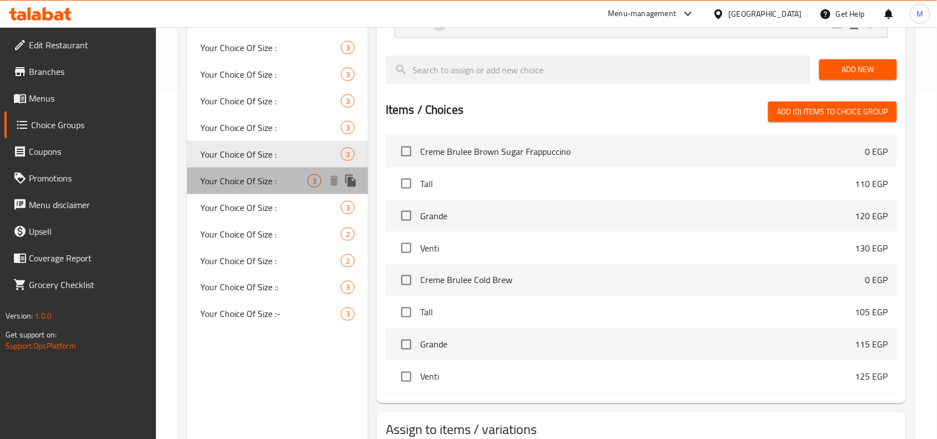
click at [251, 175] on span "Your Choice Of Size :" at bounding box center [253, 180] width 107 height 13
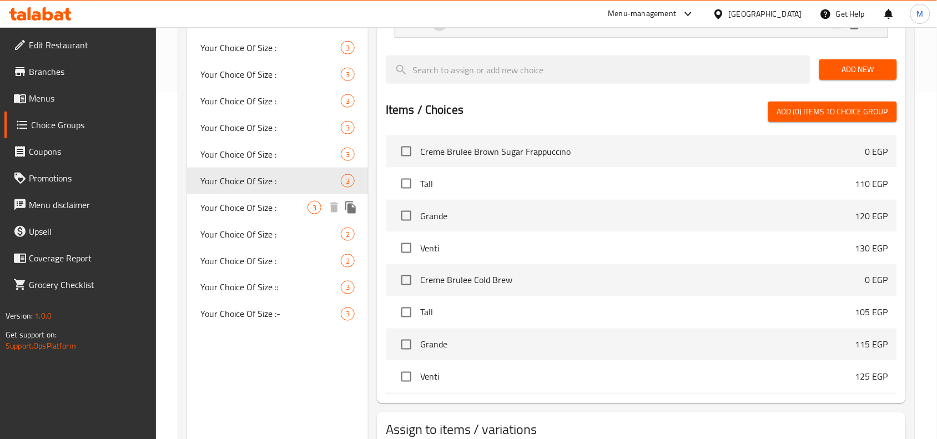
click at [246, 201] on span "Your Choice Of Size :" at bounding box center [253, 207] width 107 height 13
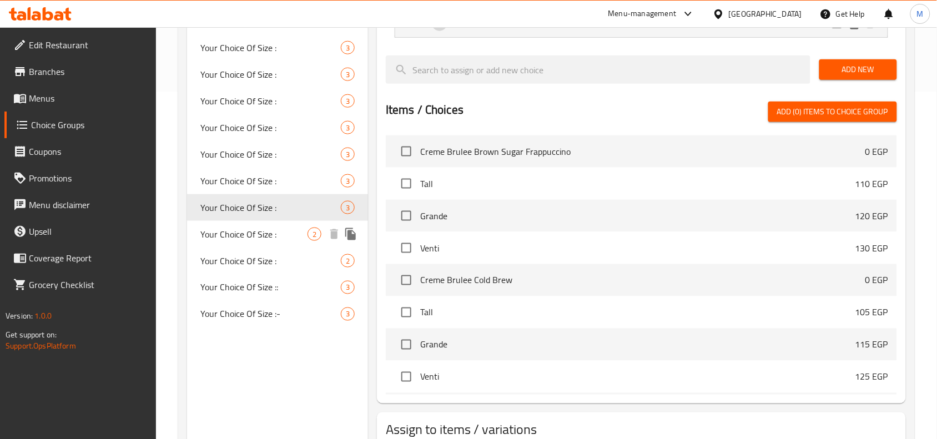
click at [255, 229] on span "Your Choice Of Size :" at bounding box center [253, 234] width 107 height 13
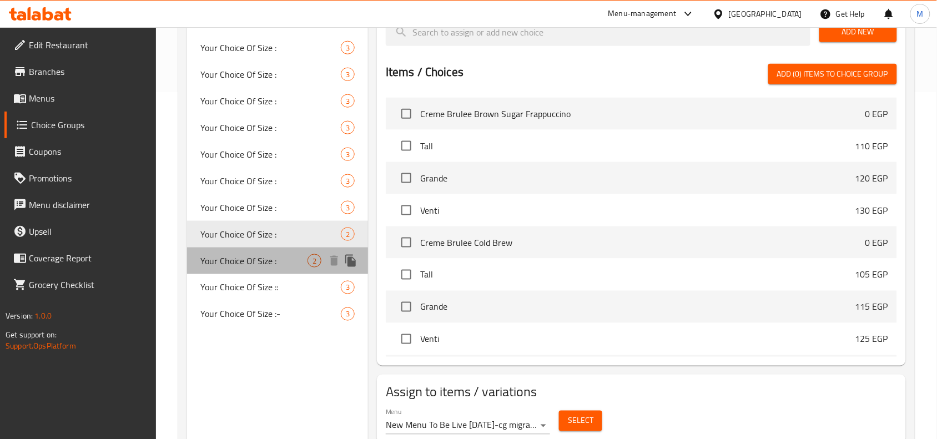
click at [248, 262] on span "Your Choice Of Size :" at bounding box center [253, 260] width 107 height 13
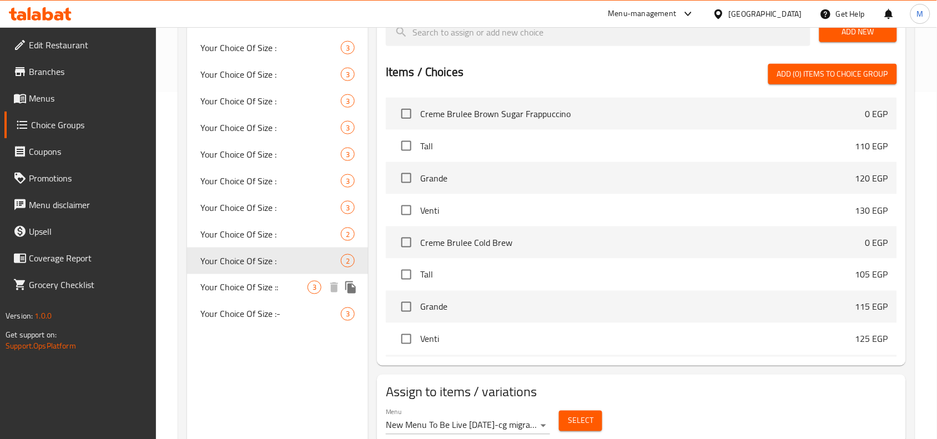
click at [247, 281] on span "Your Choice Of Size ::" at bounding box center [253, 287] width 107 height 13
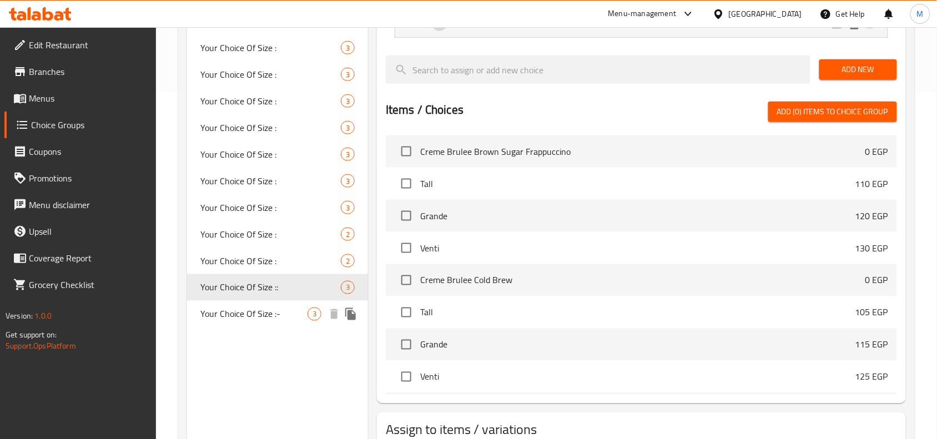
click at [242, 318] on span "Your Choice Of Size :-" at bounding box center [253, 314] width 107 height 13
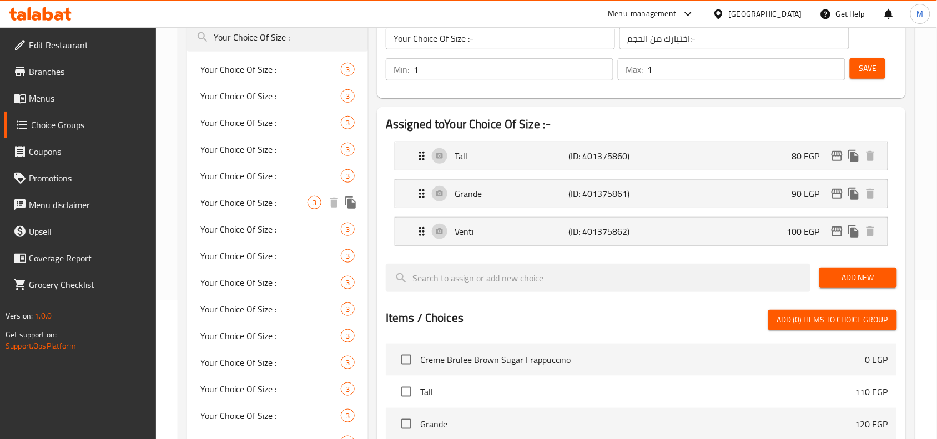
scroll to position [0, 0]
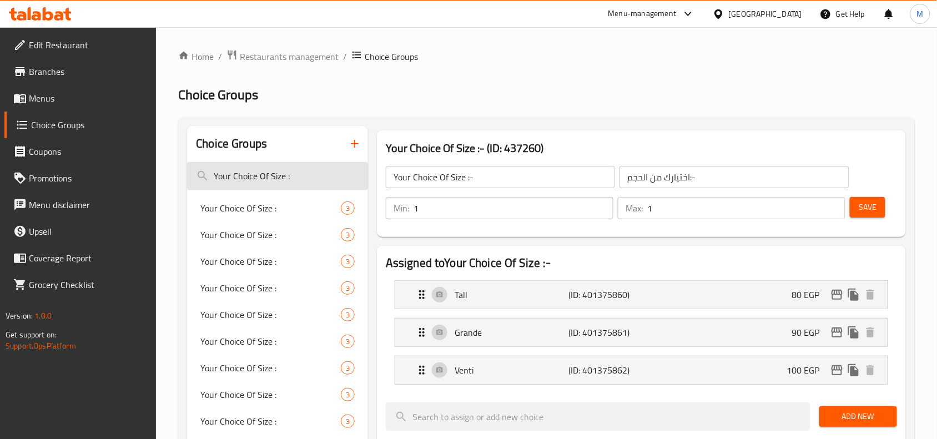
click at [286, 180] on input "Your Choice Of Size :" at bounding box center [277, 176] width 181 height 28
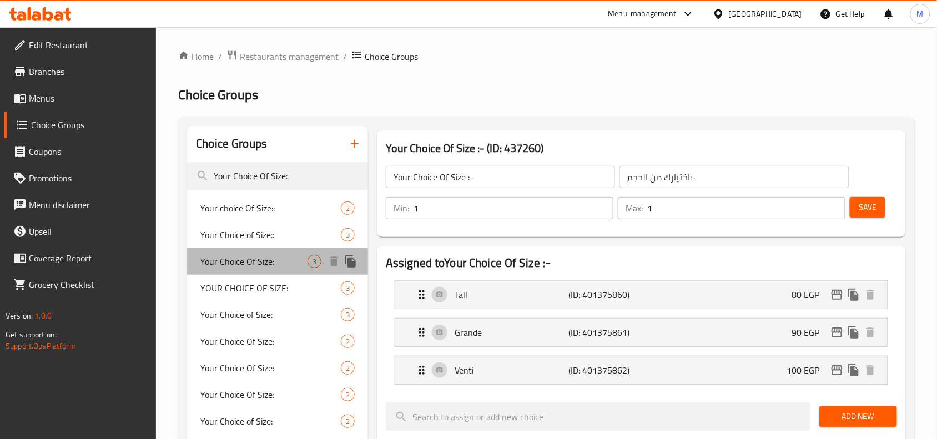
click at [255, 264] on span "Your Choice Of Size:" at bounding box center [253, 261] width 107 height 13
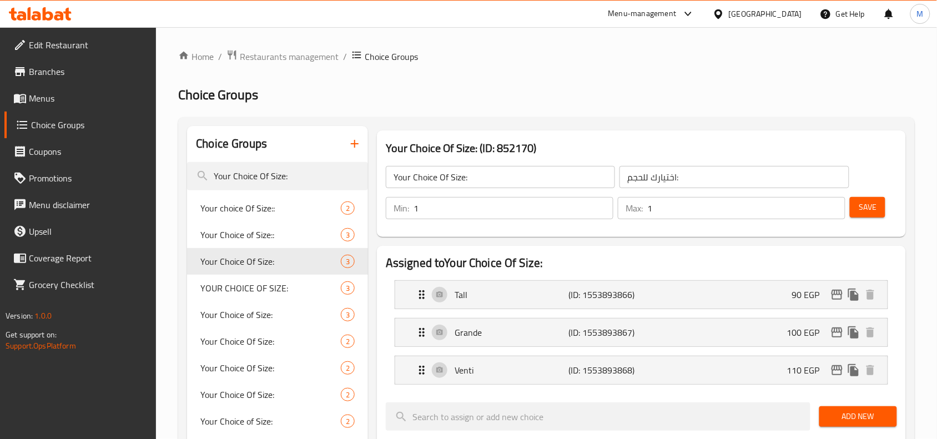
click at [661, 395] on div at bounding box center [641, 398] width 511 height 9
click at [844, 295] on icon "edit" at bounding box center [837, 294] width 13 height 13
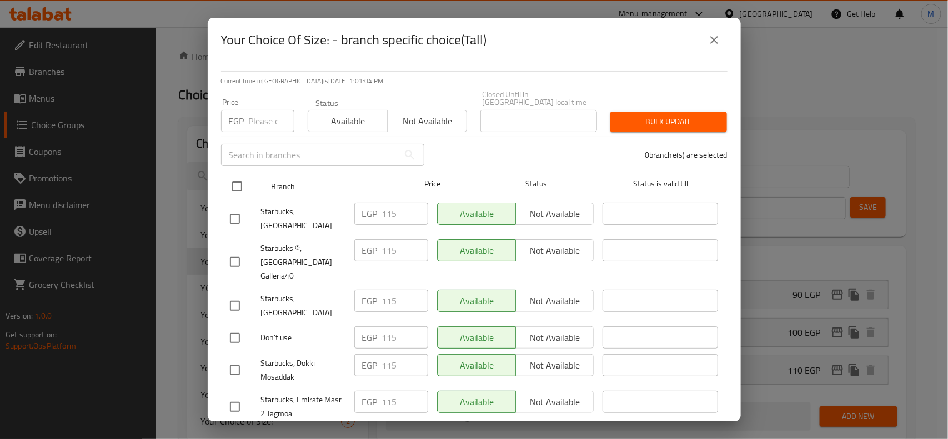
click at [234, 181] on input "checkbox" at bounding box center [236, 186] width 23 height 23
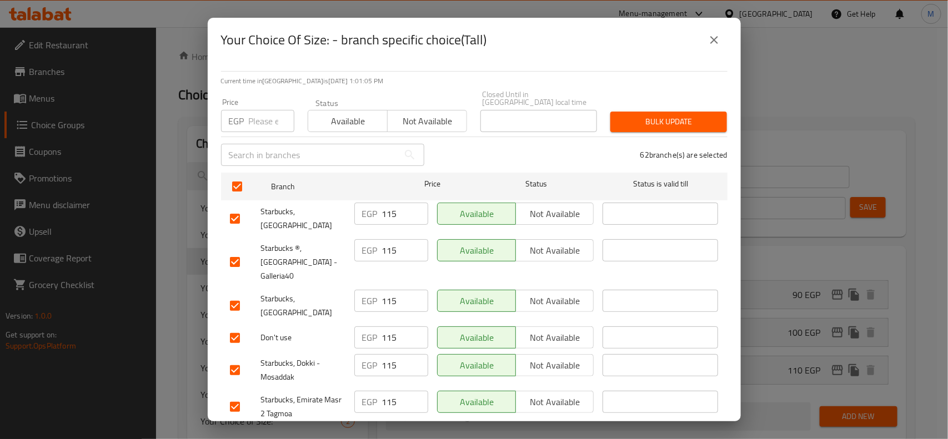
click at [260, 111] on input "number" at bounding box center [272, 121] width 46 height 22
click at [654, 115] on span "Bulk update" at bounding box center [668, 122] width 99 height 14
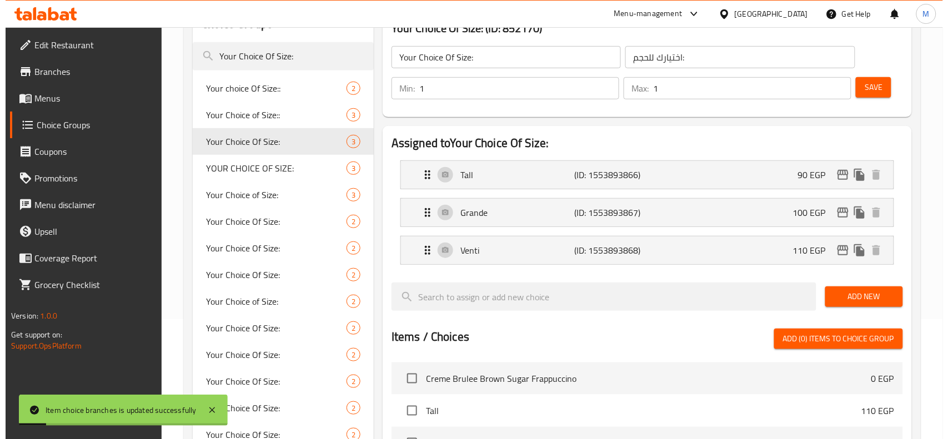
scroll to position [139, 0]
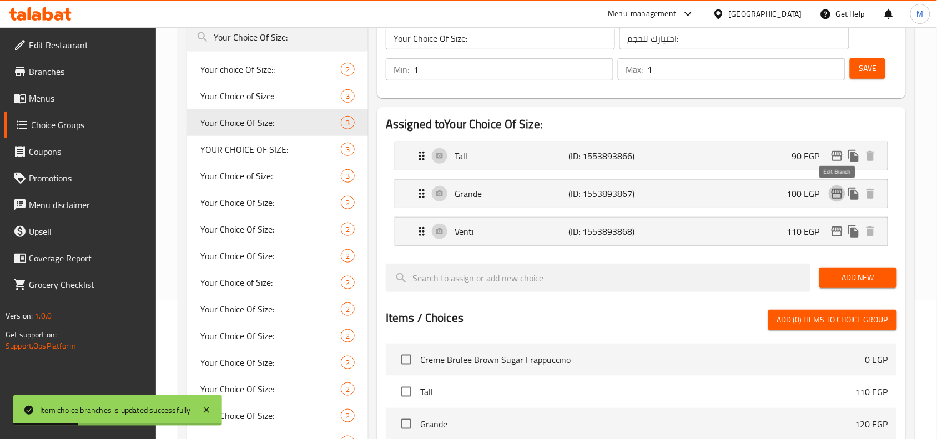
click at [834, 194] on icon "edit" at bounding box center [837, 194] width 11 height 10
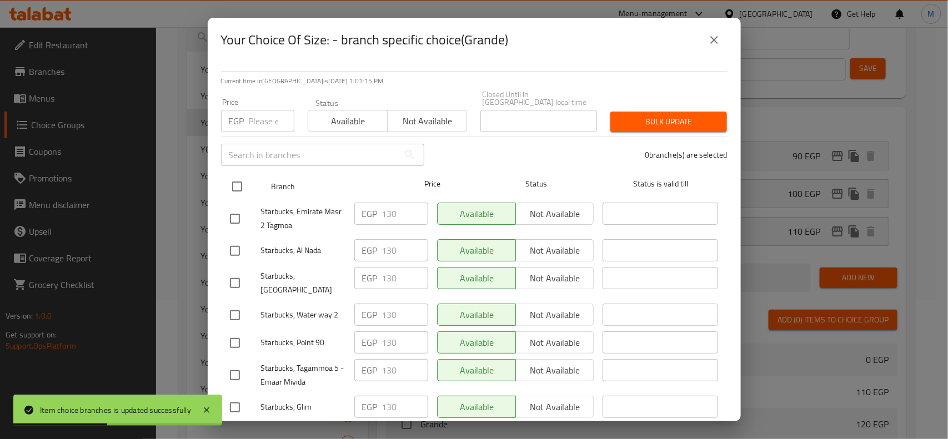
click at [239, 175] on input "checkbox" at bounding box center [236, 186] width 23 height 23
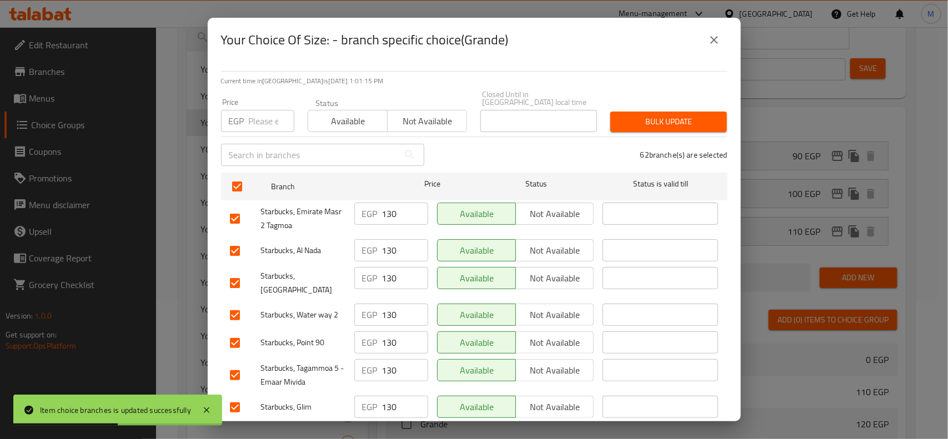
click at [264, 114] on input "number" at bounding box center [272, 121] width 46 height 22
click at [632, 115] on span "Bulk update" at bounding box center [668, 122] width 99 height 14
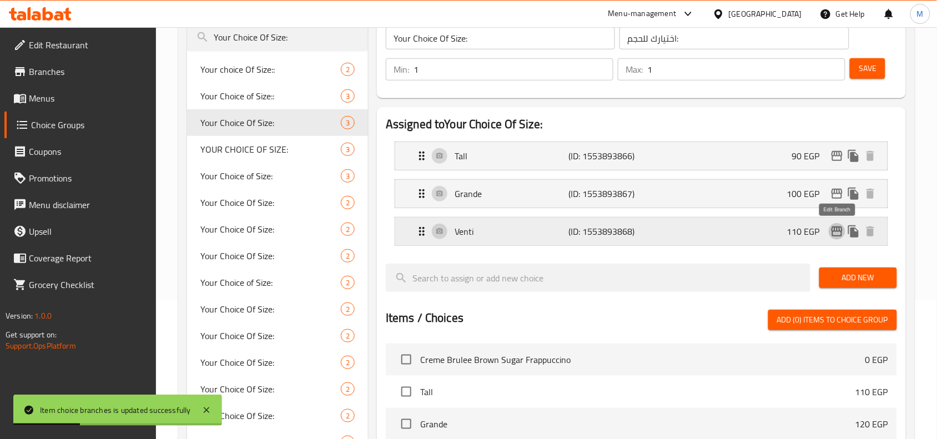
click at [835, 232] on icon "edit" at bounding box center [837, 232] width 11 height 10
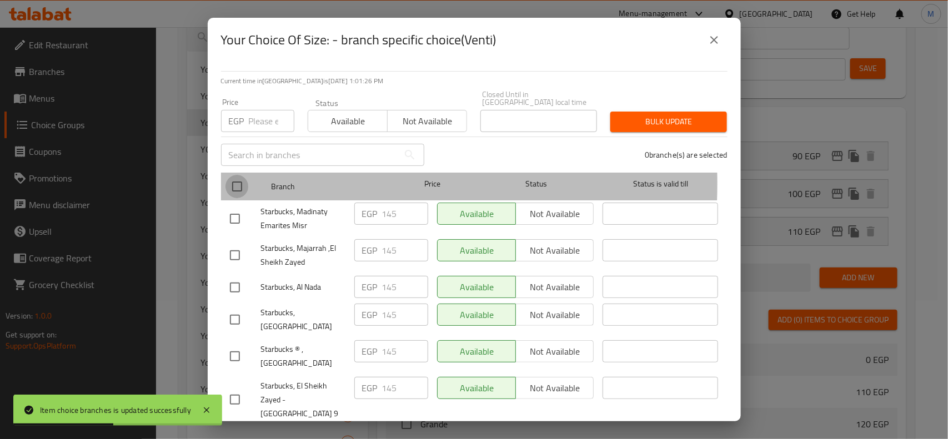
click at [239, 175] on input "checkbox" at bounding box center [236, 186] width 23 height 23
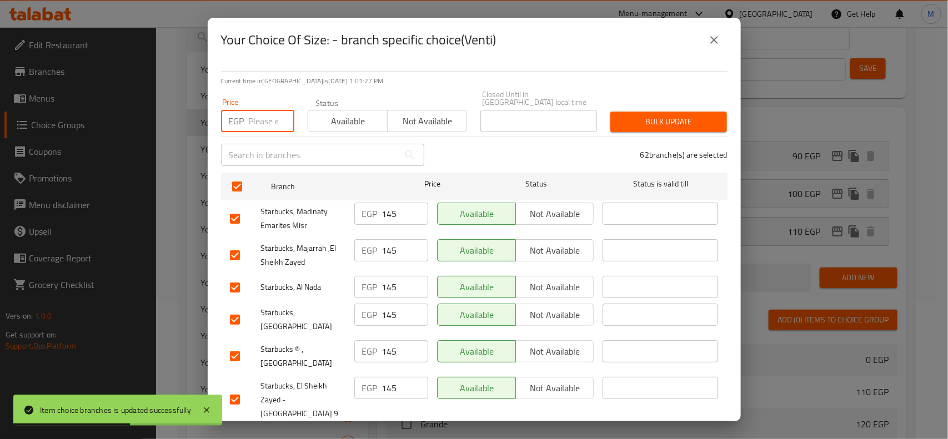
click at [261, 116] on input "number" at bounding box center [272, 121] width 46 height 22
click at [678, 118] on span "Bulk update" at bounding box center [668, 122] width 99 height 14
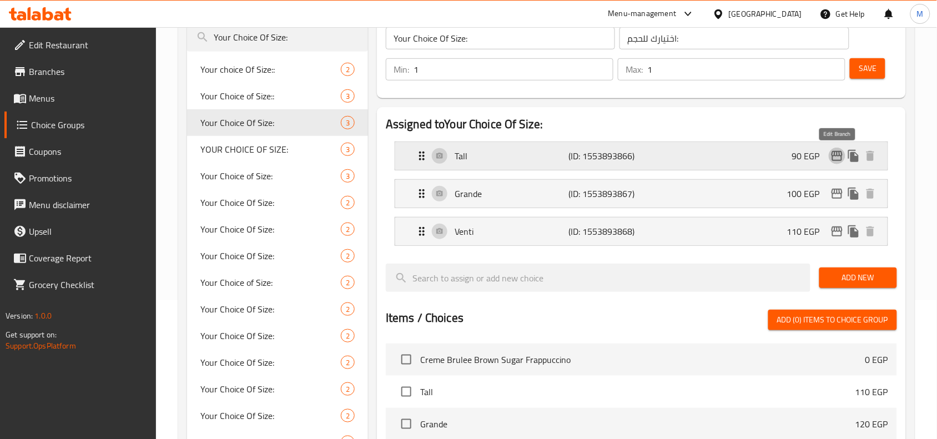
click at [834, 153] on icon "edit" at bounding box center [837, 156] width 11 height 10
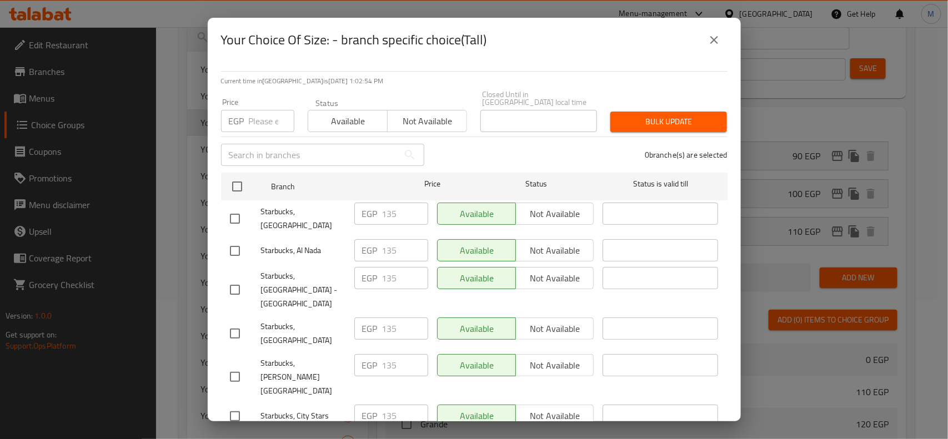
click at [715, 38] on icon "close" at bounding box center [714, 39] width 13 height 13
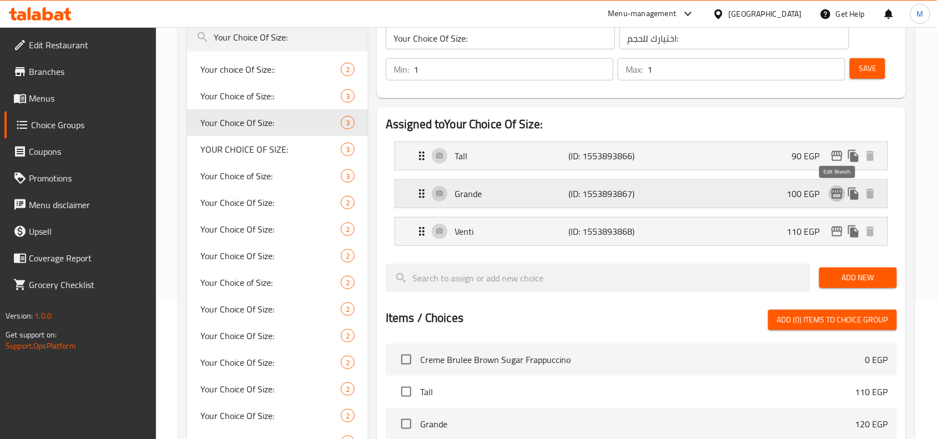
click at [837, 200] on icon "edit" at bounding box center [837, 193] width 13 height 13
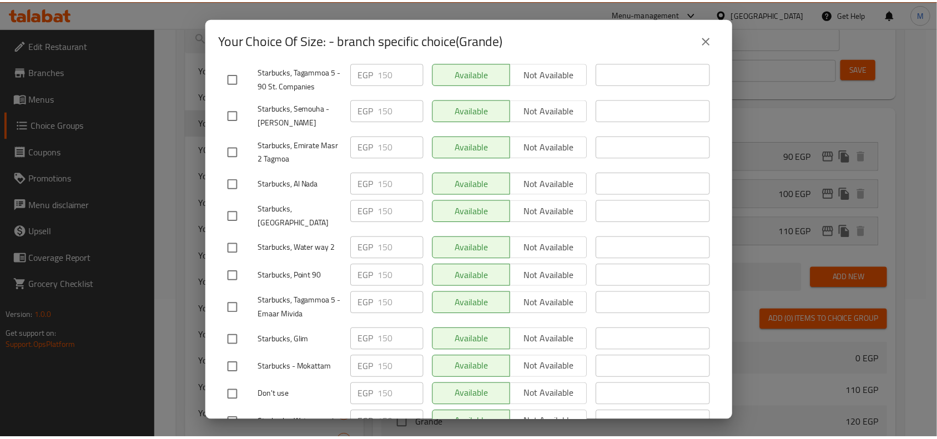
scroll to position [0, 0]
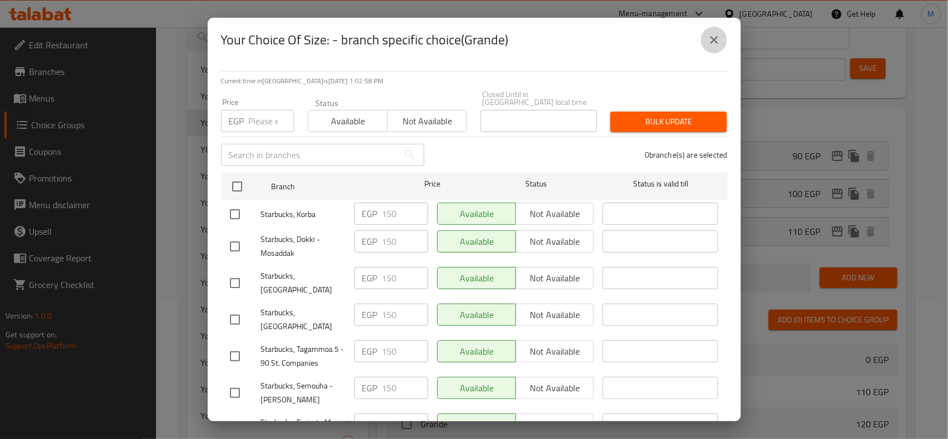
click at [714, 37] on icon "close" at bounding box center [714, 39] width 13 height 13
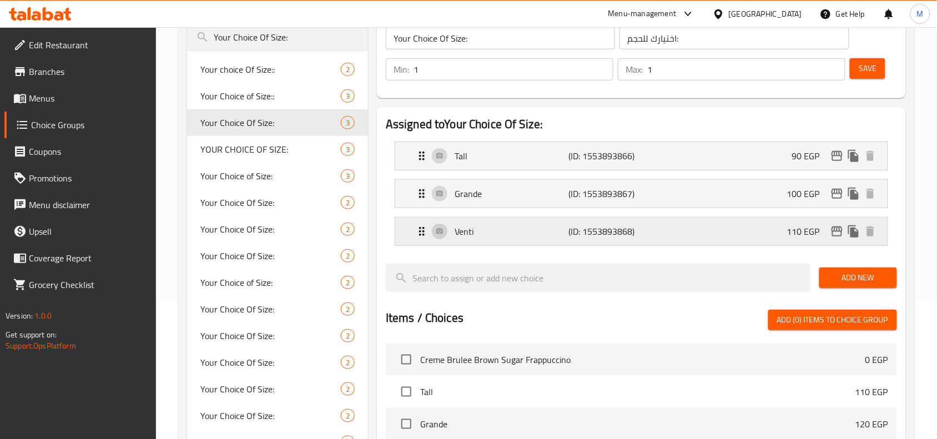
click at [837, 234] on icon "edit" at bounding box center [837, 231] width 13 height 13
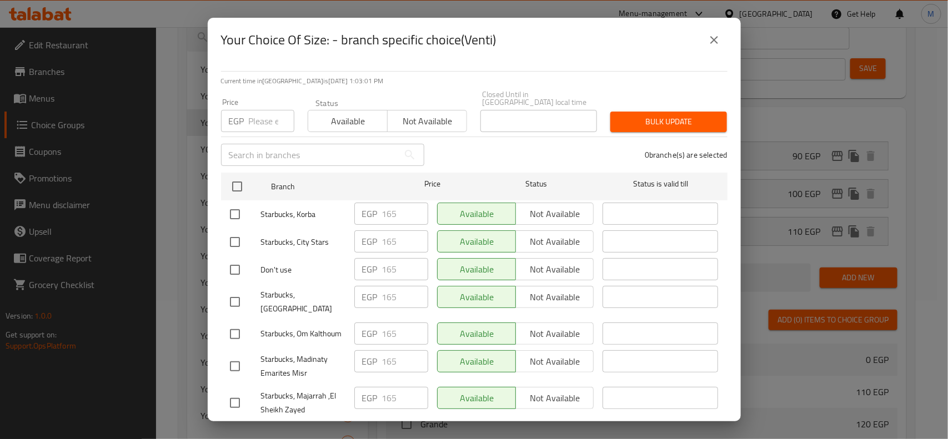
click at [704, 38] on button "close" at bounding box center [714, 40] width 27 height 27
